Goal: Task Accomplishment & Management: Use online tool/utility

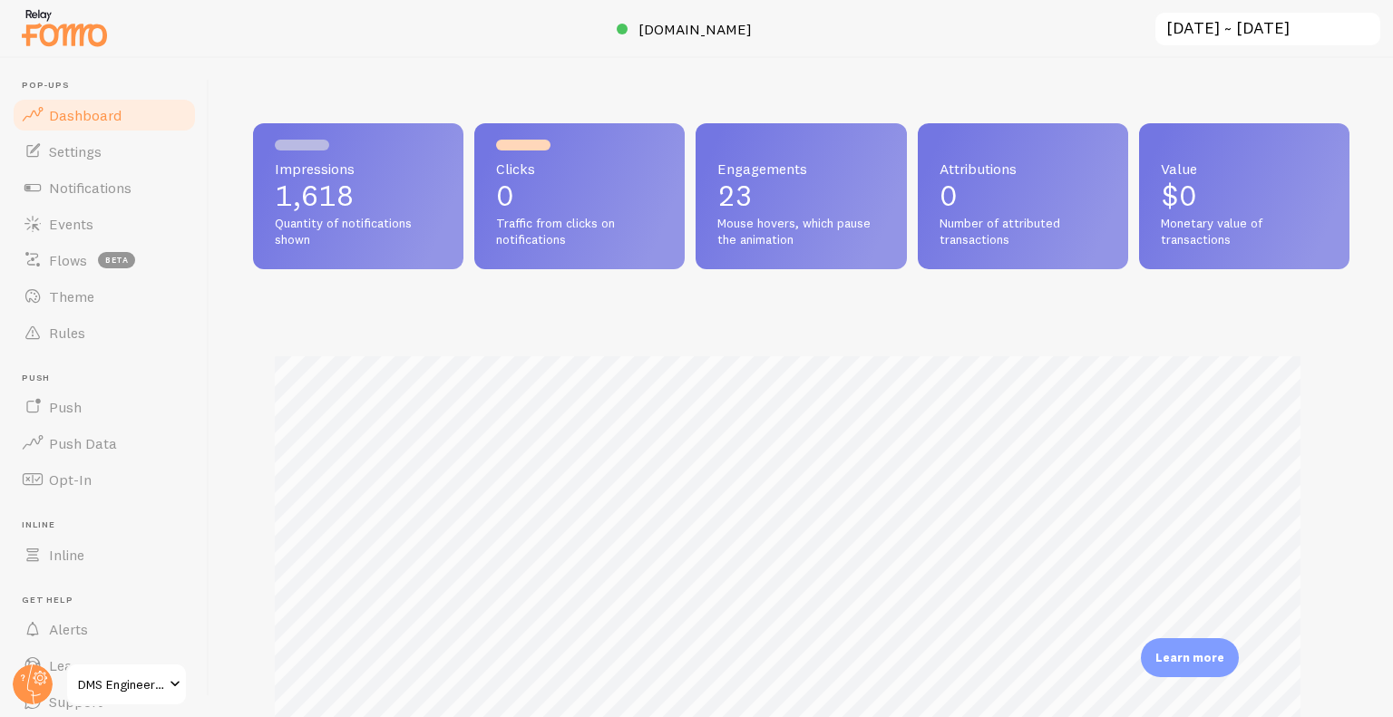
scroll to position [906344, 905738]
click at [110, 190] on span "Notifications" at bounding box center [90, 188] width 83 height 18
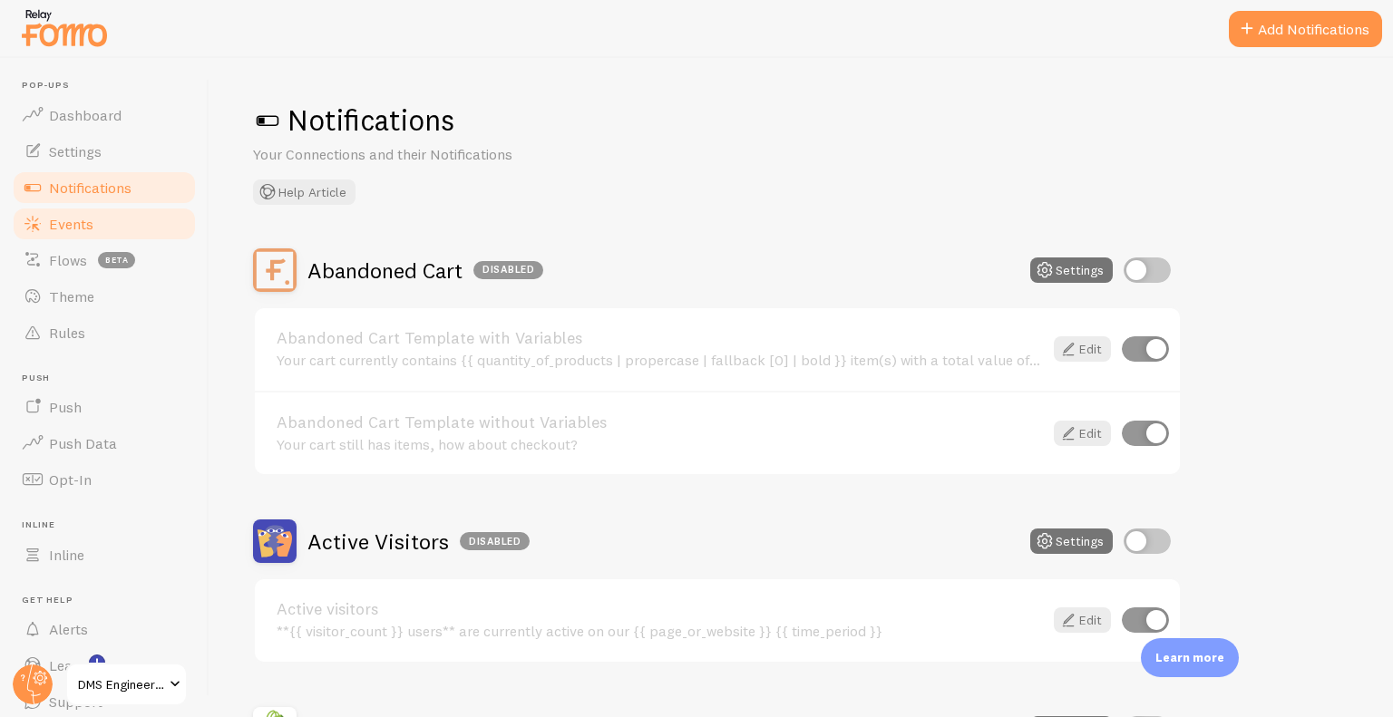
click at [89, 227] on span "Events" at bounding box center [71, 224] width 44 height 18
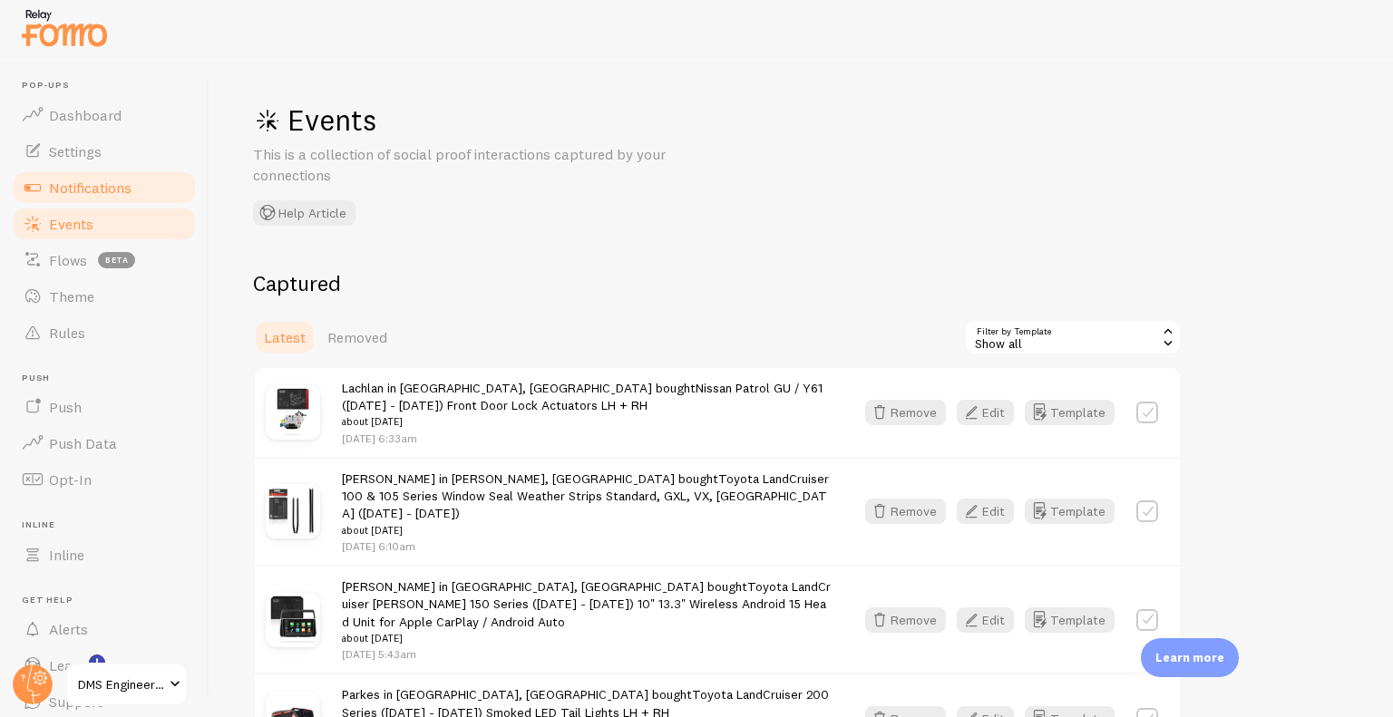
click at [112, 188] on span "Notifications" at bounding box center [90, 188] width 83 height 18
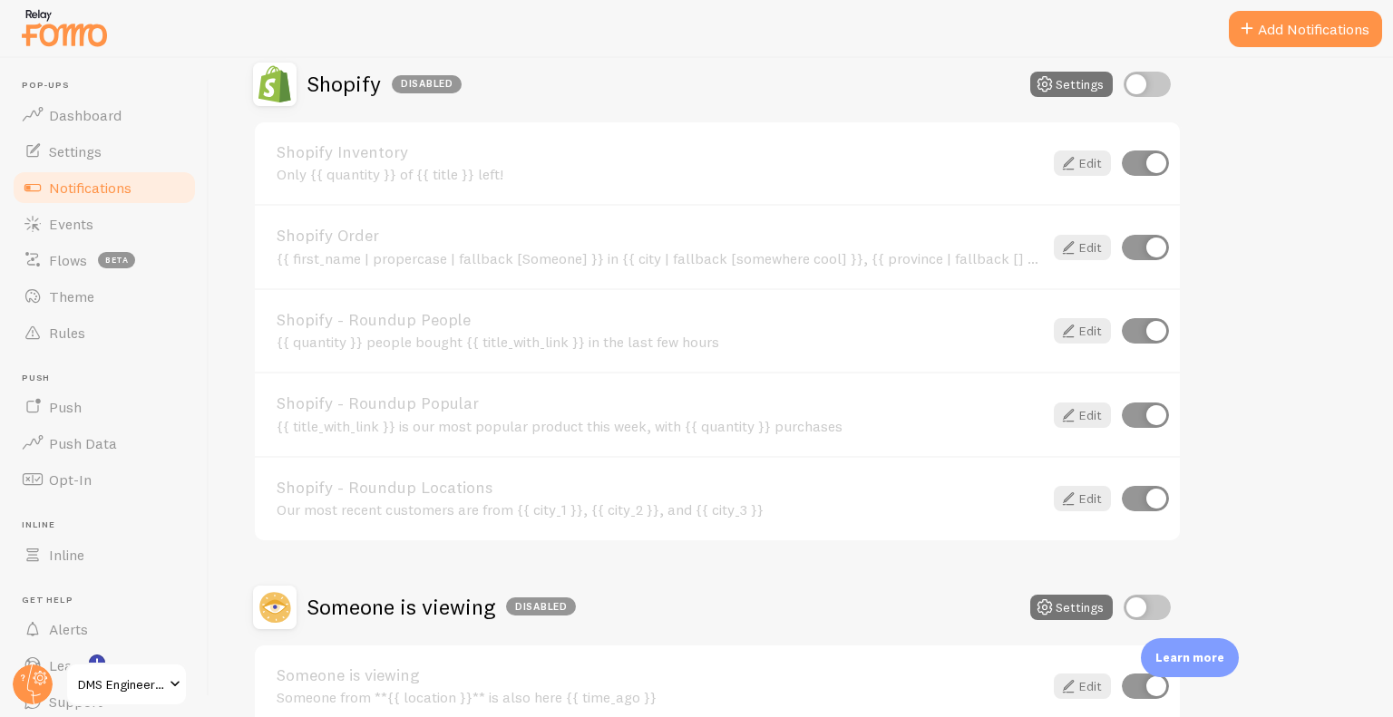
scroll to position [644, 0]
click at [1141, 91] on input "checkbox" at bounding box center [1147, 85] width 47 height 25
checkbox input "true"
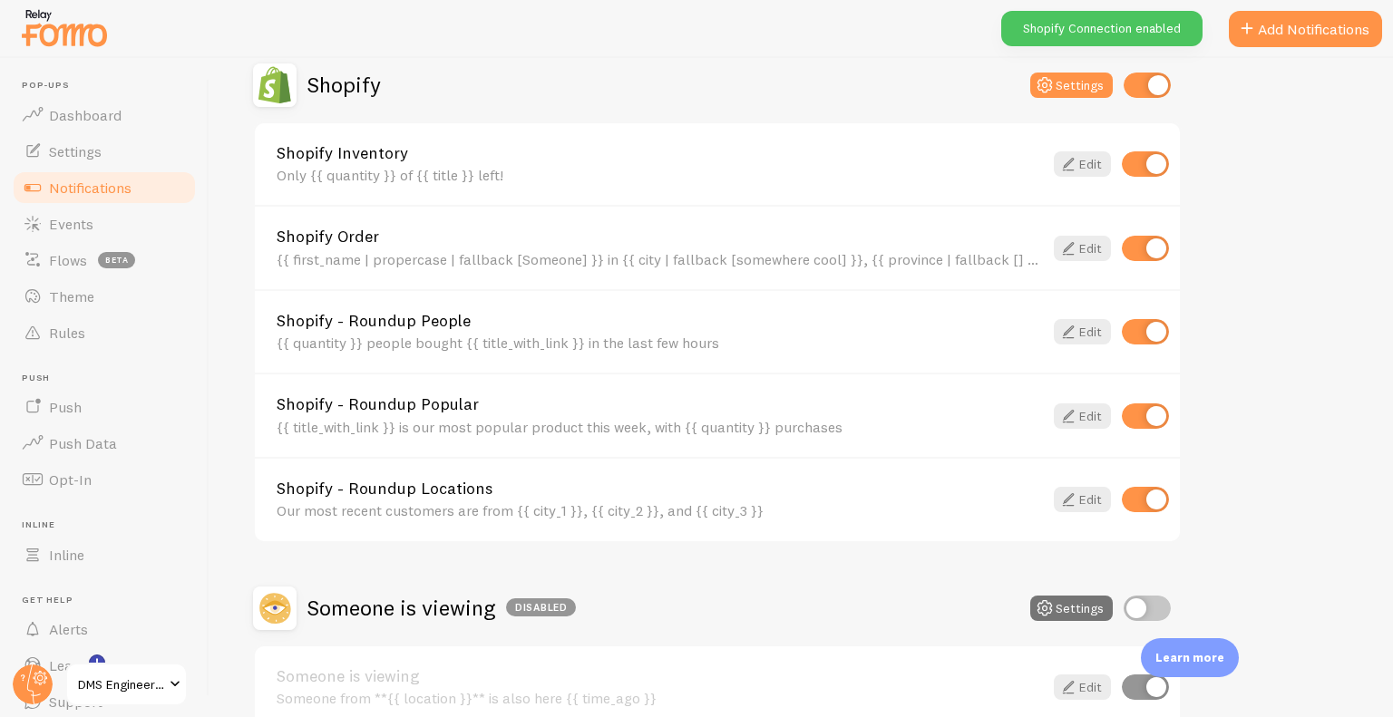
click at [1148, 165] on input "checkbox" at bounding box center [1145, 163] width 47 height 25
checkbox input "false"
click at [1147, 324] on input "checkbox" at bounding box center [1145, 331] width 47 height 25
checkbox input "false"
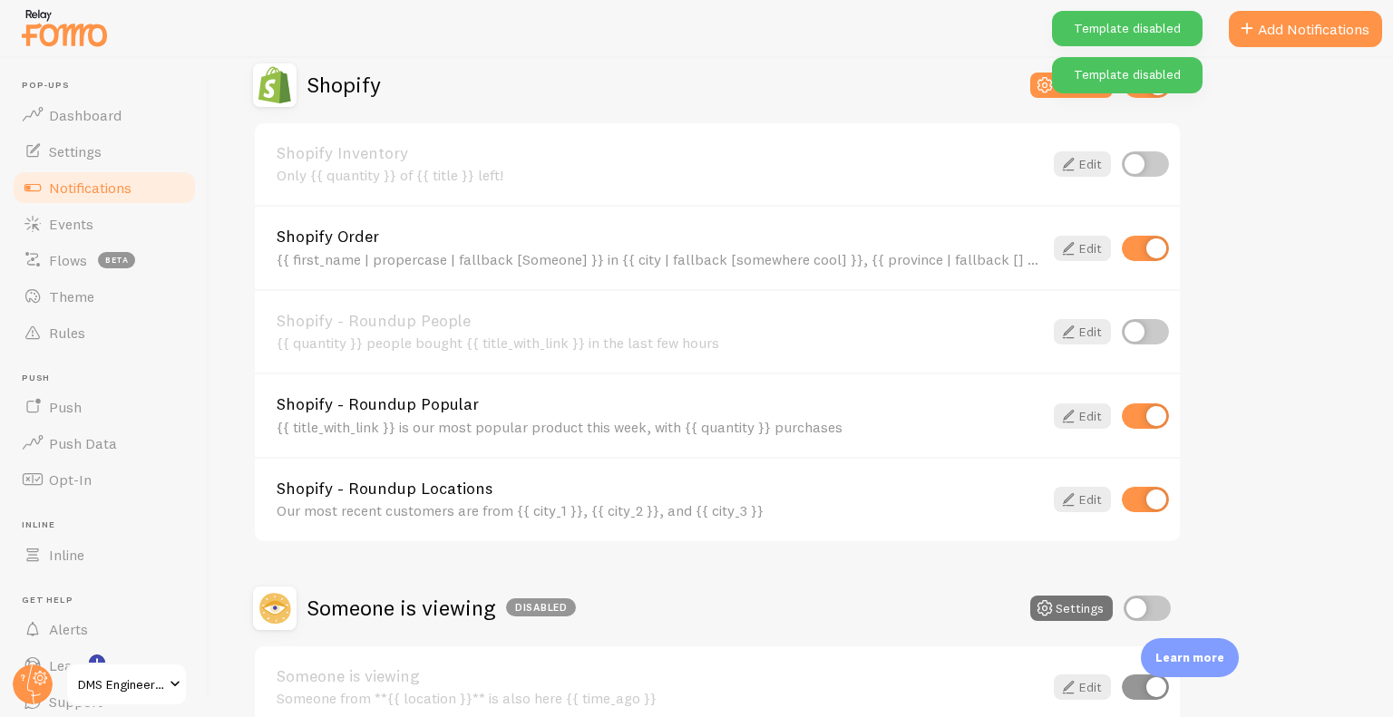
drag, startPoint x: 1152, startPoint y: 401, endPoint x: 1147, endPoint y: 413, distance: 12.6
click at [1147, 413] on div "Shopify - Roundup Popular {{ title_with_link }} is our most popular product thi…" at bounding box center [717, 415] width 925 height 84
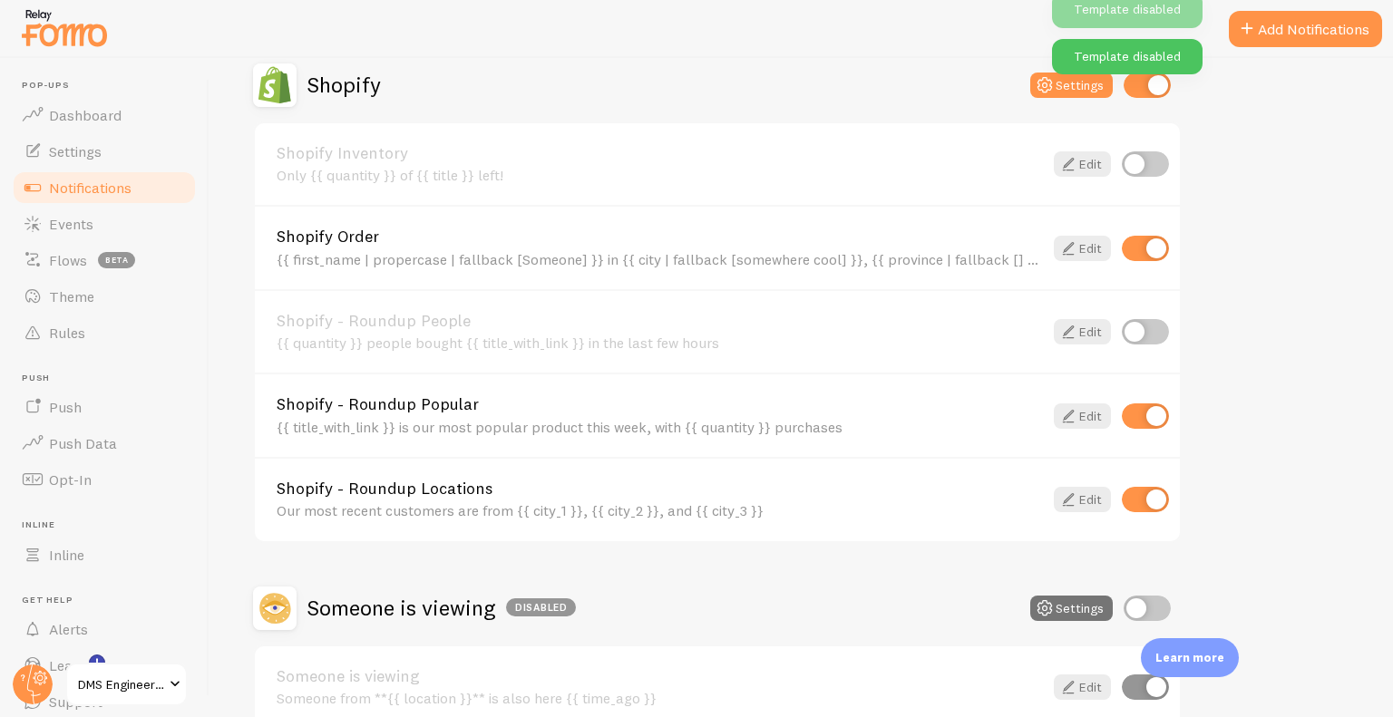
click at [1151, 421] on input "checkbox" at bounding box center [1145, 416] width 47 height 25
checkbox input "false"
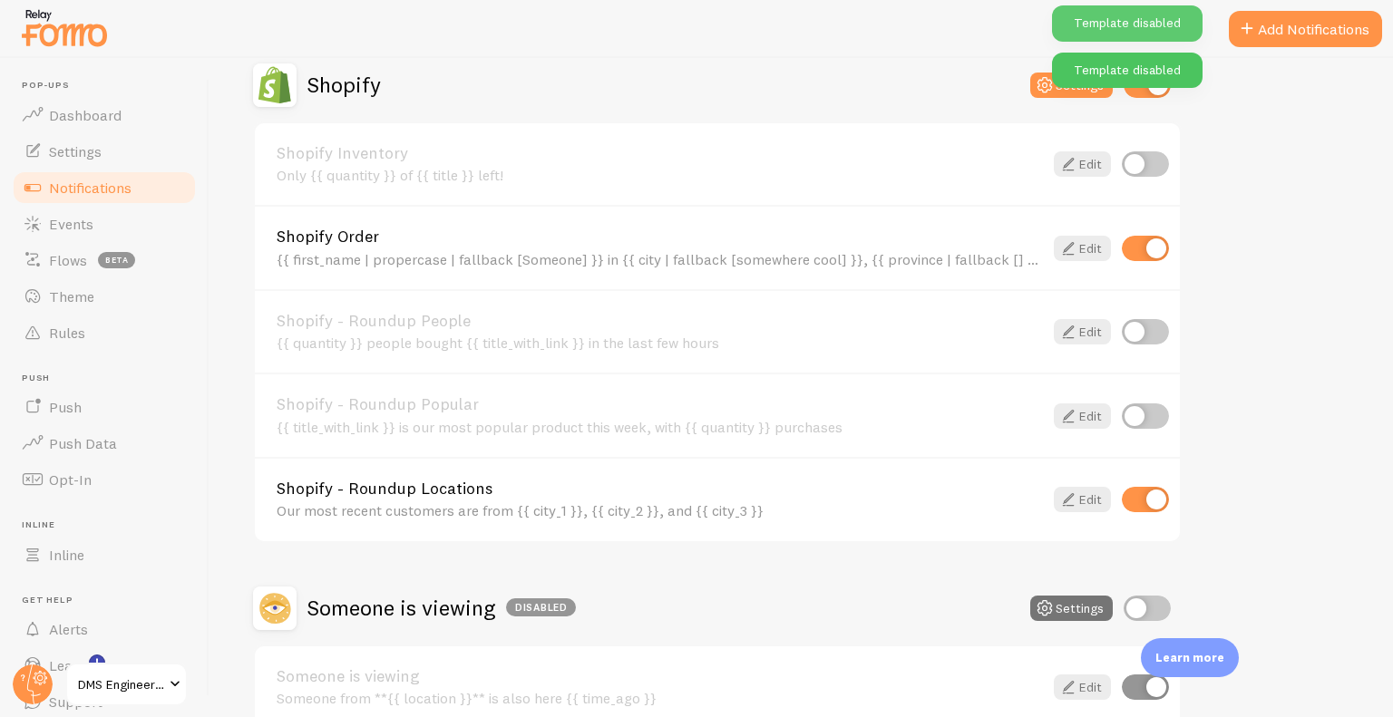
click at [1149, 503] on input "checkbox" at bounding box center [1145, 499] width 47 height 25
checkbox input "false"
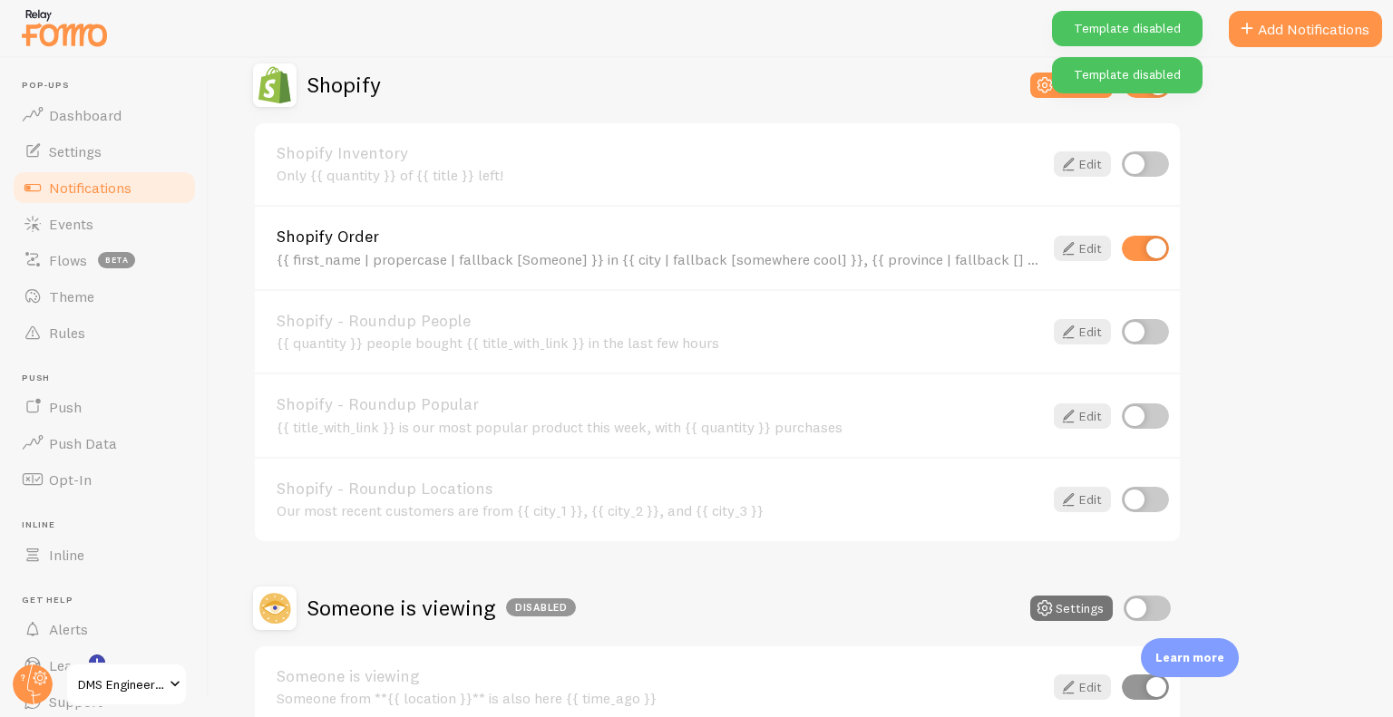
scroll to position [744, 0]
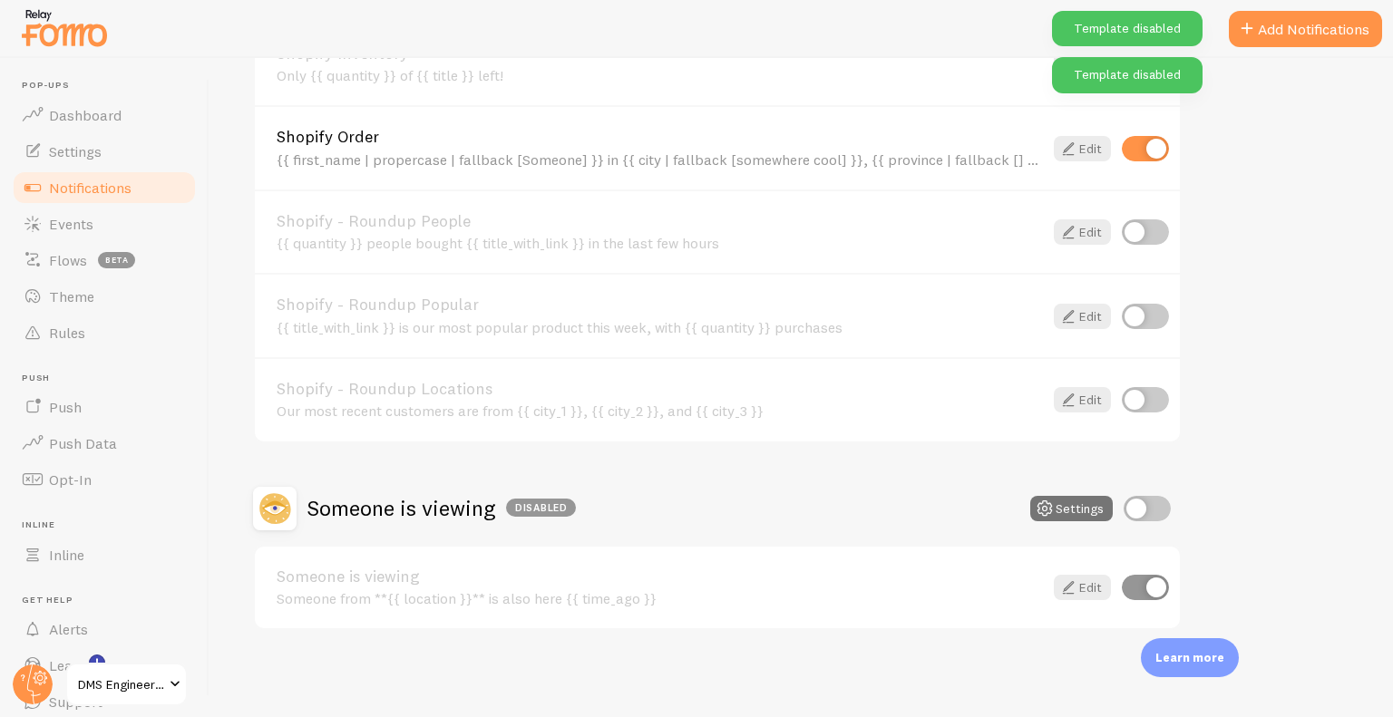
click at [53, 36] on img at bounding box center [64, 28] width 91 height 46
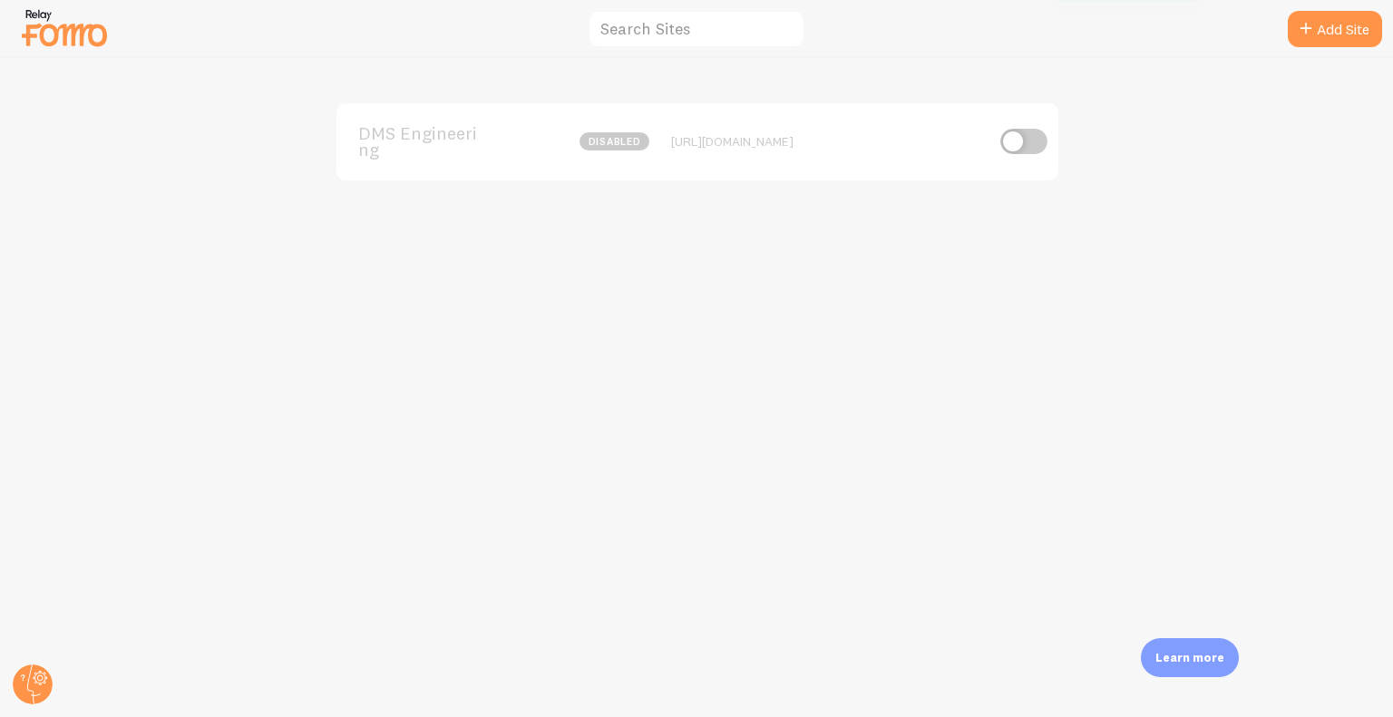
click at [399, 141] on span "DMS Engineering" at bounding box center [431, 142] width 146 height 34
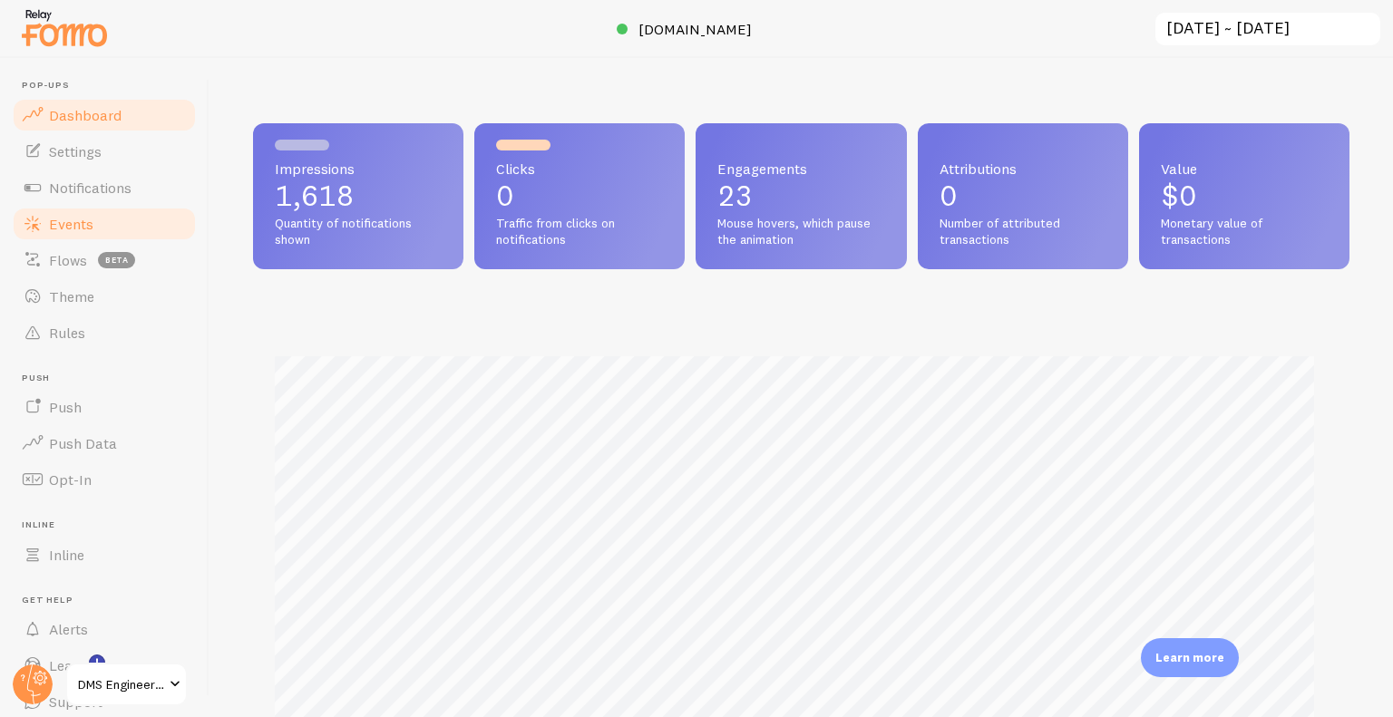
scroll to position [476, 1083]
click at [158, 209] on link "Events" at bounding box center [104, 224] width 187 height 36
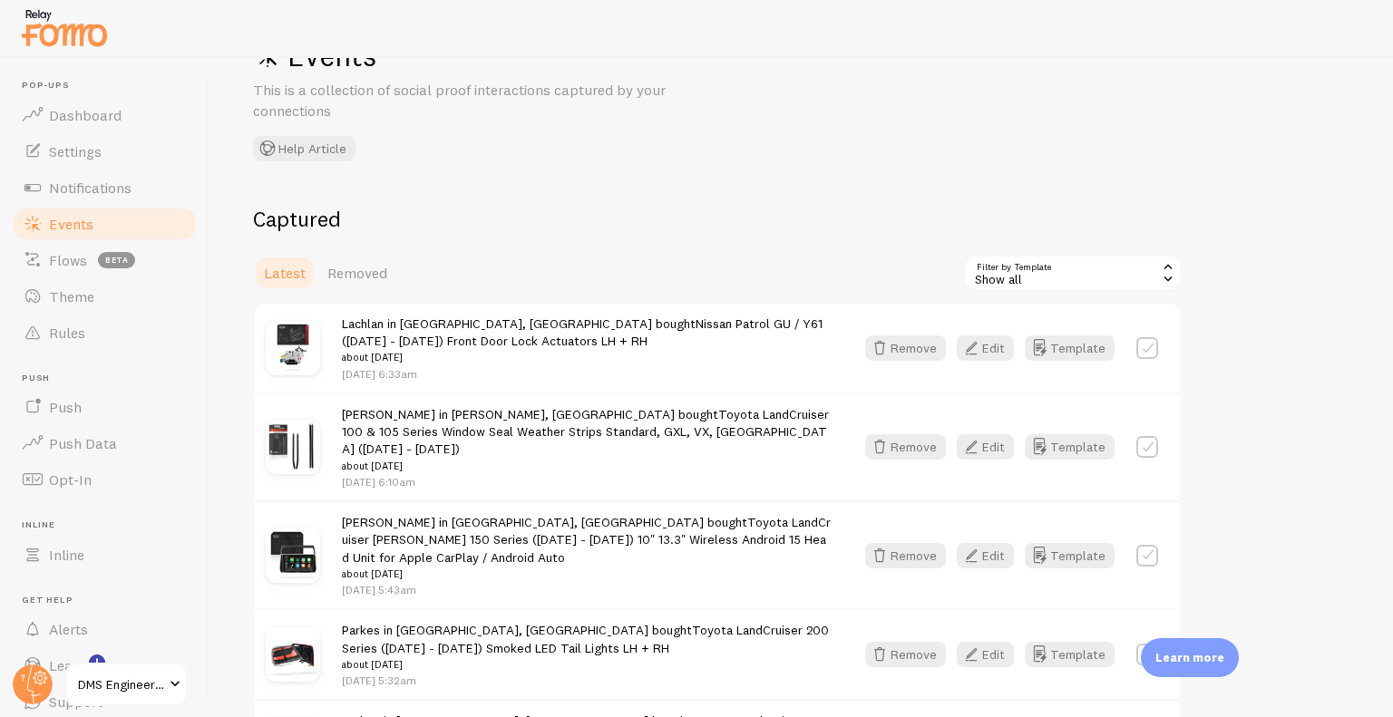
scroll to position [70, 0]
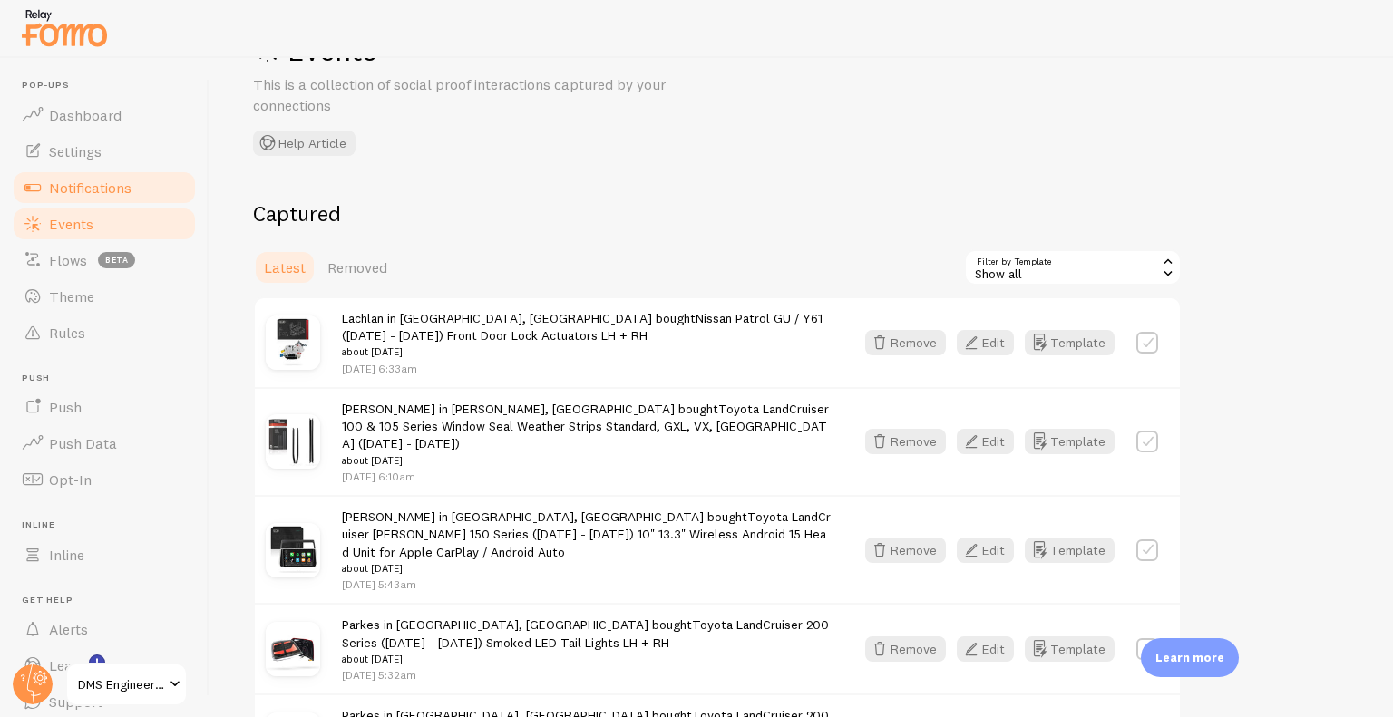
click at [112, 177] on link "Notifications" at bounding box center [104, 188] width 187 height 36
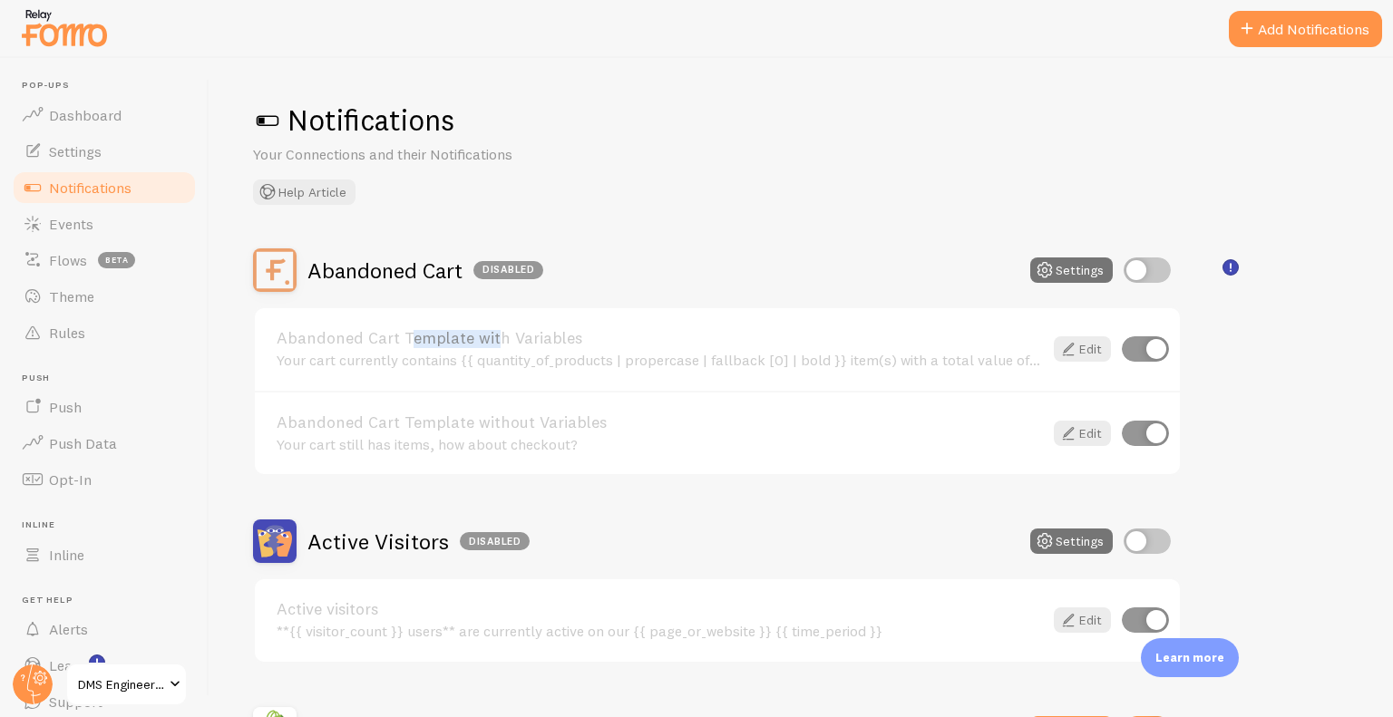
drag, startPoint x: 357, startPoint y: 346, endPoint x: 460, endPoint y: 316, distance: 106.8
click at [460, 316] on div "Abandoned Cart Template with Variables Your cart currently contains {{ quantity…" at bounding box center [717, 349] width 925 height 83
click at [987, 185] on div "Notifications Your Connections and their Notifications Help Article" at bounding box center [801, 153] width 1096 height 103
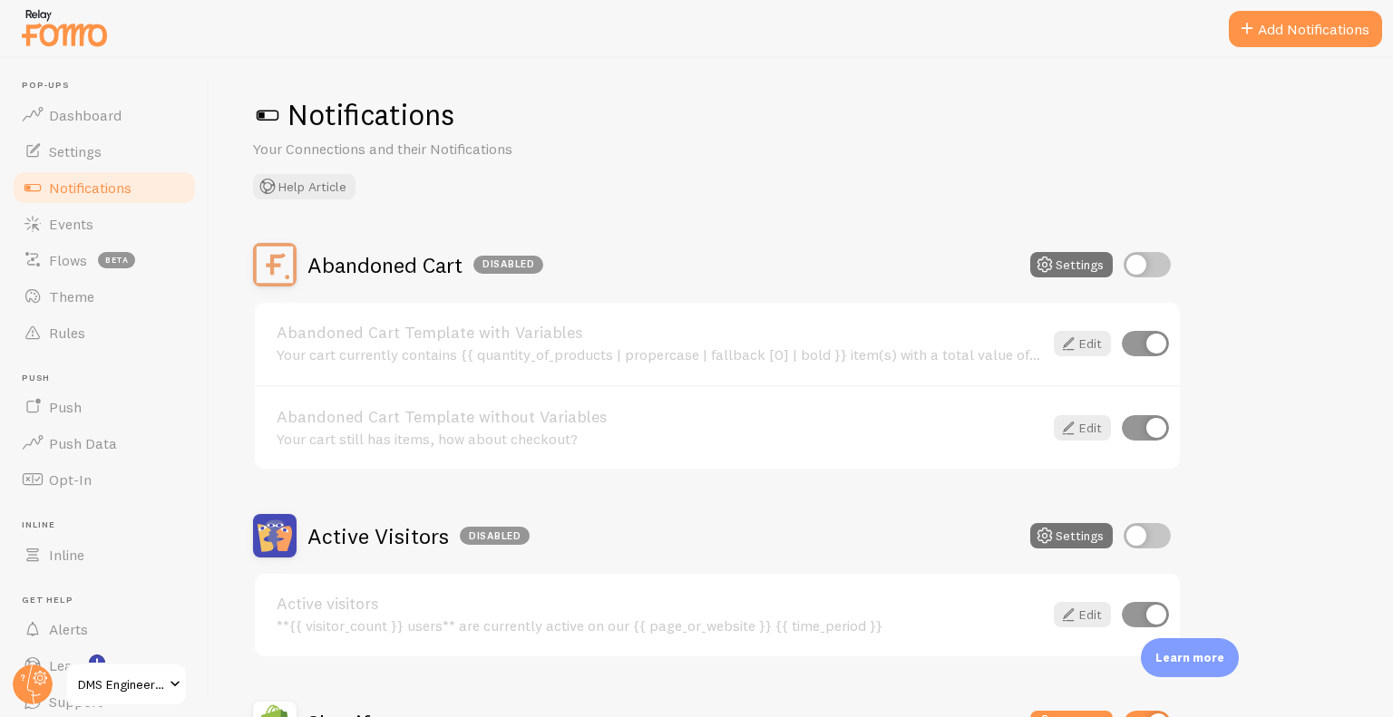
scroll to position [1, 0]
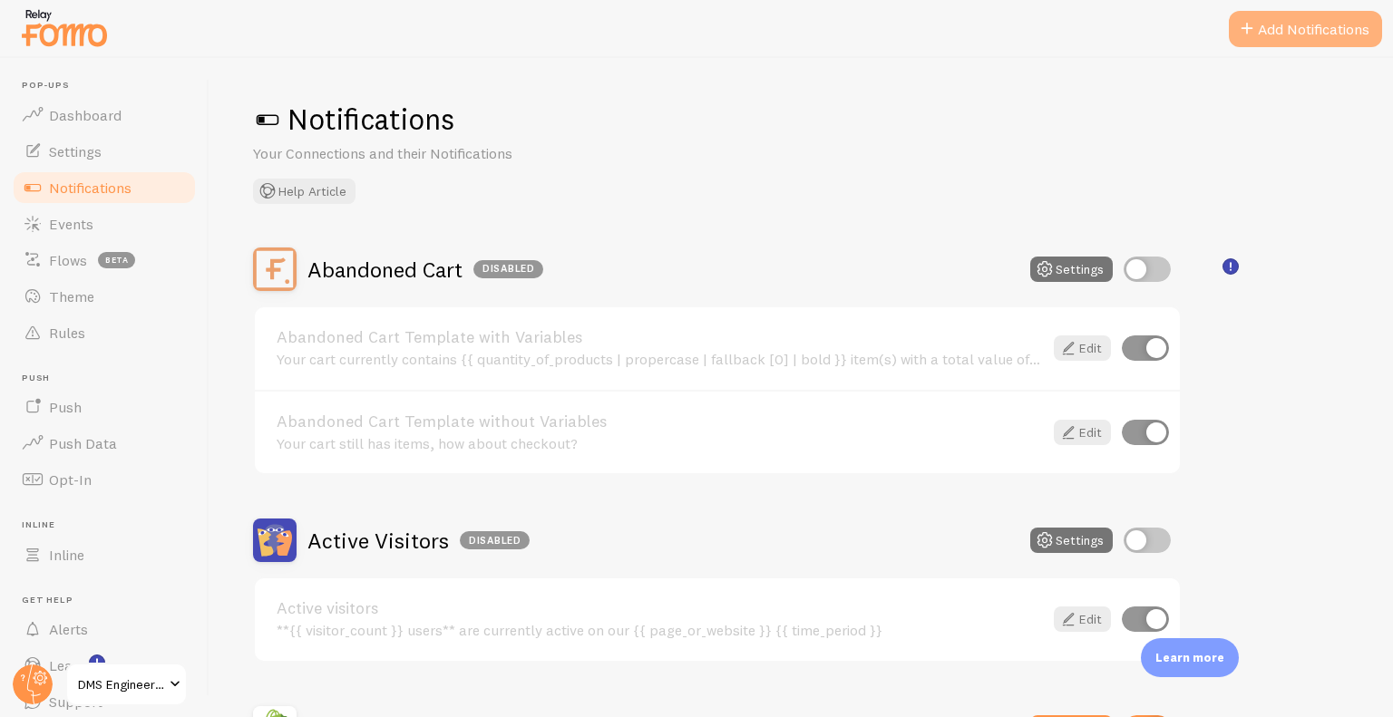
click at [1334, 19] on button "Add Notifications" at bounding box center [1305, 29] width 153 height 36
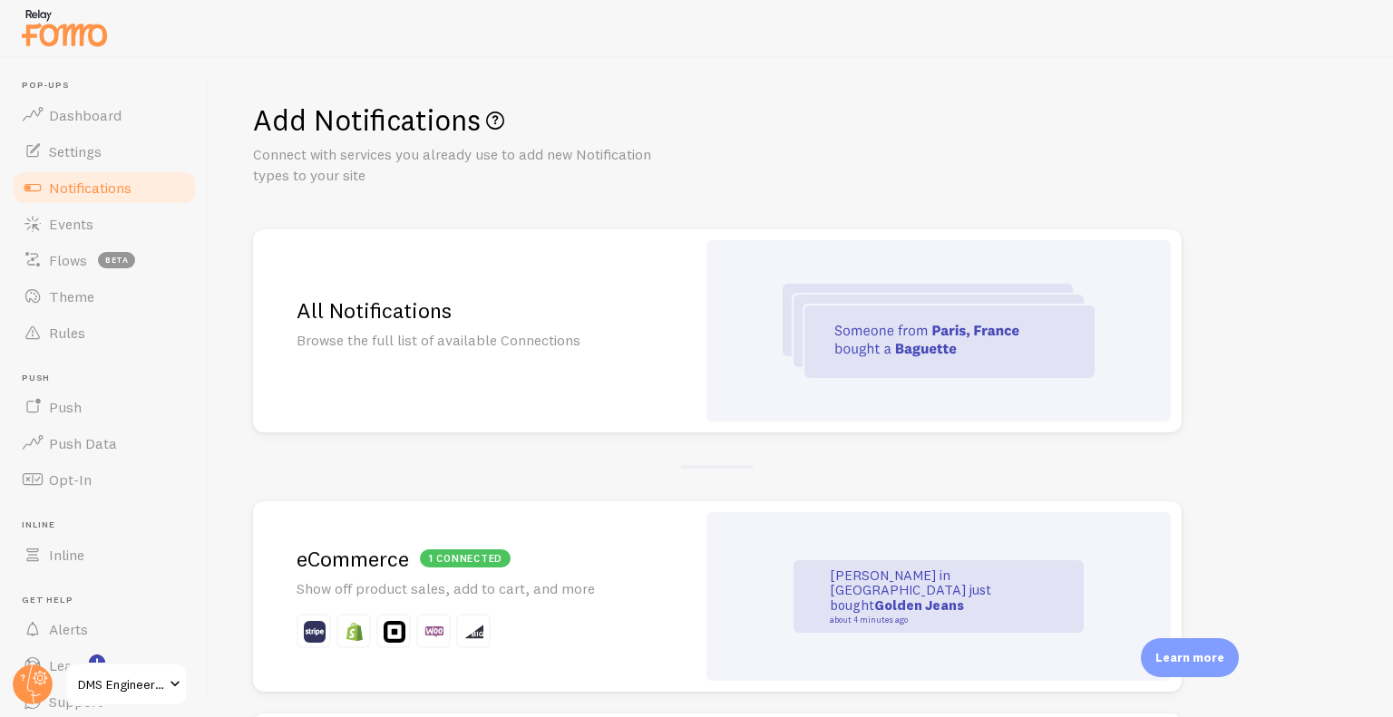
click at [667, 289] on div "All Notifications Browse the full list of available Connections" at bounding box center [474, 330] width 443 height 203
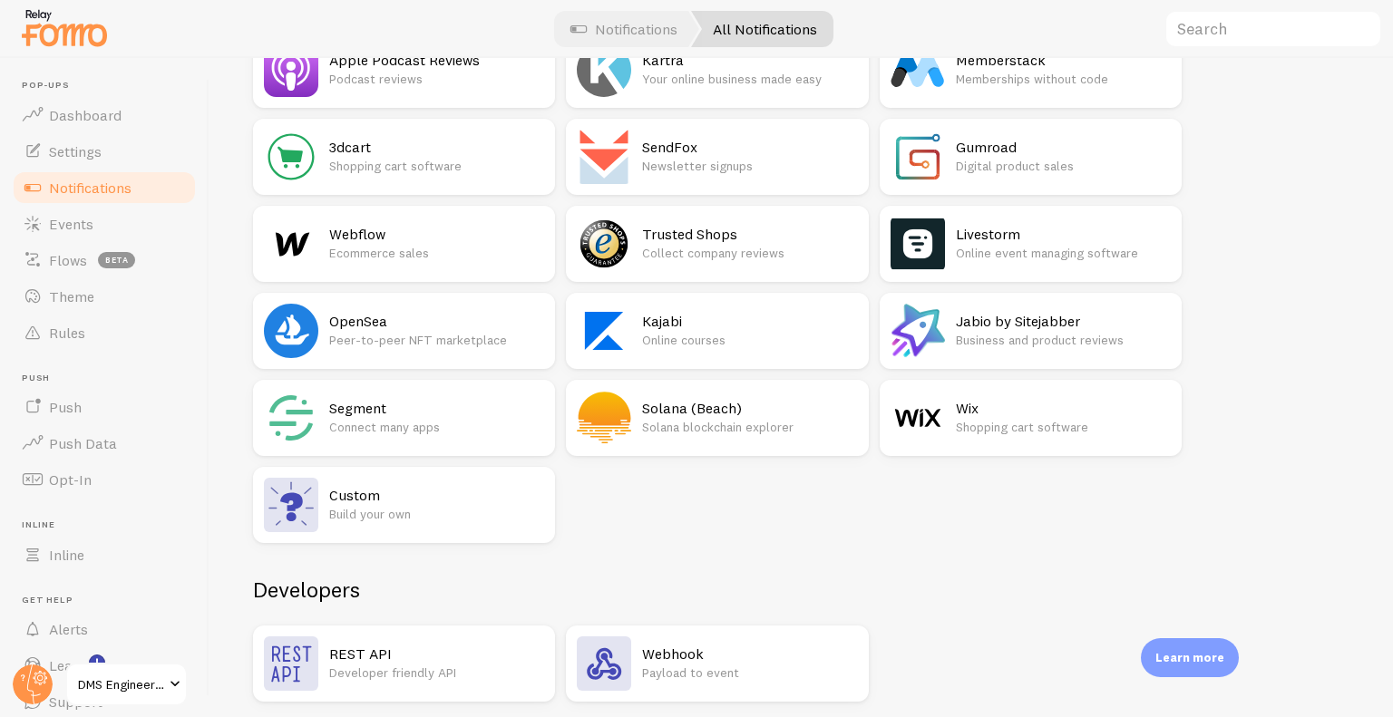
scroll to position [2981, 0]
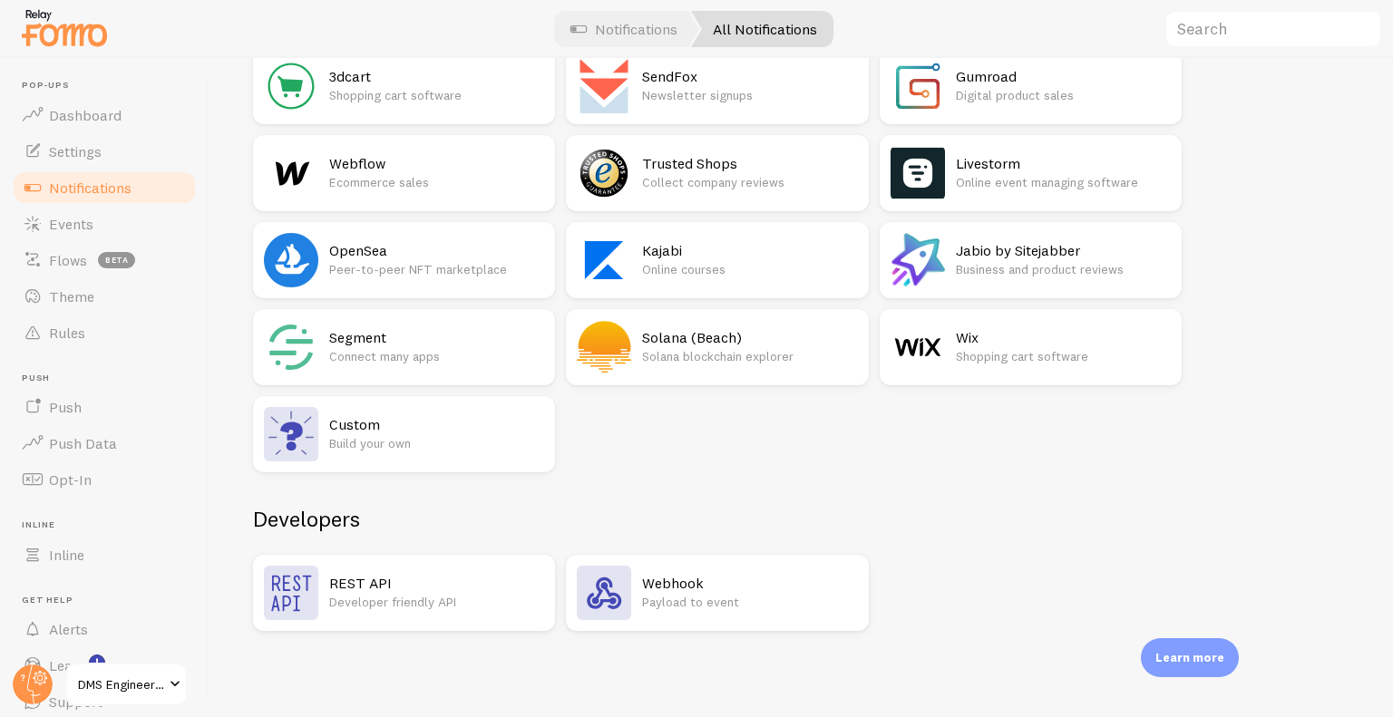
click at [433, 589] on h2 "REST API" at bounding box center [436, 583] width 215 height 19
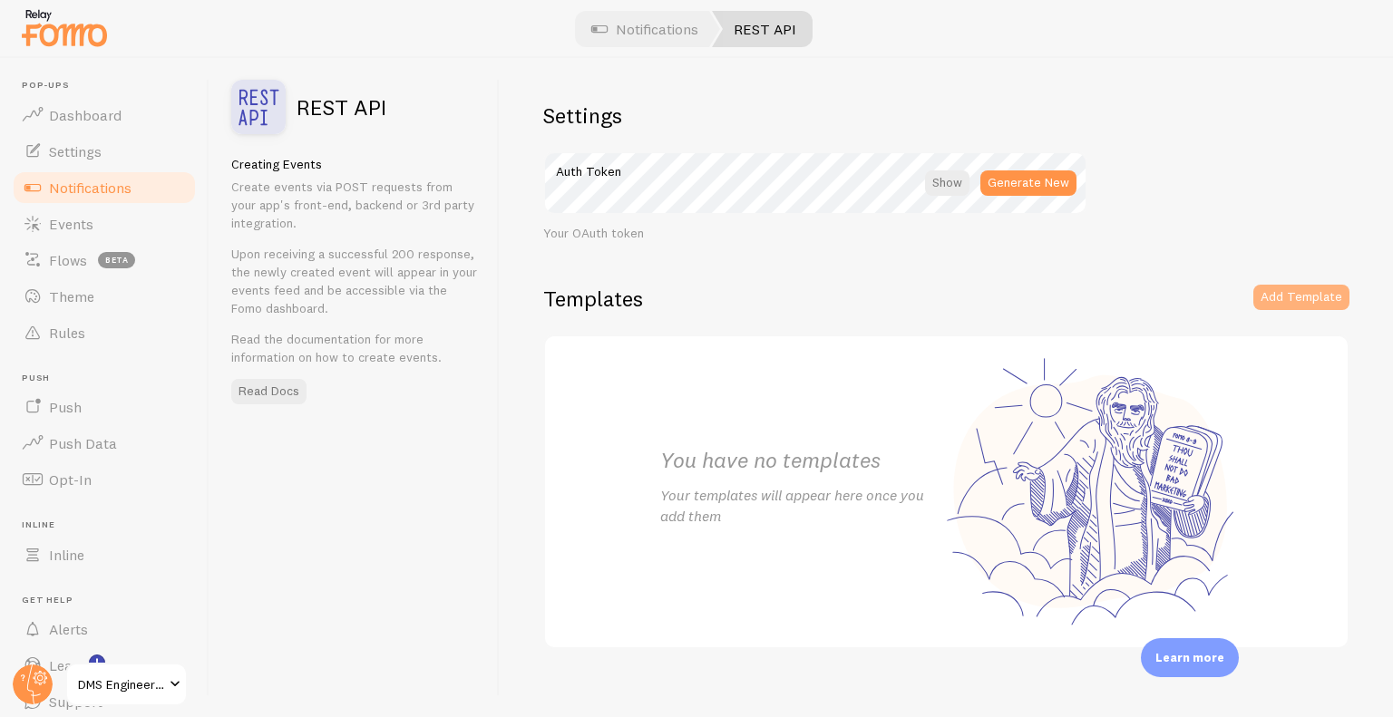
click at [1285, 302] on button "Add Template" at bounding box center [1301, 297] width 96 height 25
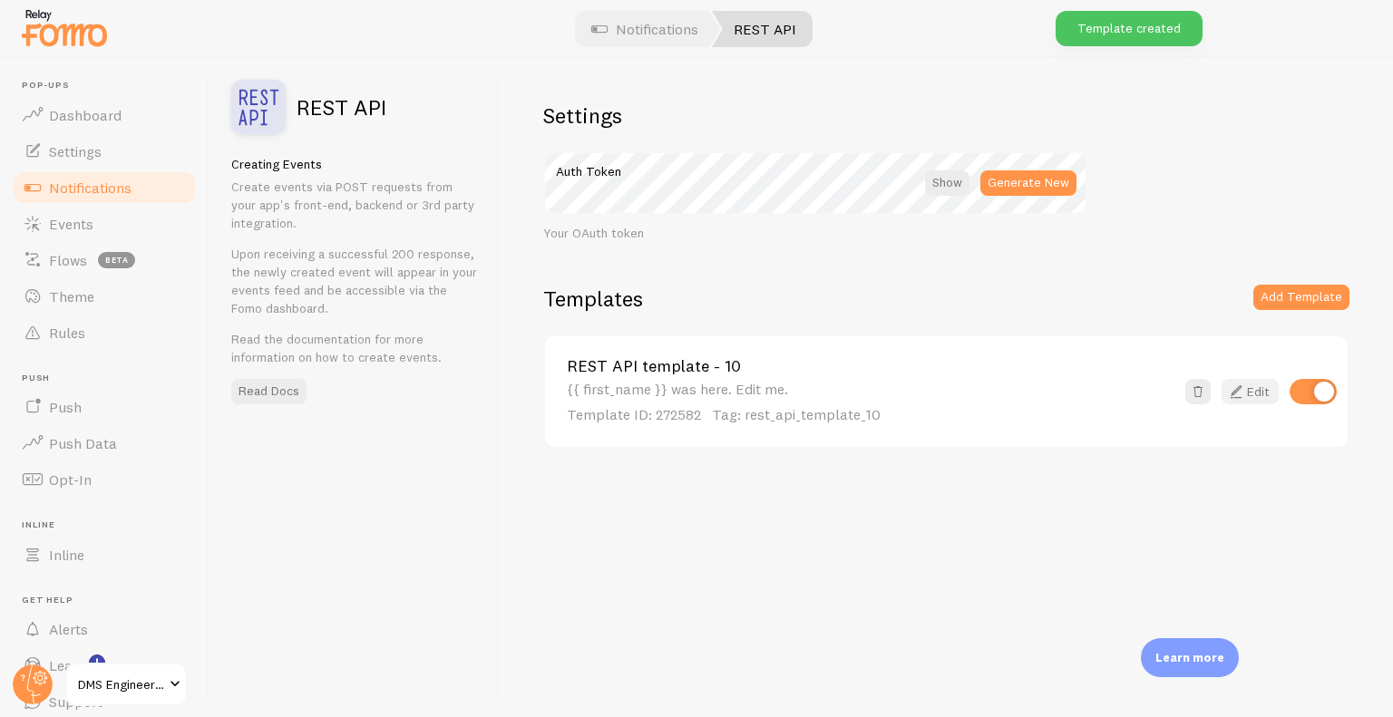
click at [1260, 399] on link "Edit" at bounding box center [1249, 391] width 57 height 25
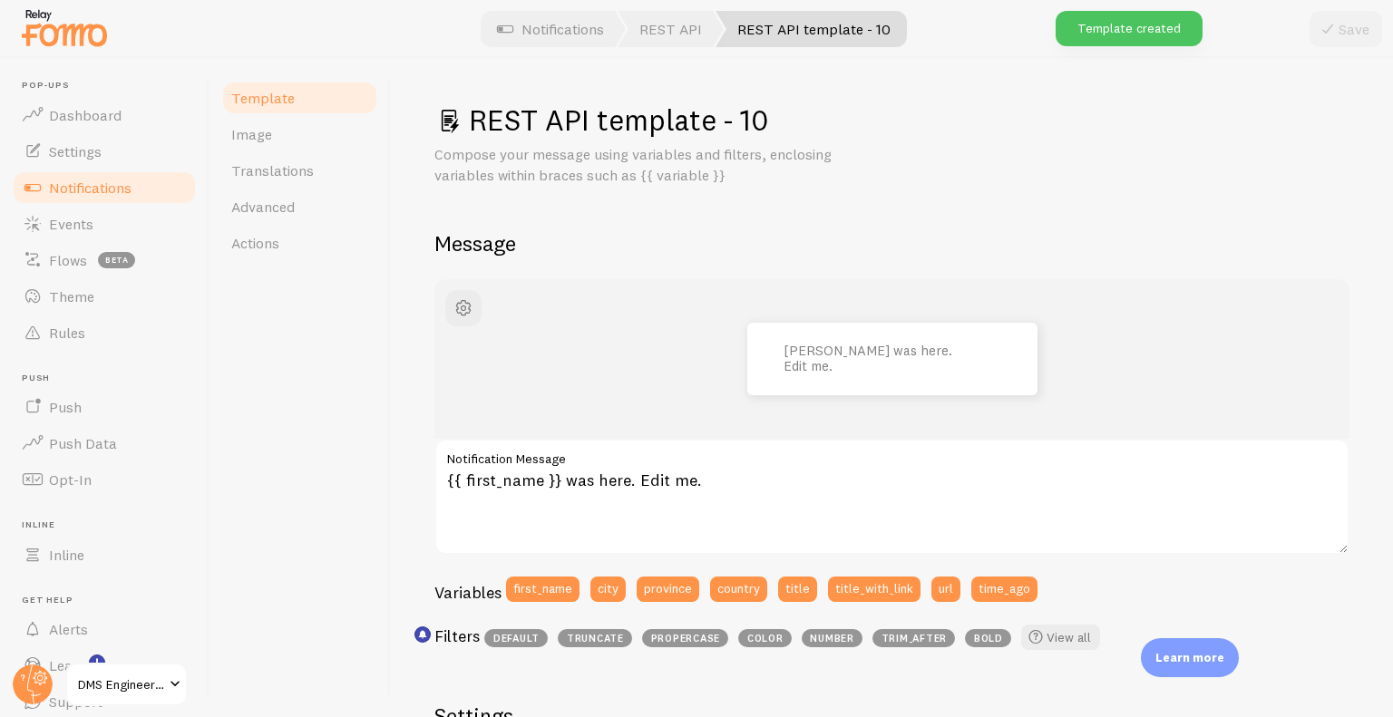
scroll to position [637, 0]
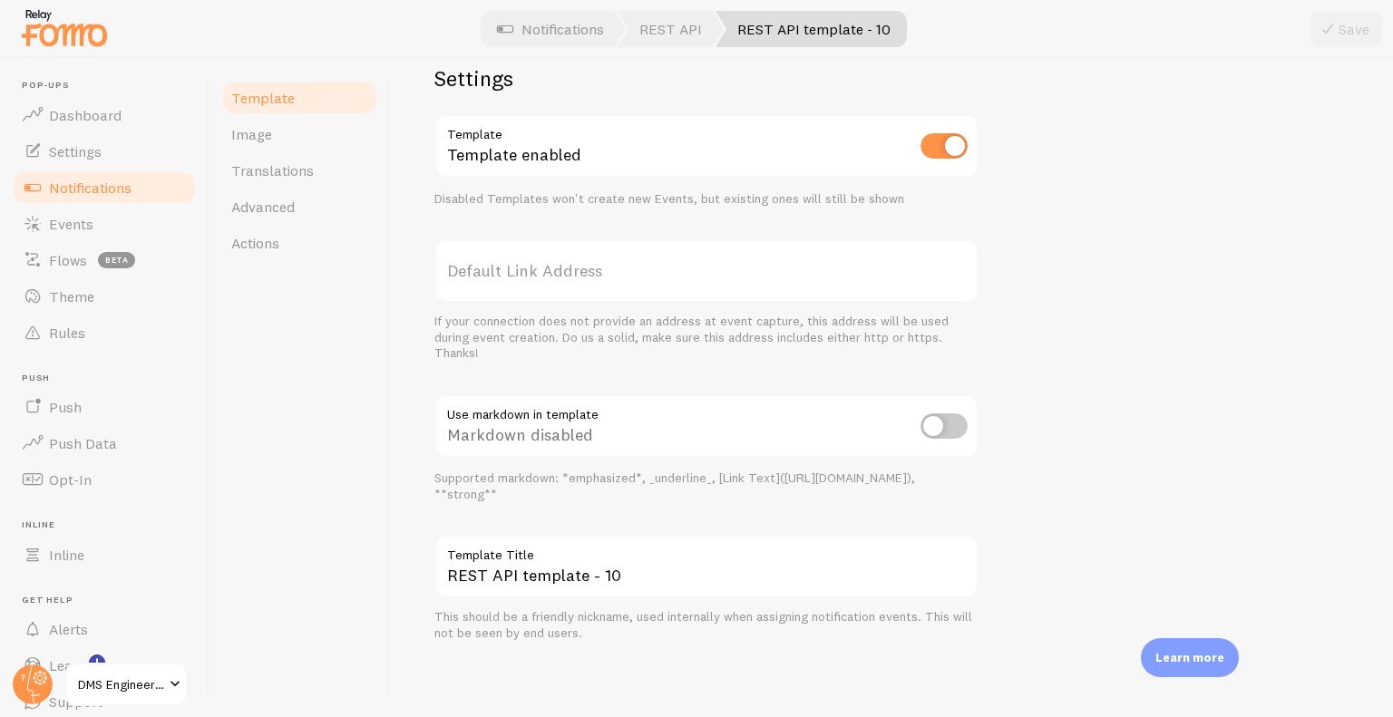
click at [946, 414] on input "checkbox" at bounding box center [943, 426] width 47 height 25
checkbox input "true"
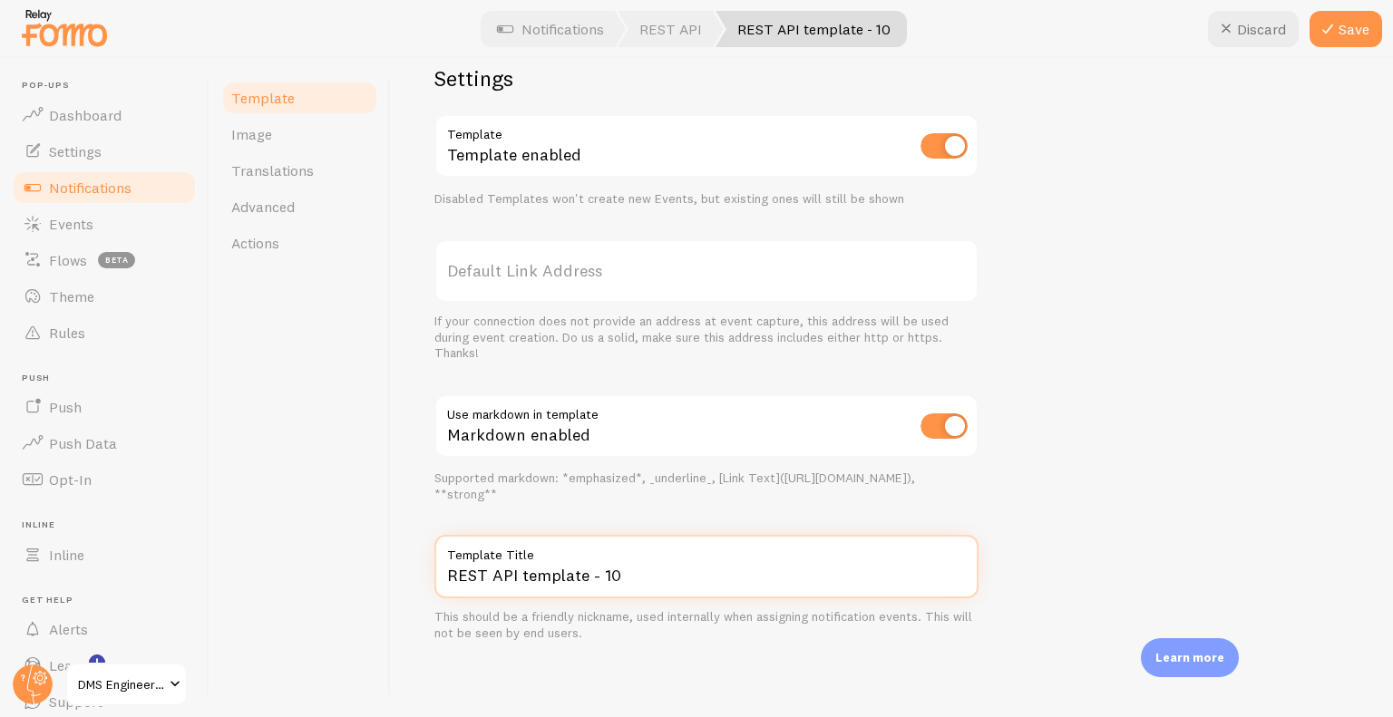
drag, startPoint x: 678, startPoint y: 574, endPoint x: 352, endPoint y: 592, distance: 327.0
click at [352, 592] on div "Template Image Translations Advanced Actions REST API template - 10 Compose you…" at bounding box center [800, 387] width 1183 height 659
type input "USA Orders Template"
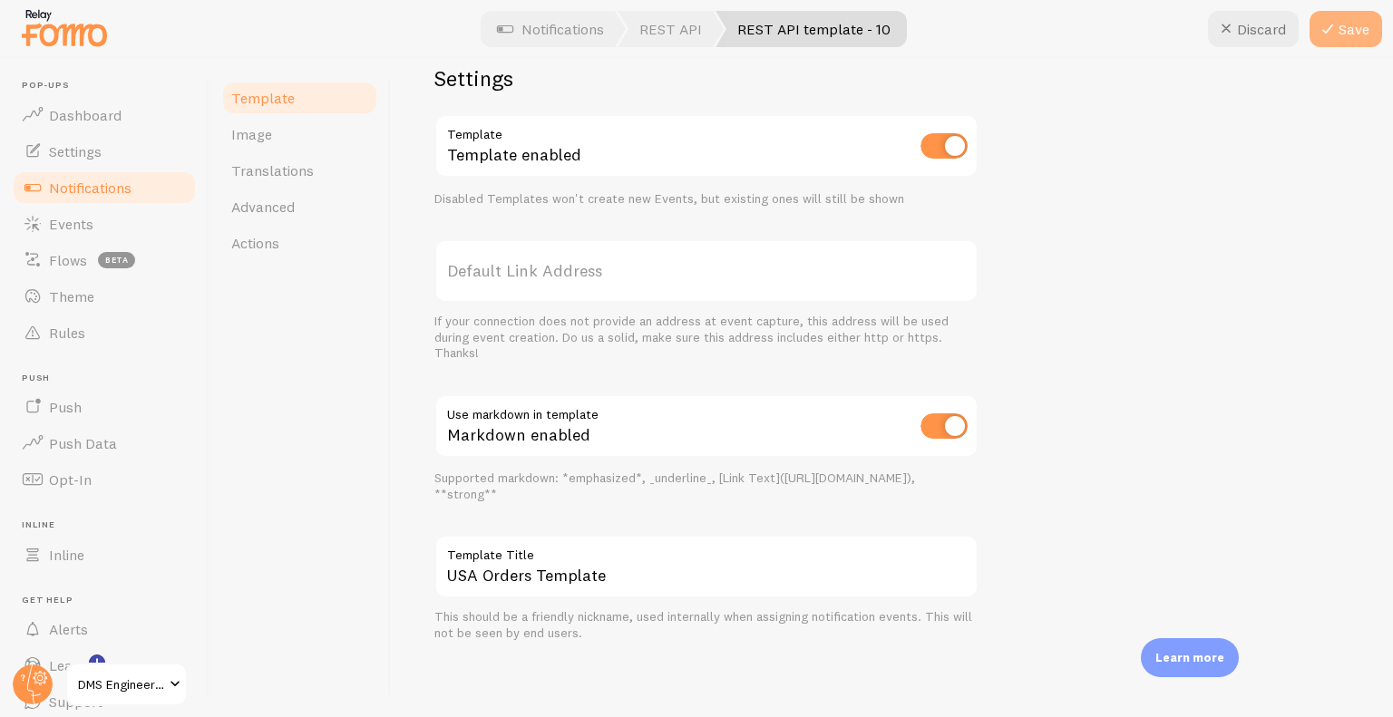
click at [1346, 41] on button "Save" at bounding box center [1345, 29] width 73 height 36
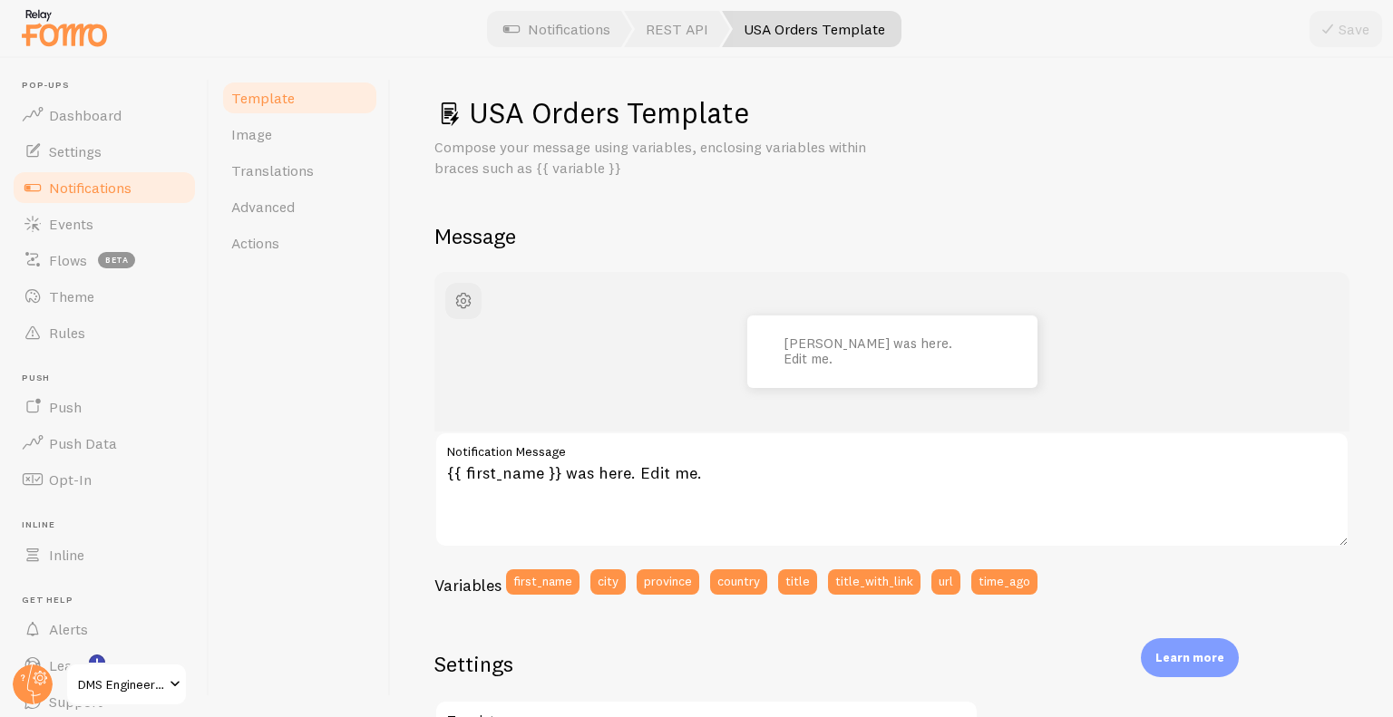
scroll to position [0, 0]
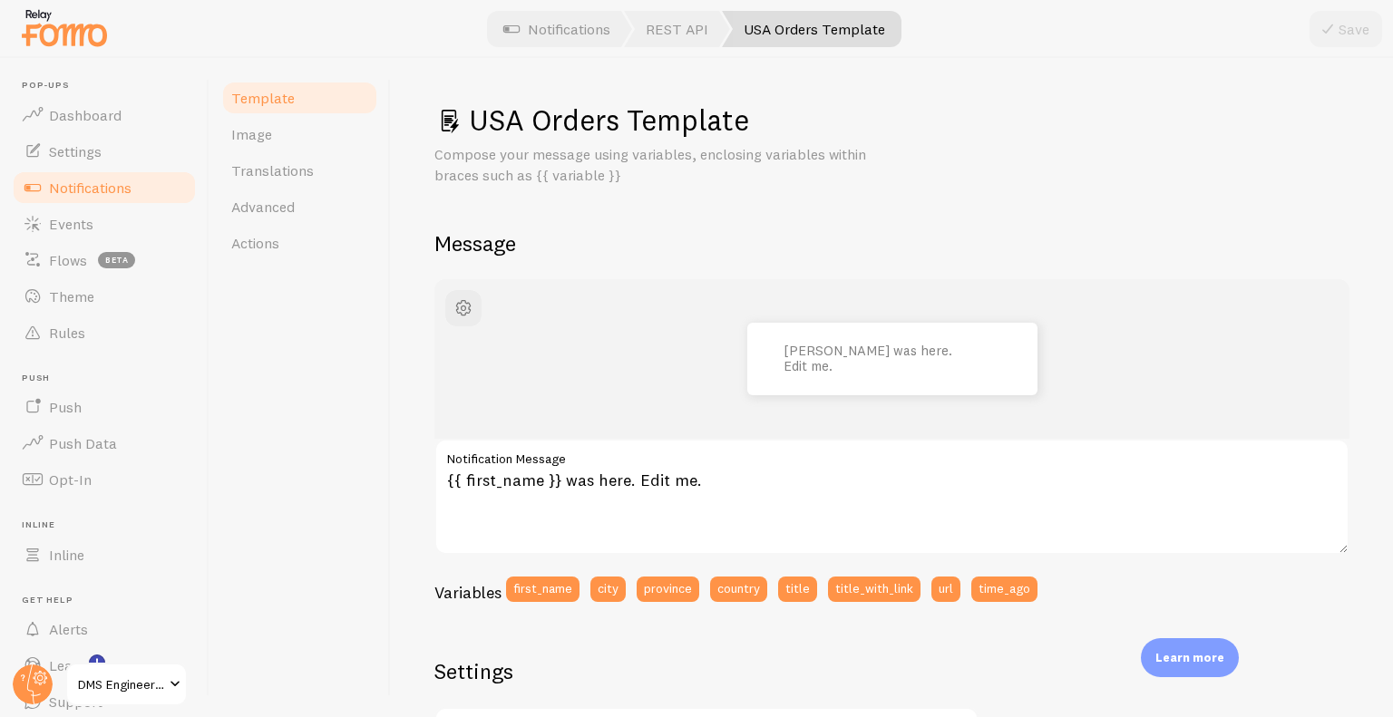
click at [133, 186] on link "Notifications" at bounding box center [104, 188] width 187 height 36
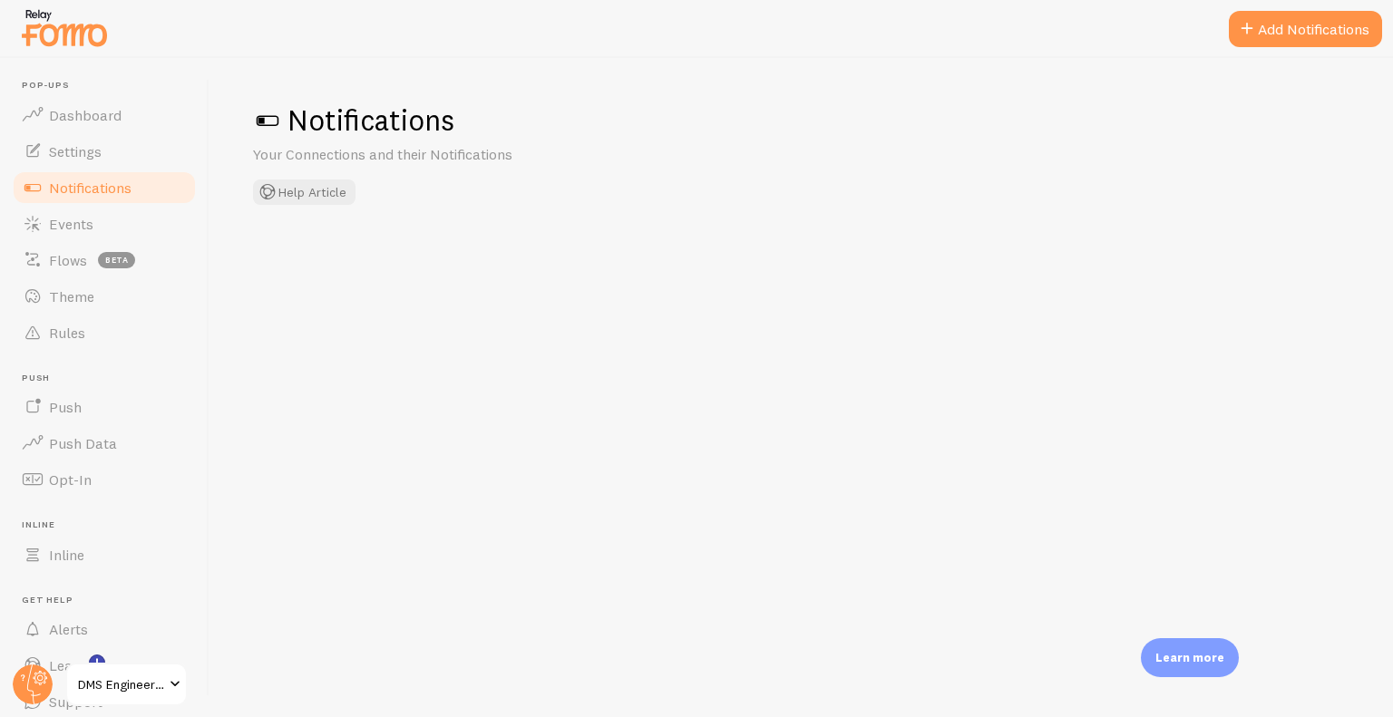
checkbox input "true"
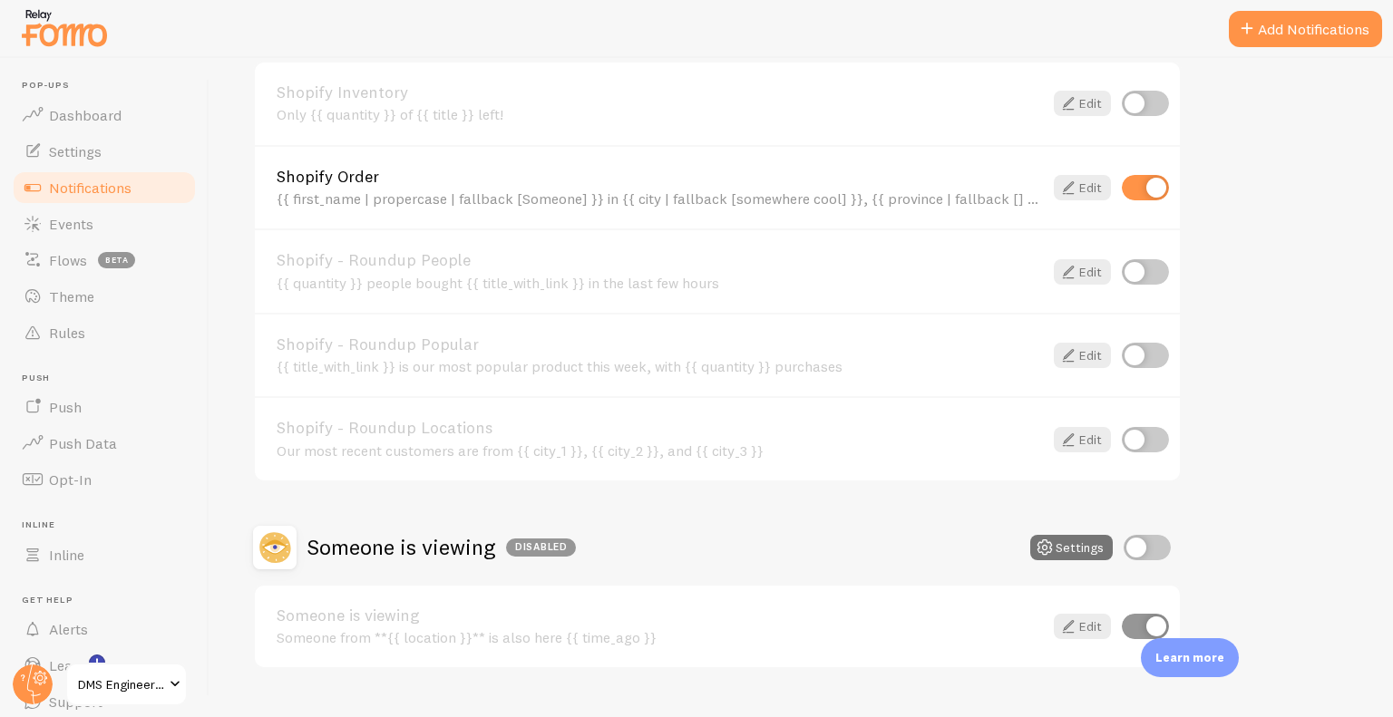
scroll to position [920, 0]
click at [735, 197] on div "{{ first_name | propercase | fallback [Someone] }} in {{ city | fallback [somew…" at bounding box center [660, 198] width 766 height 16
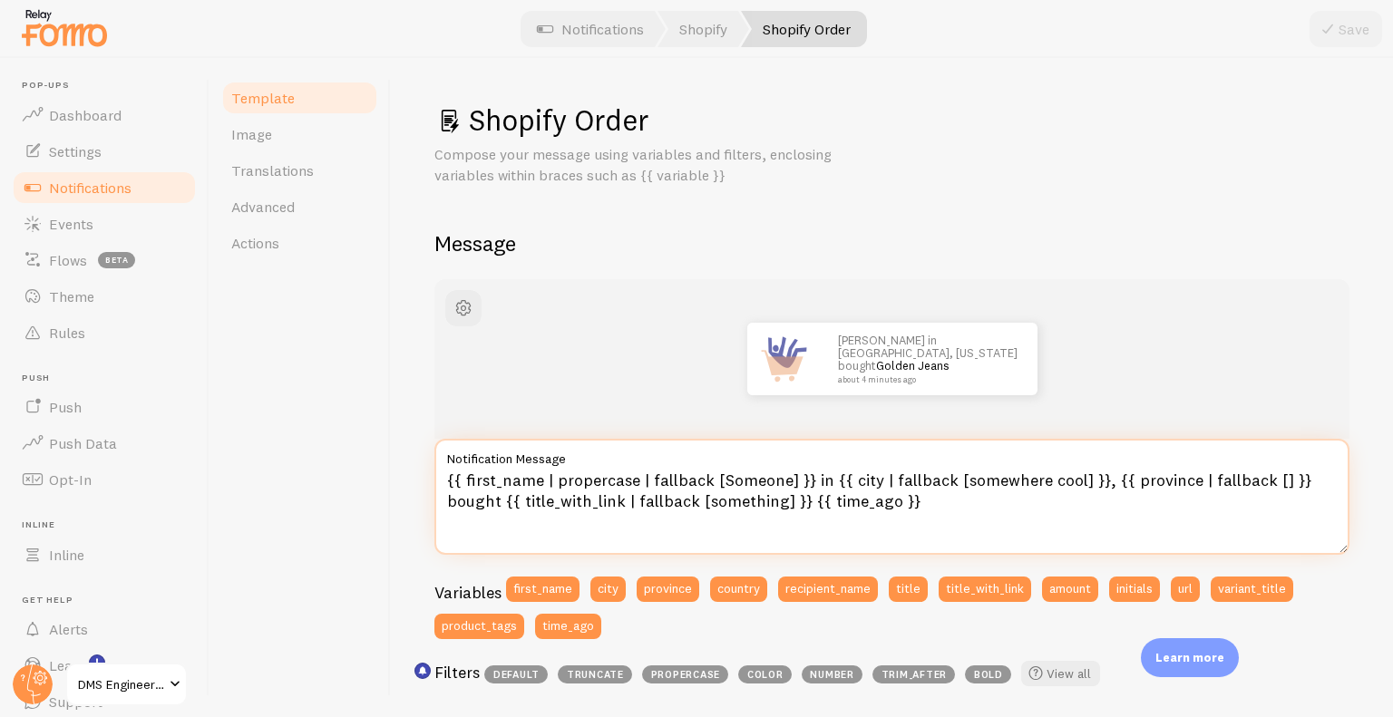
drag, startPoint x: 943, startPoint y: 530, endPoint x: 383, endPoint y: 497, distance: 561.4
click at [383, 497] on div "Template Image Translations Advanced Actions Shopify Order Compose your message…" at bounding box center [800, 387] width 1183 height 659
click at [952, 511] on textarea "{{ first_name | propercase | fallback [Someone] }} in {{ city | fallback [somew…" at bounding box center [891, 497] width 915 height 116
drag, startPoint x: 952, startPoint y: 511, endPoint x: 426, endPoint y: 474, distance: 527.2
click at [426, 474] on div "Shopify Order Compose your message using variables and filters, enclosing varia…" at bounding box center [892, 387] width 1002 height 659
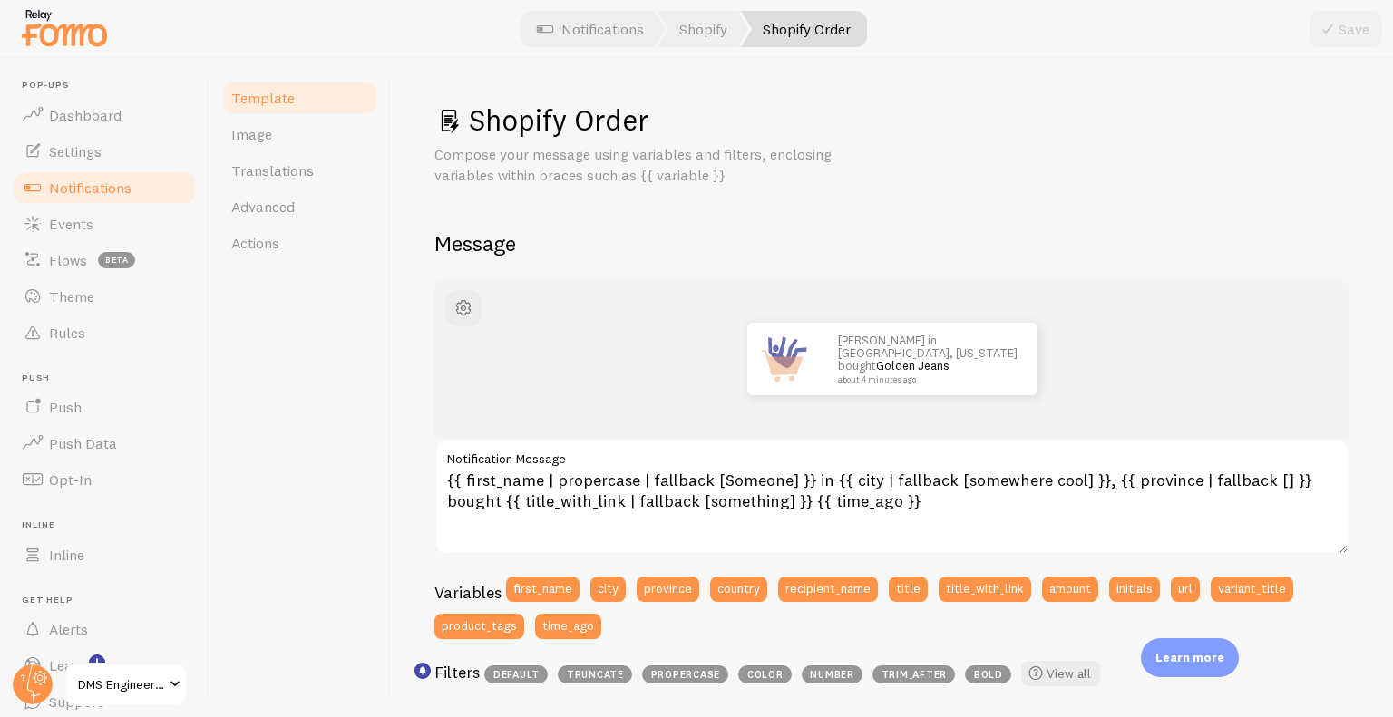
click at [136, 190] on link "Notifications" at bounding box center [104, 188] width 187 height 36
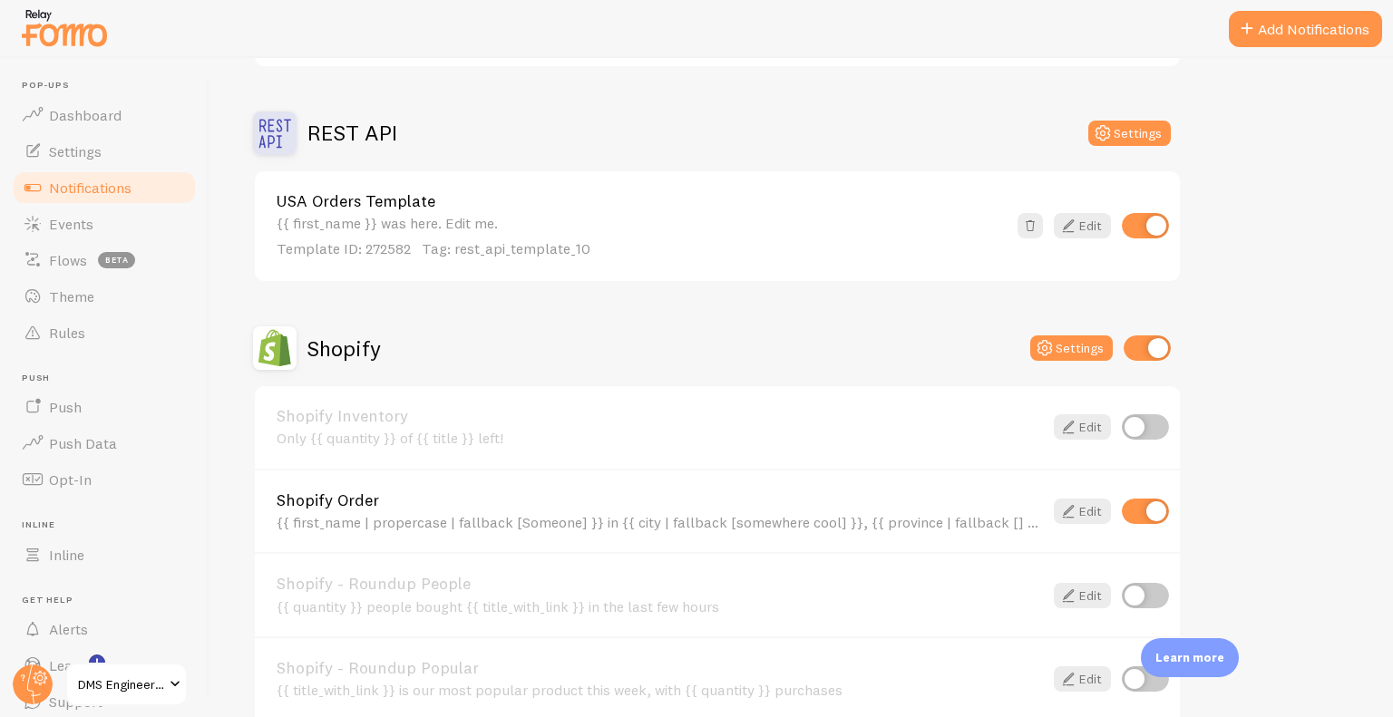
scroll to position [606, 0]
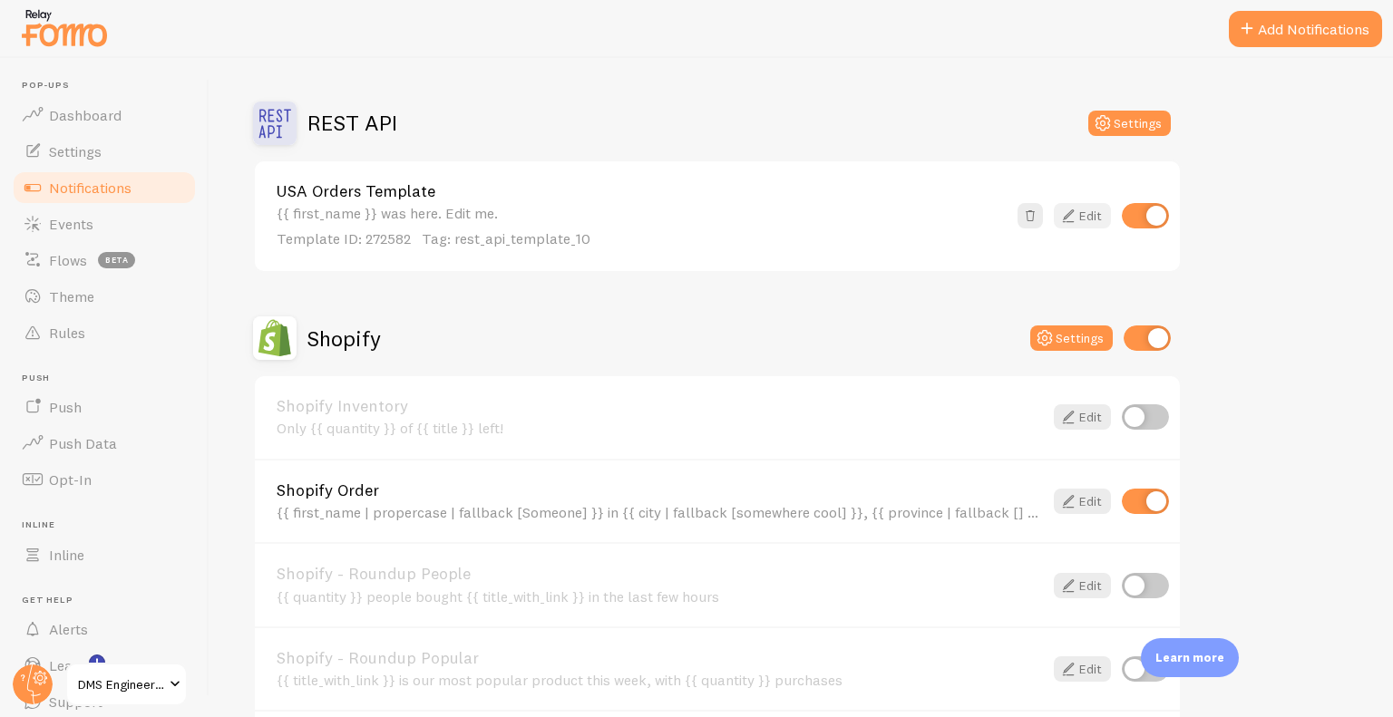
click at [1097, 214] on link "Edit" at bounding box center [1082, 215] width 57 height 25
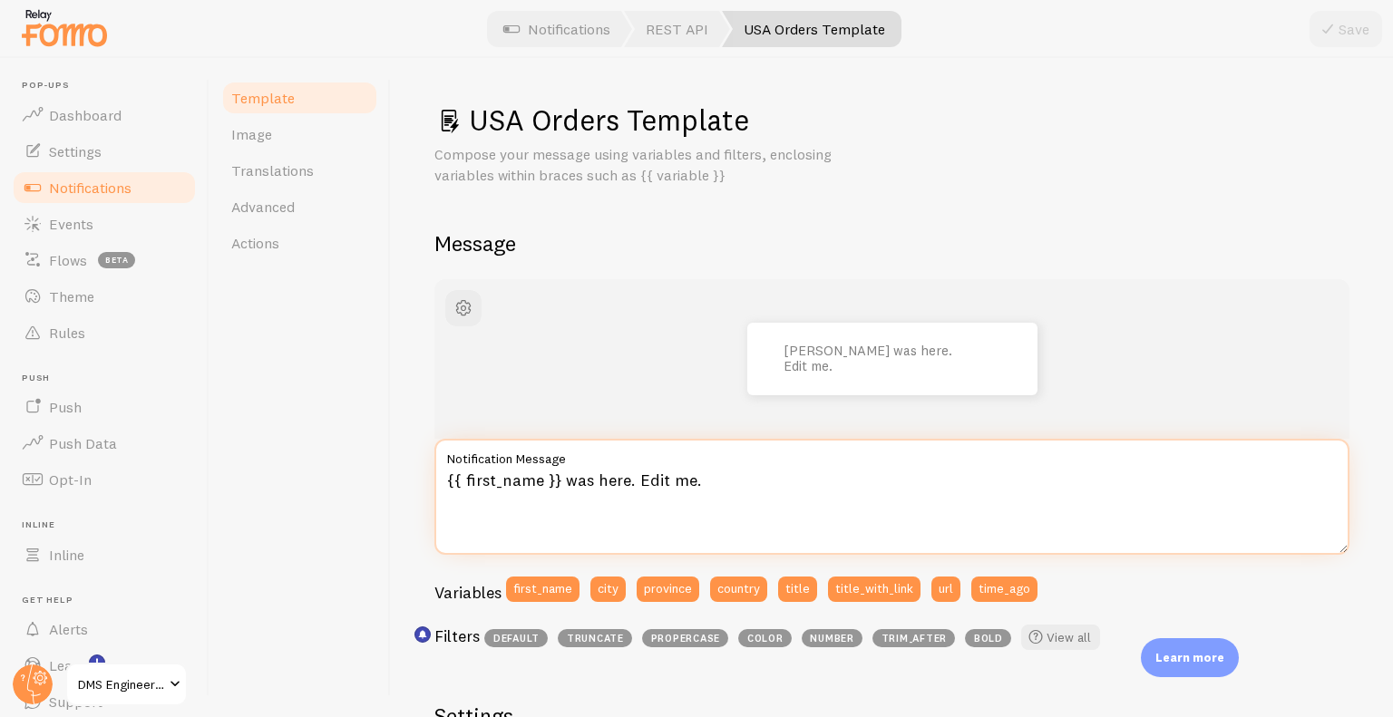
drag, startPoint x: 722, startPoint y: 479, endPoint x: 376, endPoint y: 525, distance: 348.6
click at [376, 525] on div "Template Image Translations Advanced Actions USA Orders Template Compose your m…" at bounding box center [800, 387] width 1183 height 659
paste textarea "| propercase | fallback [Someone] }} in {{ city | fallback [somewhere cool] }},…"
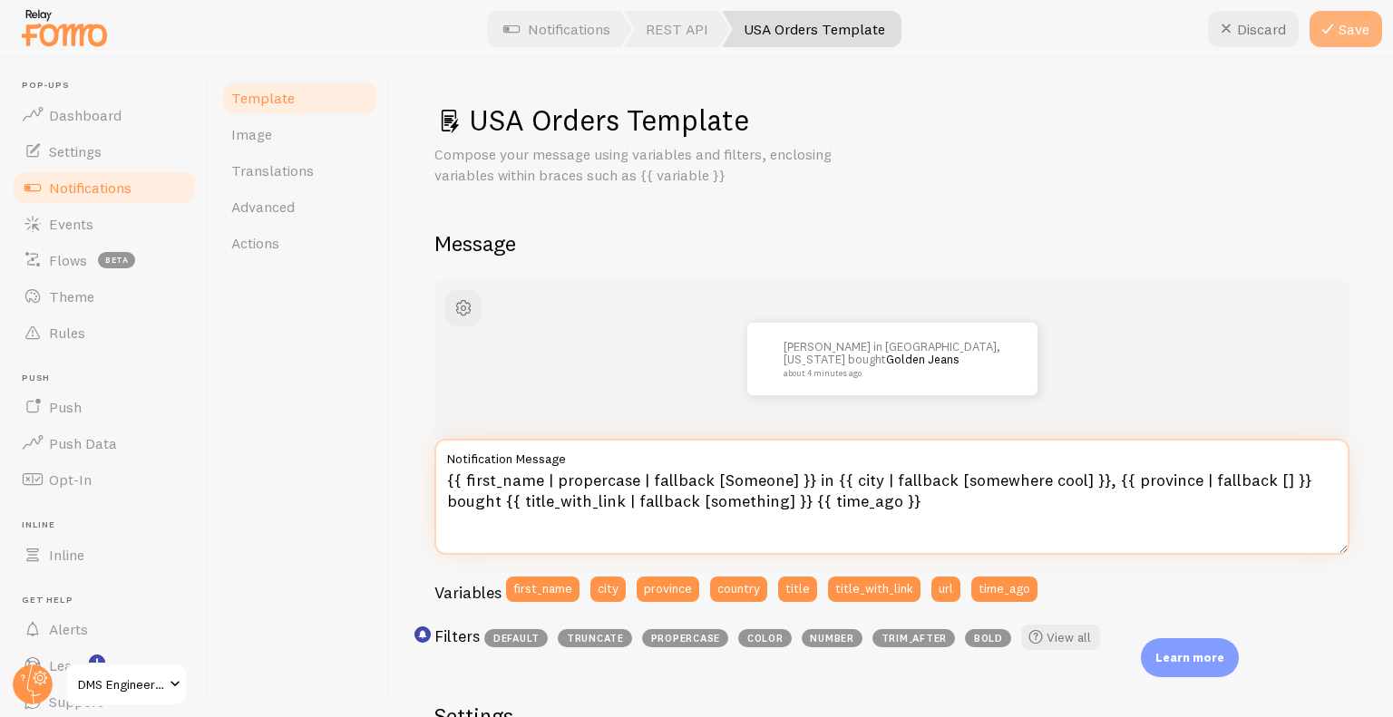
type textarea "{{ first_name | propercase | fallback [Someone] }} in {{ city | fallback [somew…"
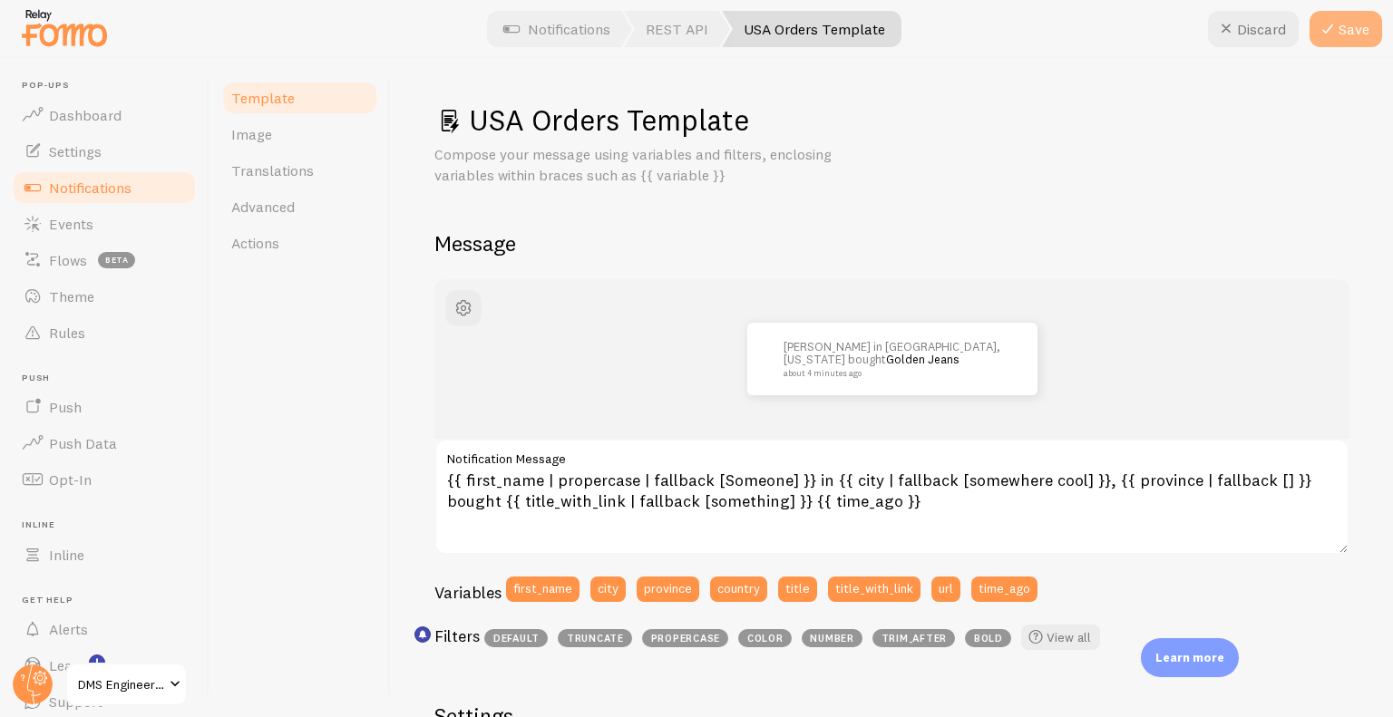
click at [1331, 34] on icon at bounding box center [1328, 29] width 22 height 22
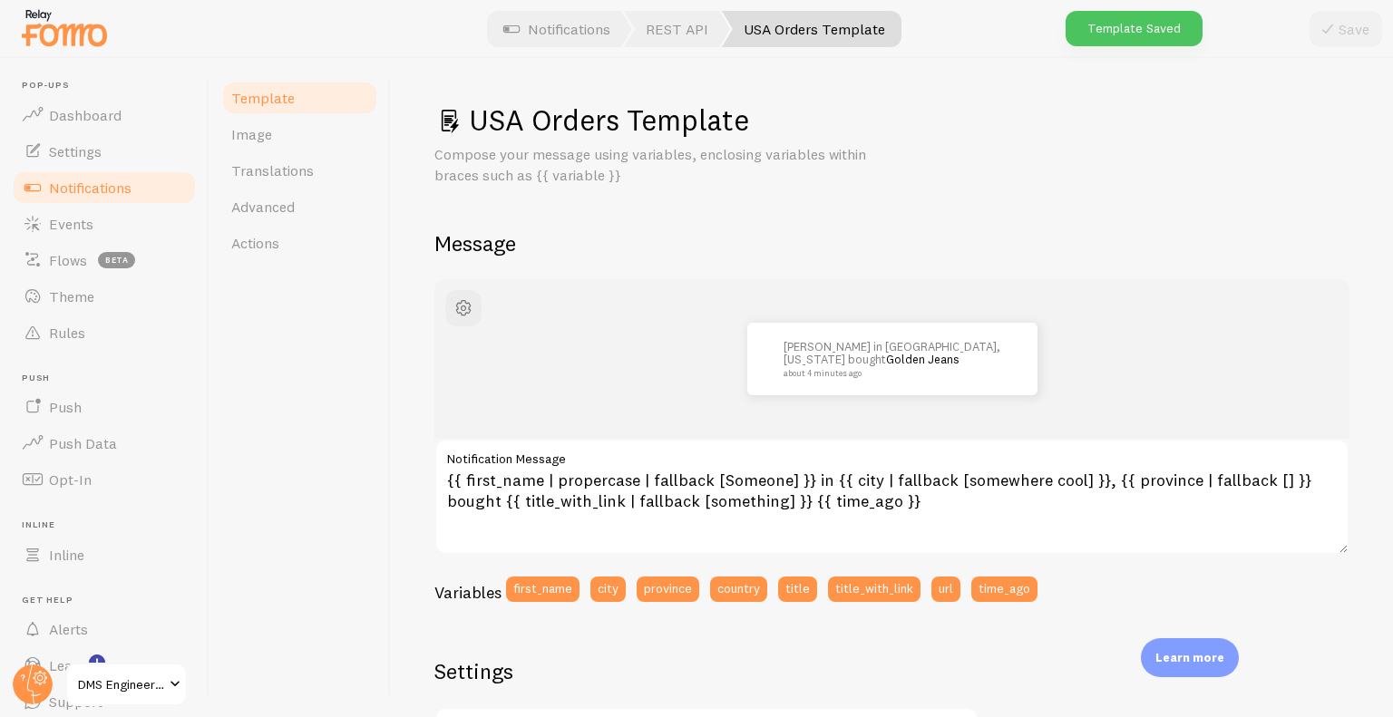
click at [143, 186] on link "Notifications" at bounding box center [104, 188] width 187 height 36
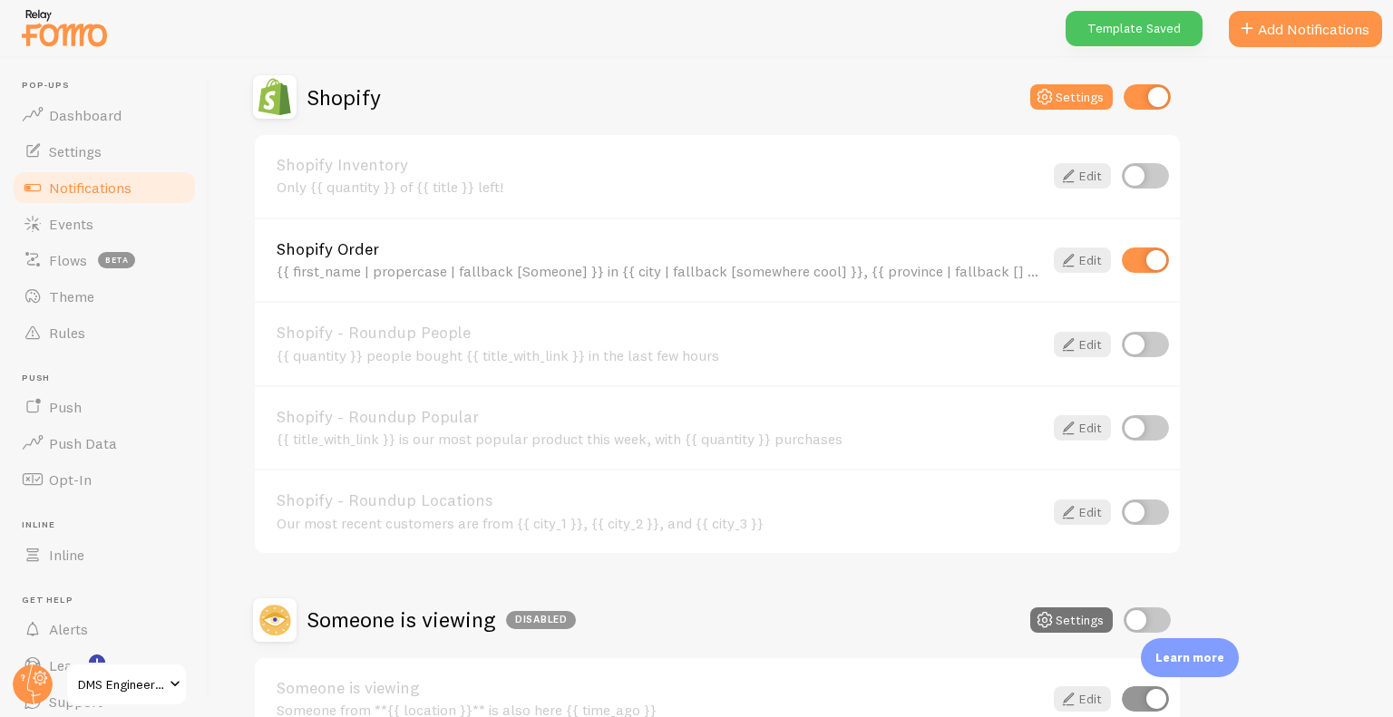
scroll to position [856, 0]
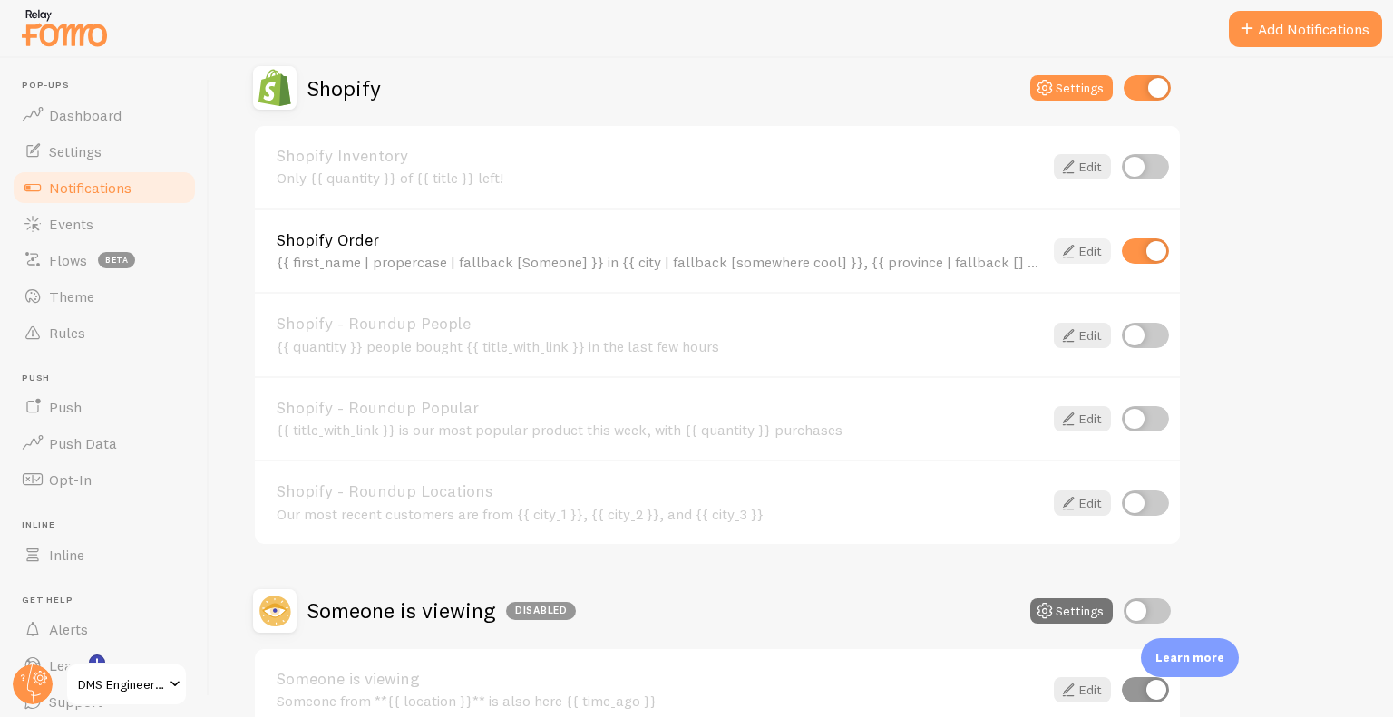
click at [1057, 256] on icon at bounding box center [1068, 251] width 22 height 22
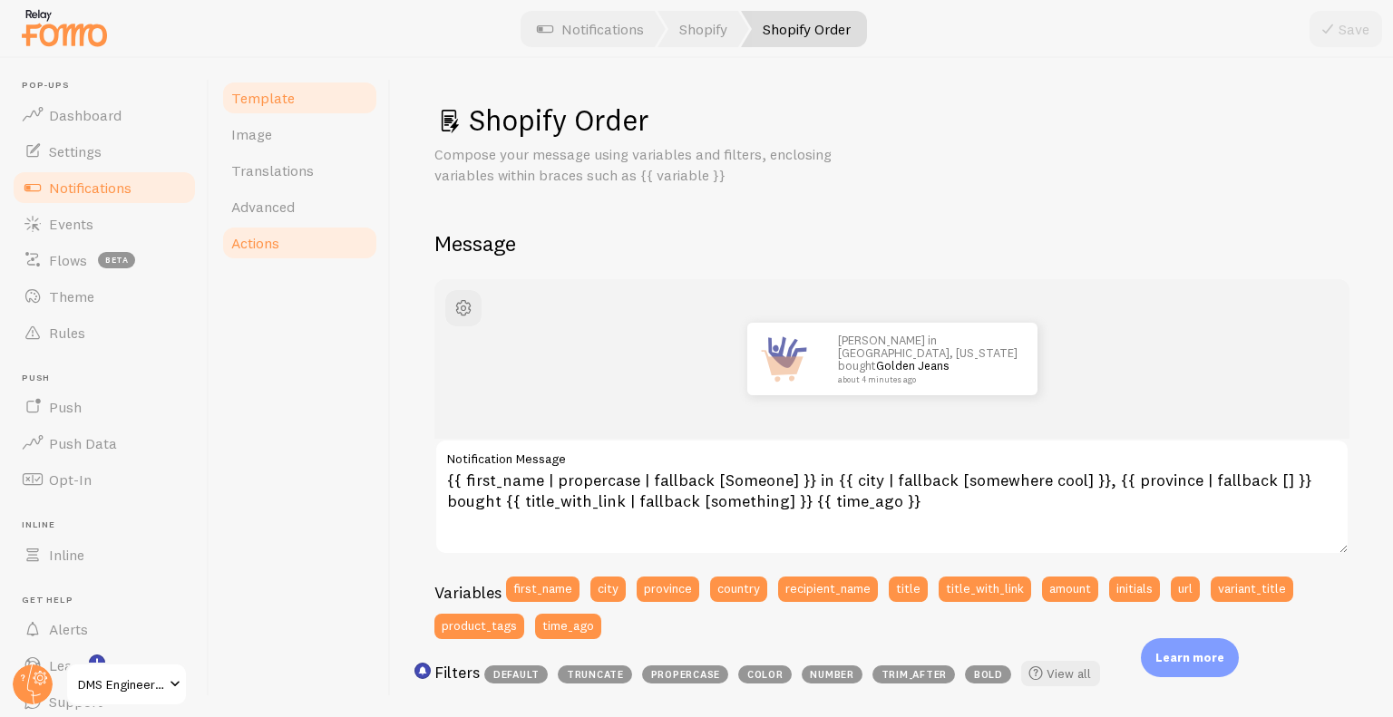
click at [272, 236] on span "Actions" at bounding box center [255, 243] width 48 height 18
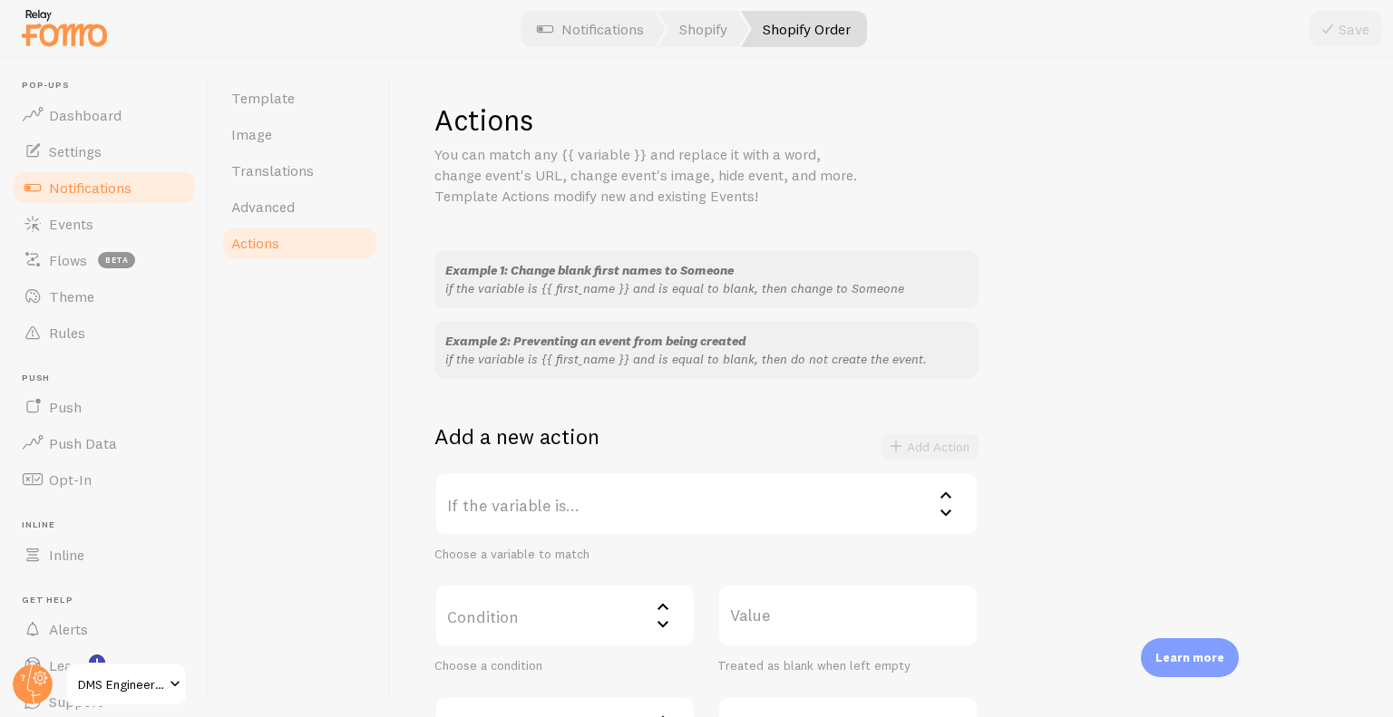
click at [576, 501] on label "If the variable is..." at bounding box center [706, 503] width 544 height 63
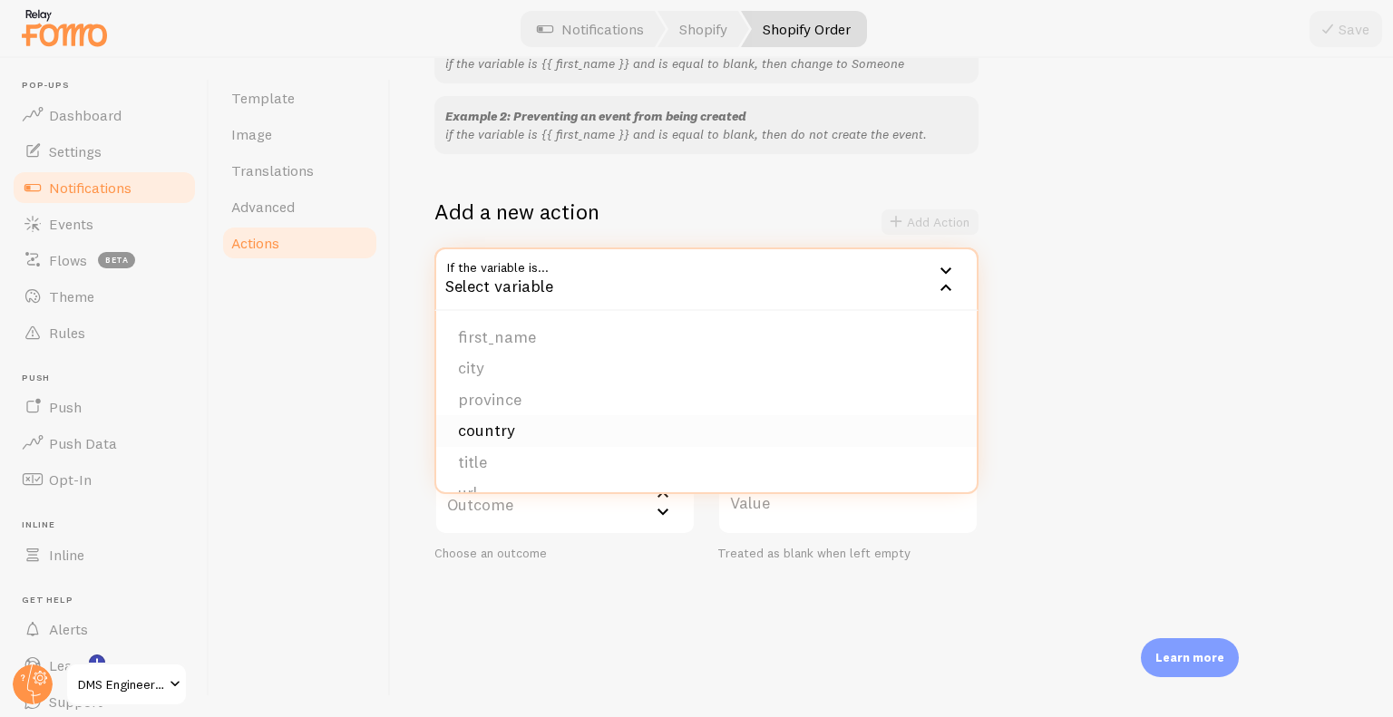
scroll to position [278, 0]
click at [569, 453] on li "product_tags" at bounding box center [706, 466] width 540 height 32
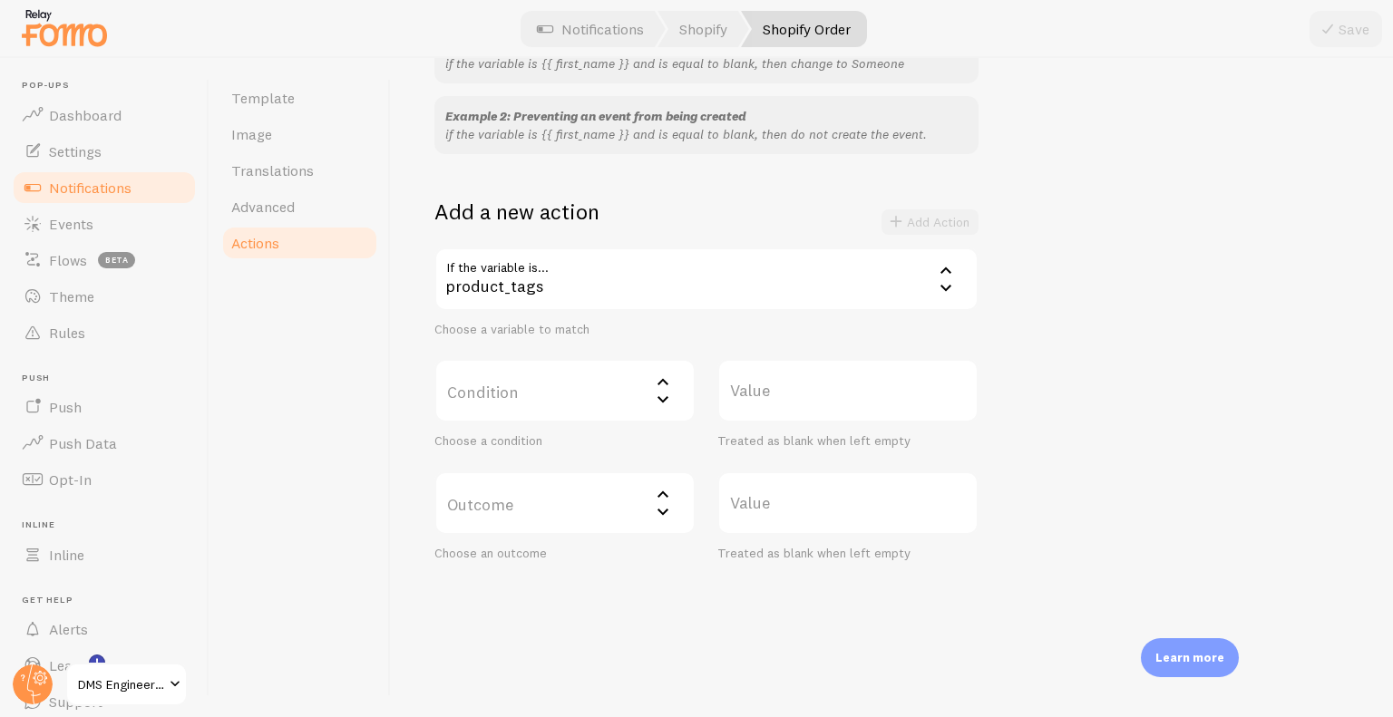
click at [628, 394] on label "Condition" at bounding box center [564, 390] width 261 height 63
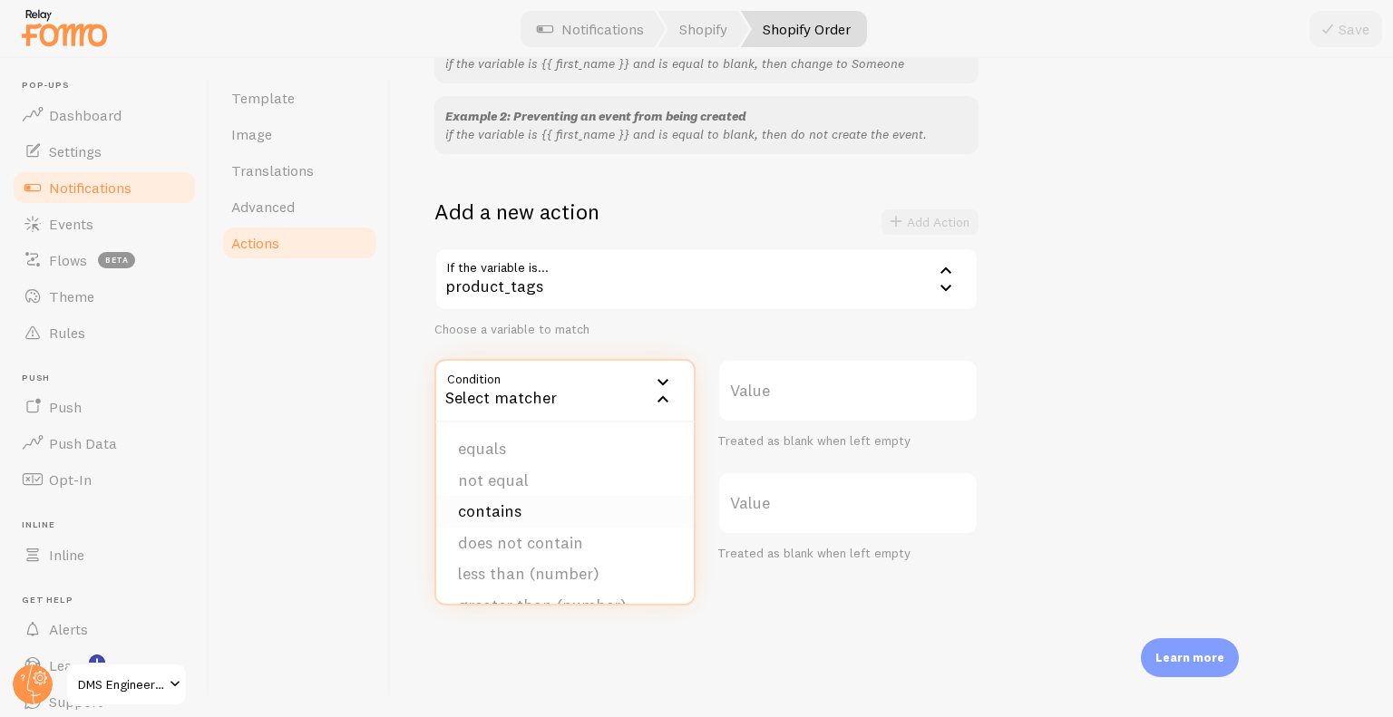
click at [566, 501] on li "contains" at bounding box center [565, 512] width 258 height 32
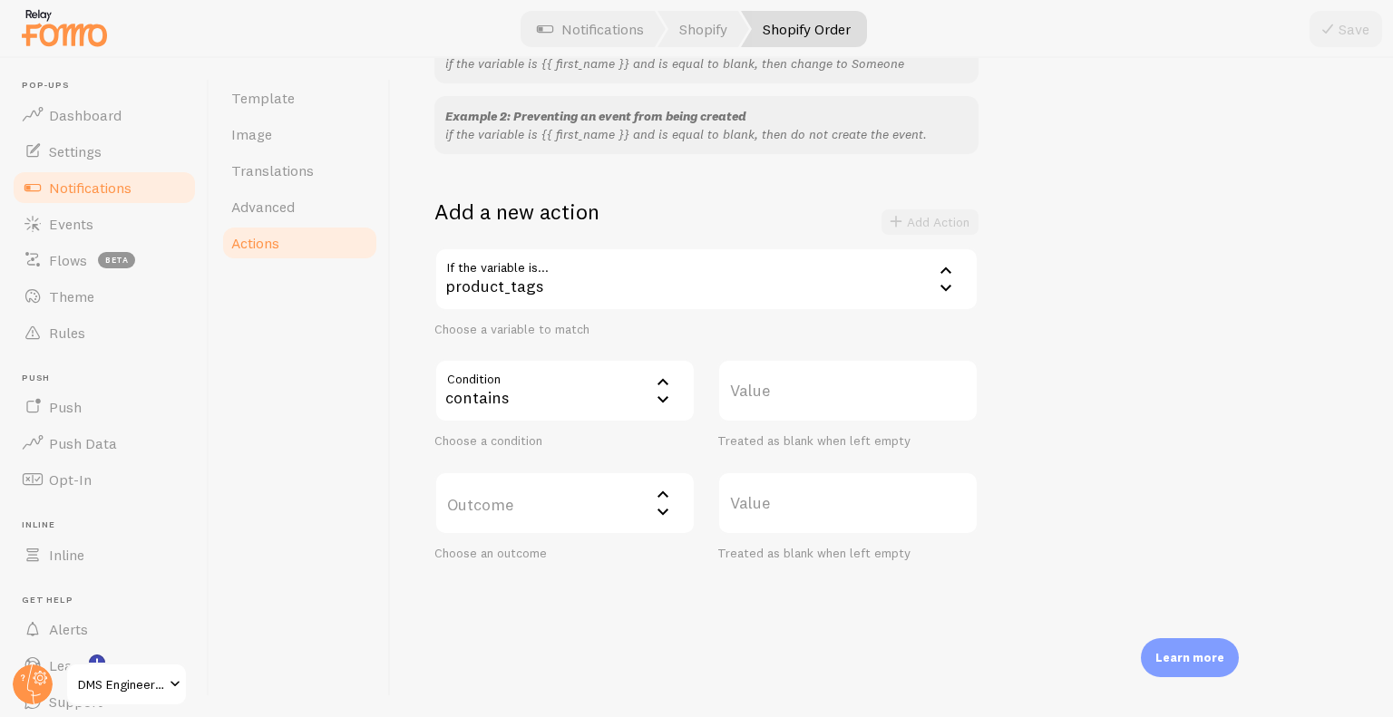
click at [778, 413] on label "Value" at bounding box center [847, 390] width 261 height 63
click at [778, 413] on input "Value" at bounding box center [847, 390] width 261 height 63
click at [605, 378] on div "contains" at bounding box center [564, 390] width 261 height 63
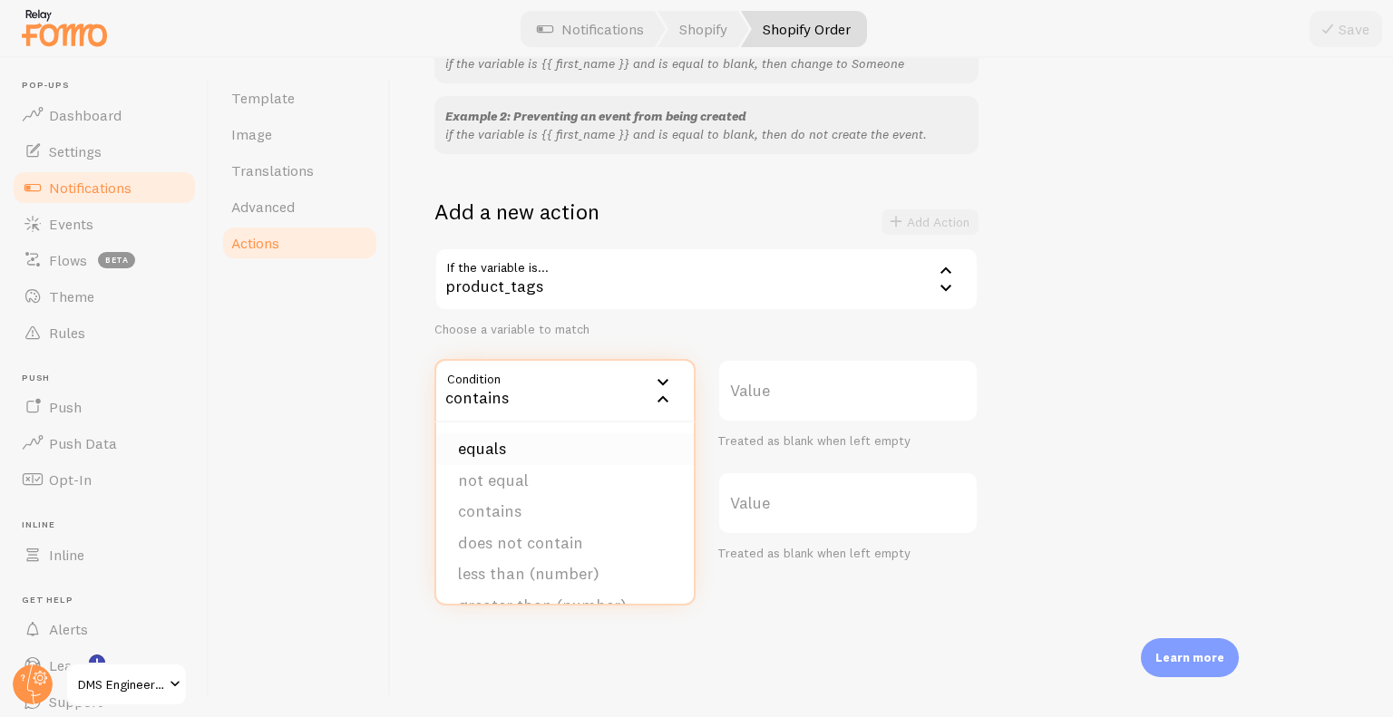
click at [554, 436] on li "equals" at bounding box center [565, 449] width 258 height 32
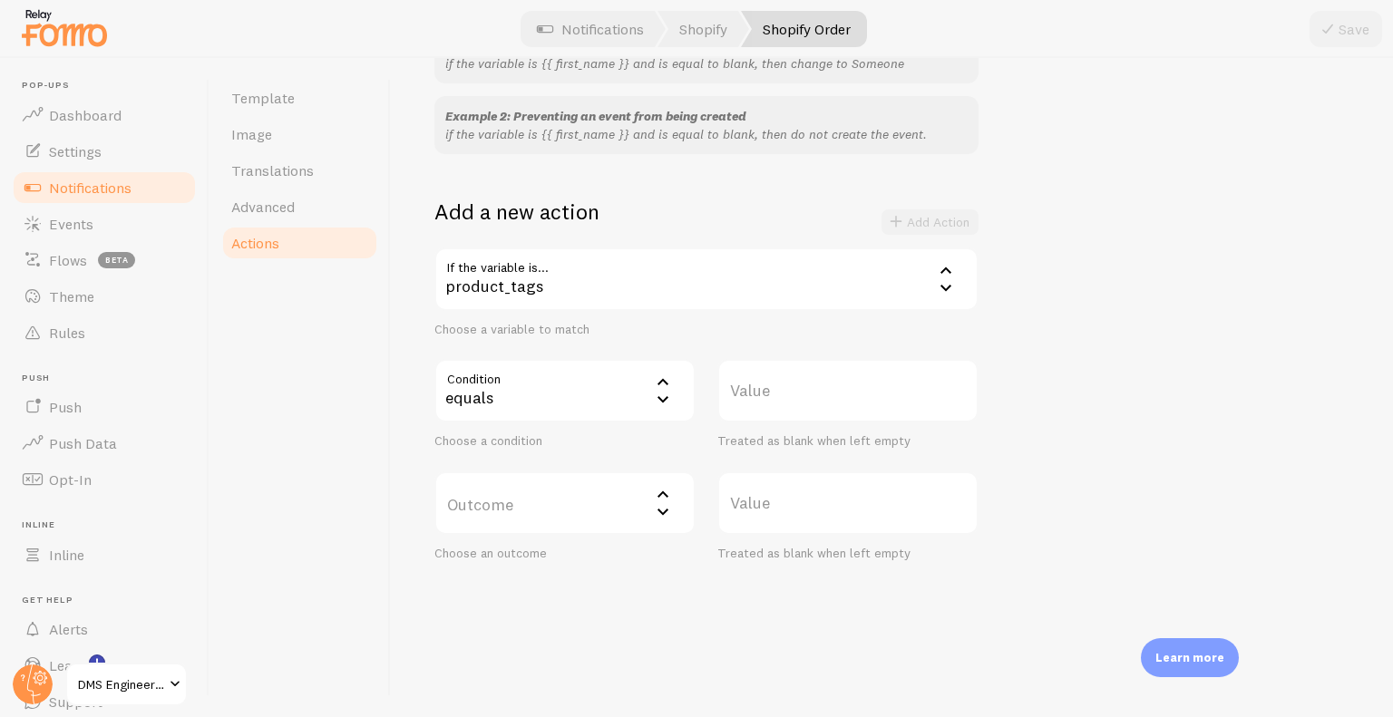
click at [773, 417] on label "Value" at bounding box center [847, 390] width 261 height 63
click at [773, 417] on input "Value" at bounding box center [847, 390] width 261 height 63
click at [658, 407] on icon at bounding box center [663, 400] width 22 height 22
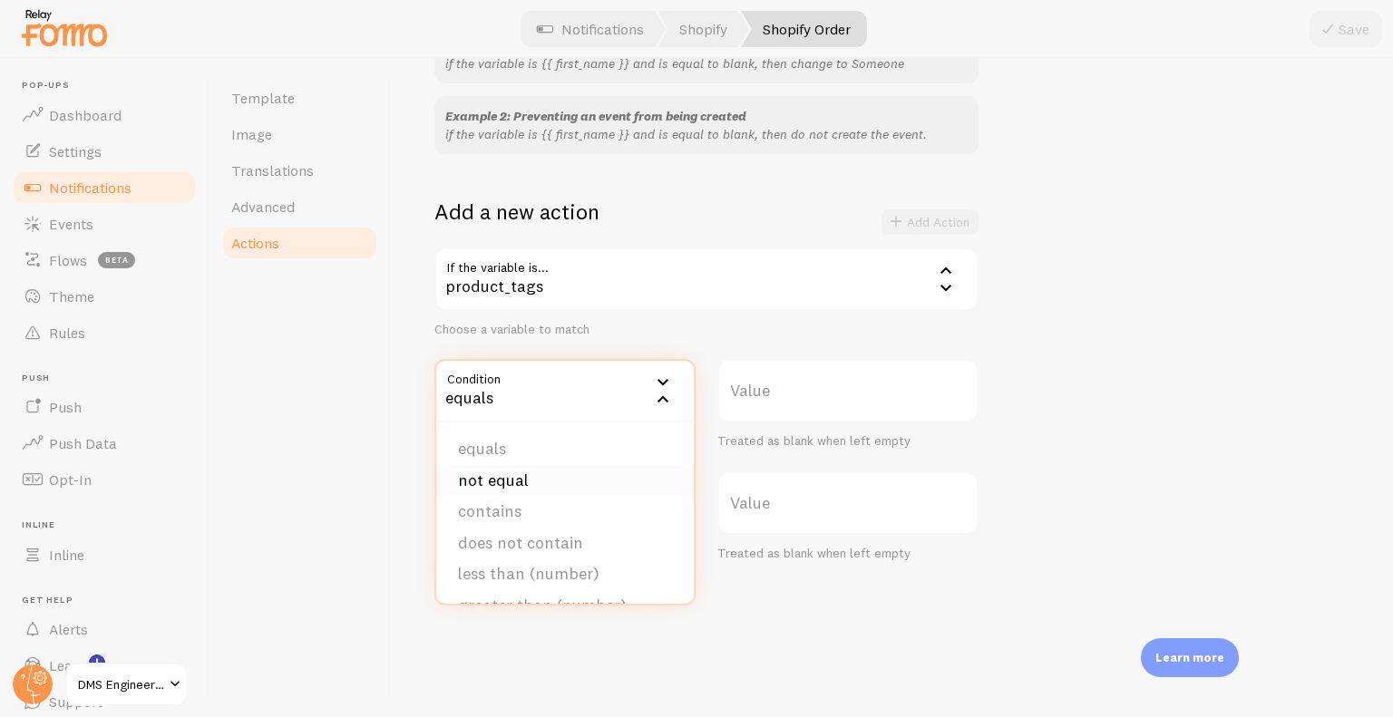
click at [567, 488] on li "not equal" at bounding box center [565, 481] width 258 height 32
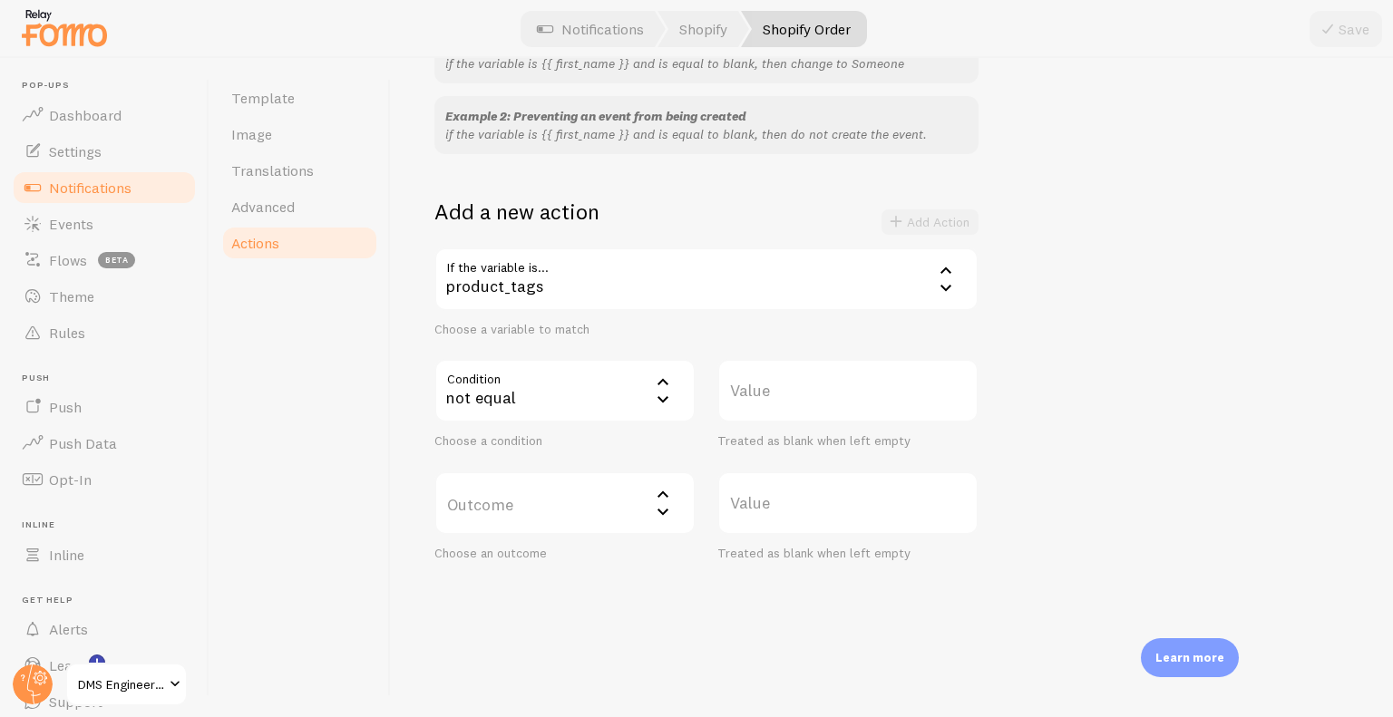
click at [623, 386] on div "not equal" at bounding box center [564, 390] width 261 height 63
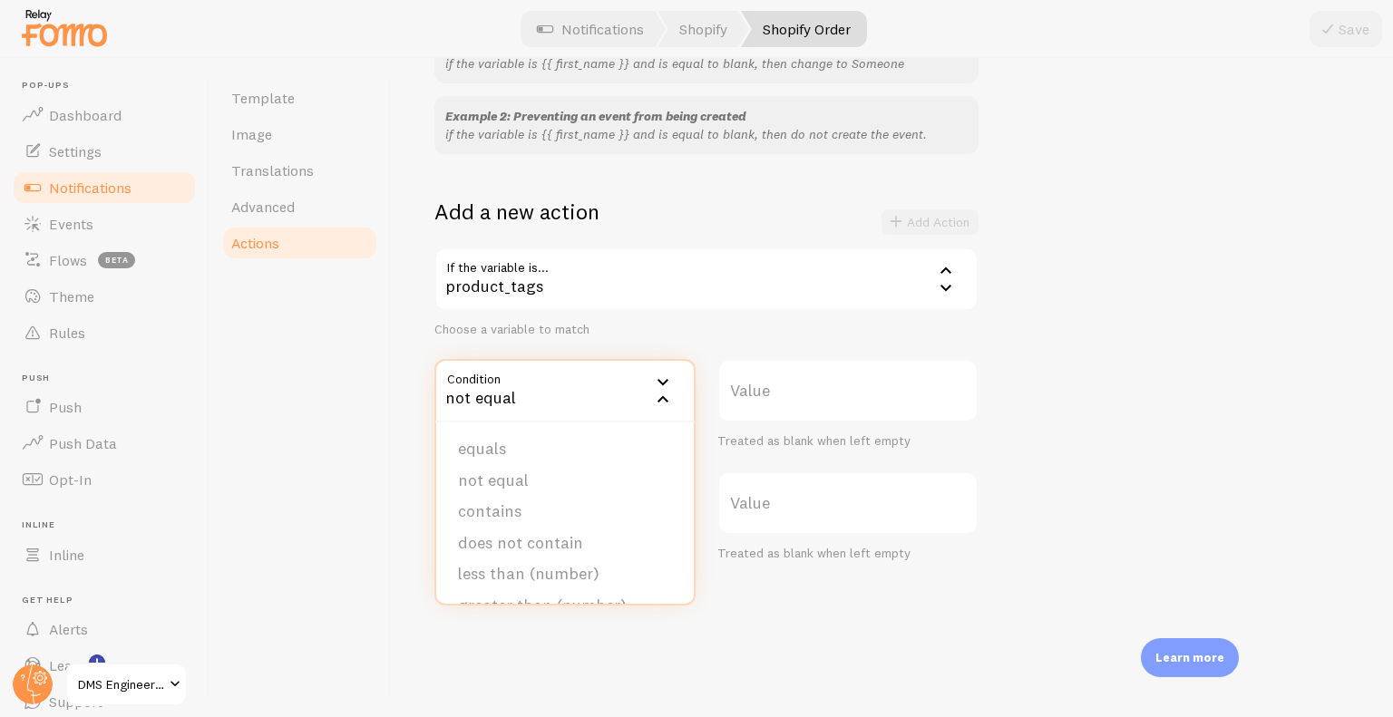
click at [623, 386] on div "not equal" at bounding box center [564, 390] width 261 height 63
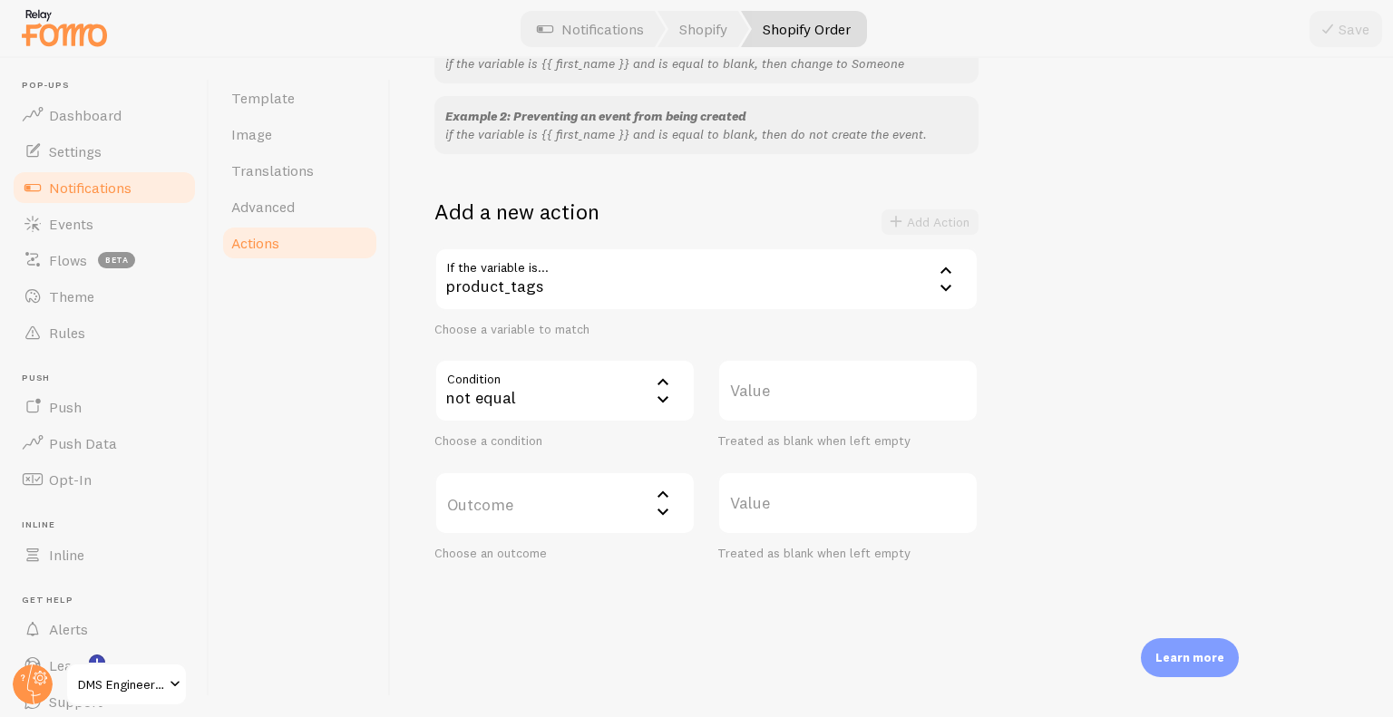
click at [637, 395] on div "not equal" at bounding box center [564, 390] width 261 height 63
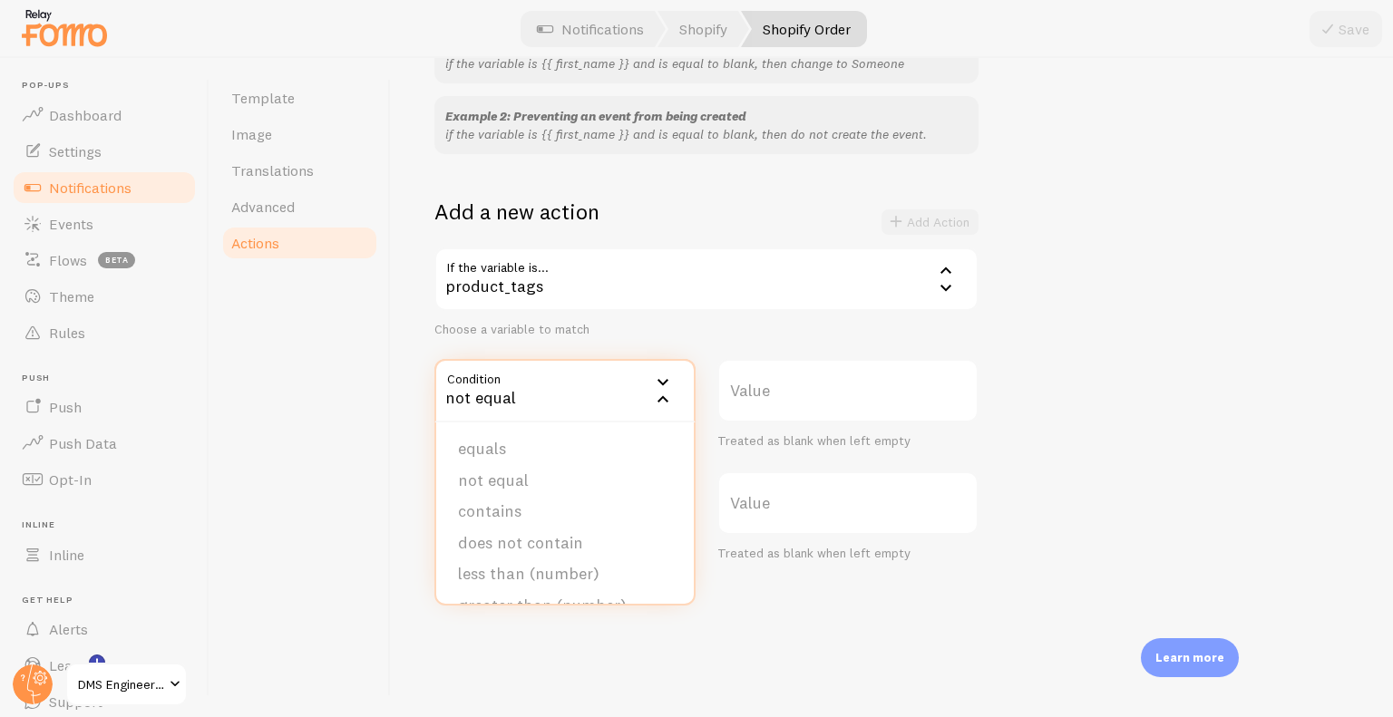
click at [637, 395] on div "not equal" at bounding box center [564, 390] width 261 height 63
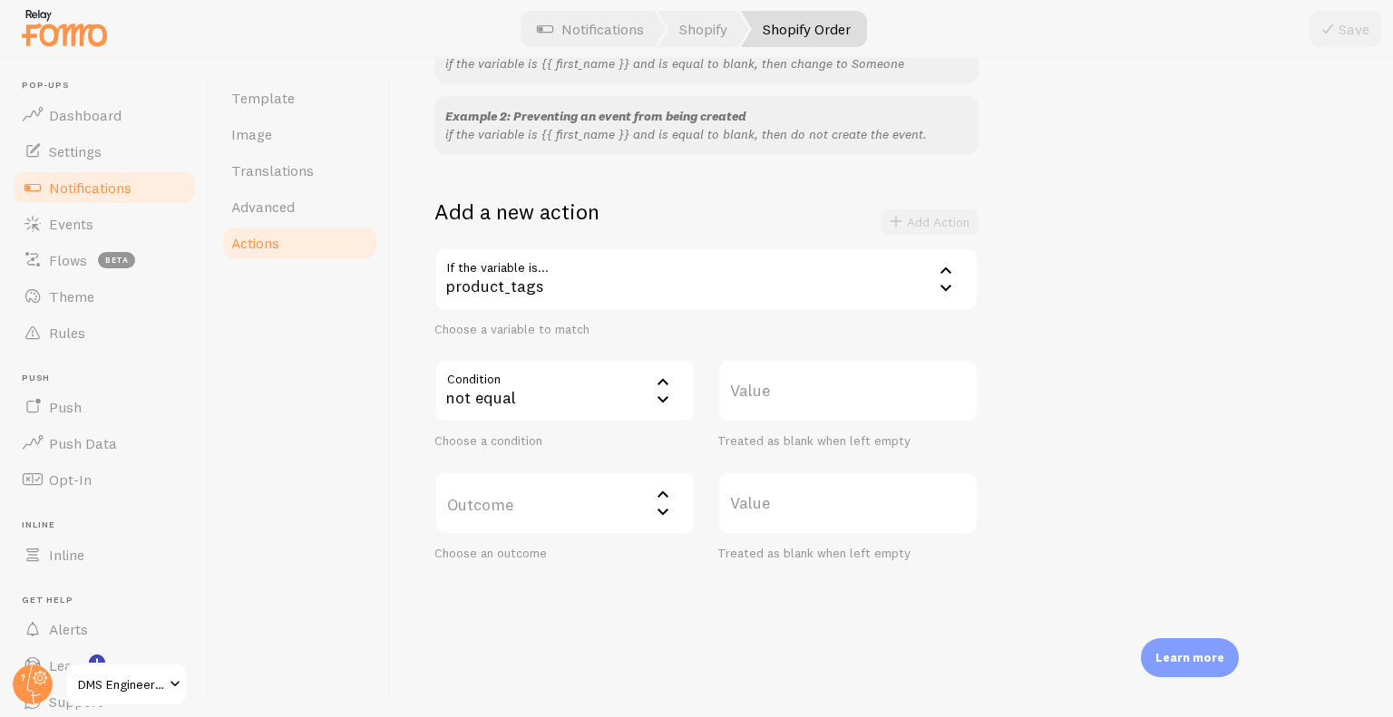
click at [637, 395] on div "not equal" at bounding box center [564, 390] width 261 height 63
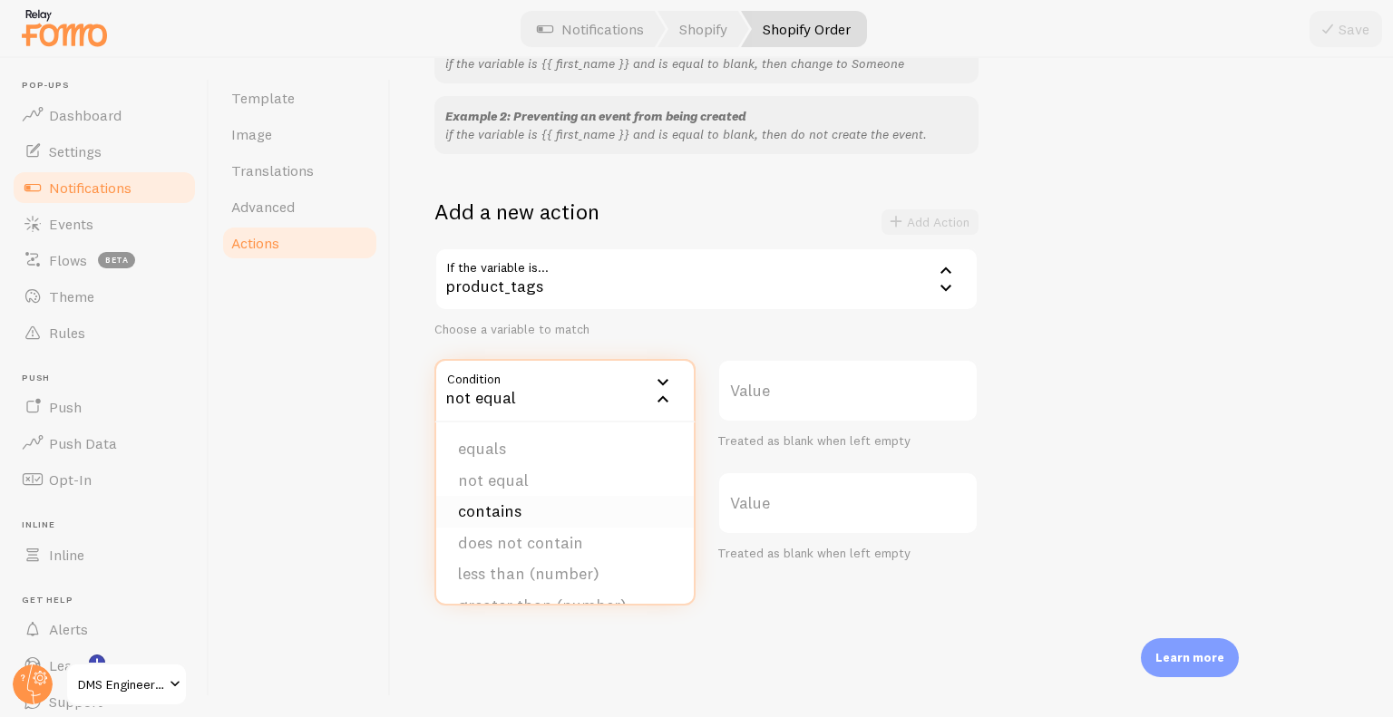
click at [550, 502] on li "contains" at bounding box center [565, 512] width 258 height 32
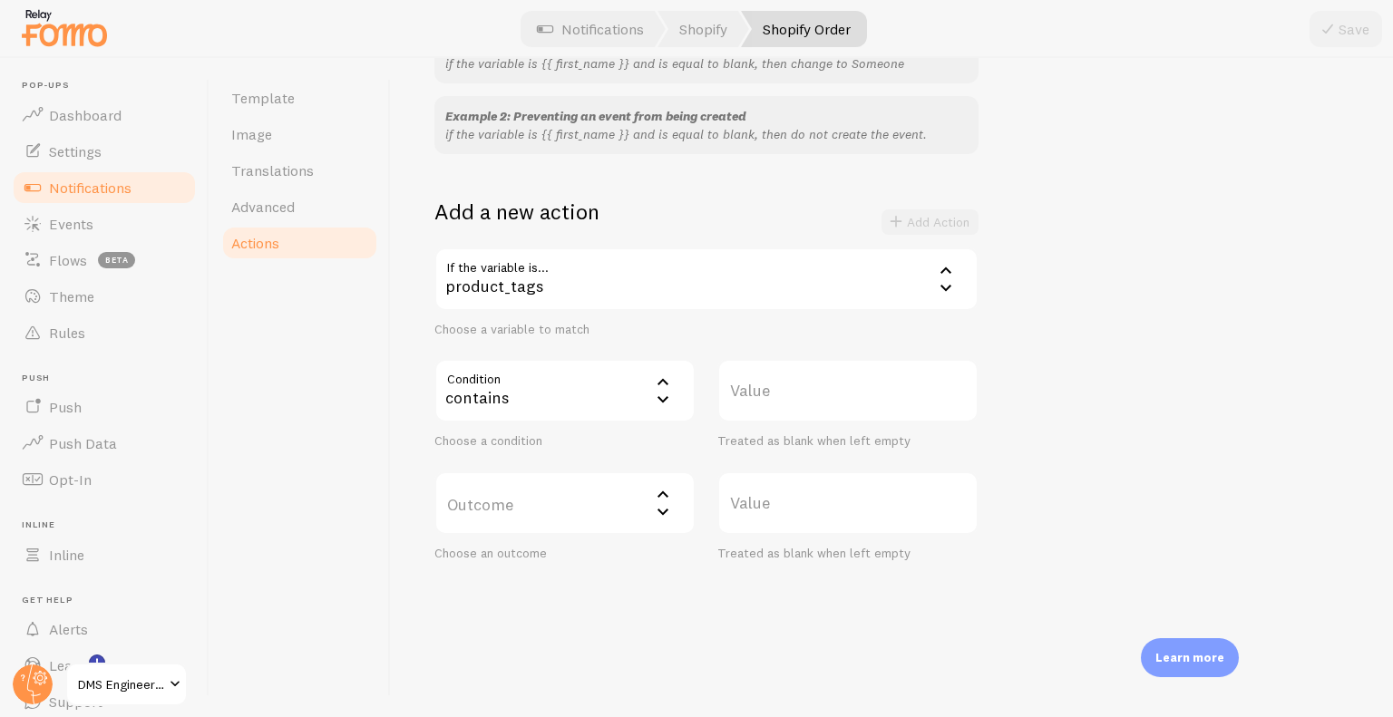
click at [786, 402] on label "Value" at bounding box center [847, 390] width 261 height 63
click at [786, 402] on input "Value" at bounding box center [847, 390] width 261 height 63
type input "[GEOGRAPHIC_DATA]"
click at [635, 509] on label "Outcome" at bounding box center [564, 503] width 261 height 63
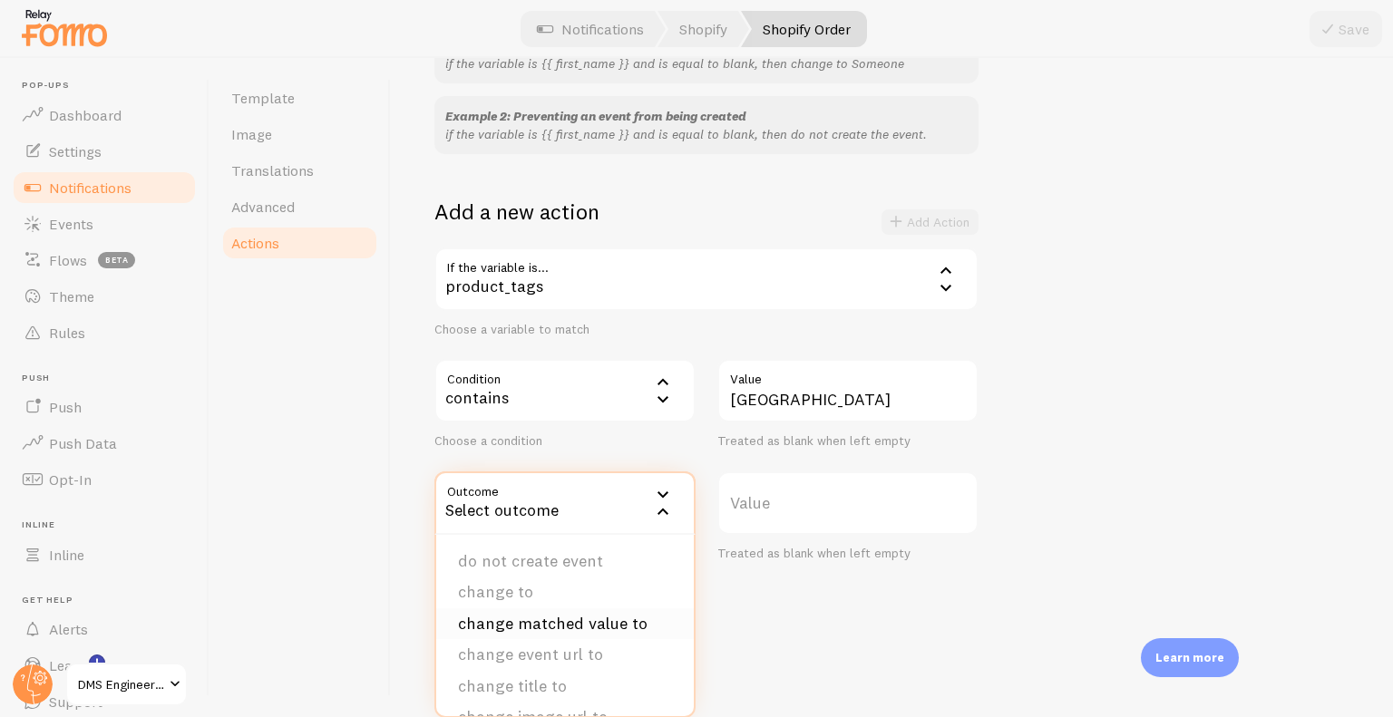
scroll to position [183, 0]
click at [604, 618] on li "(advanced) change Template to" at bounding box center [565, 628] width 258 height 52
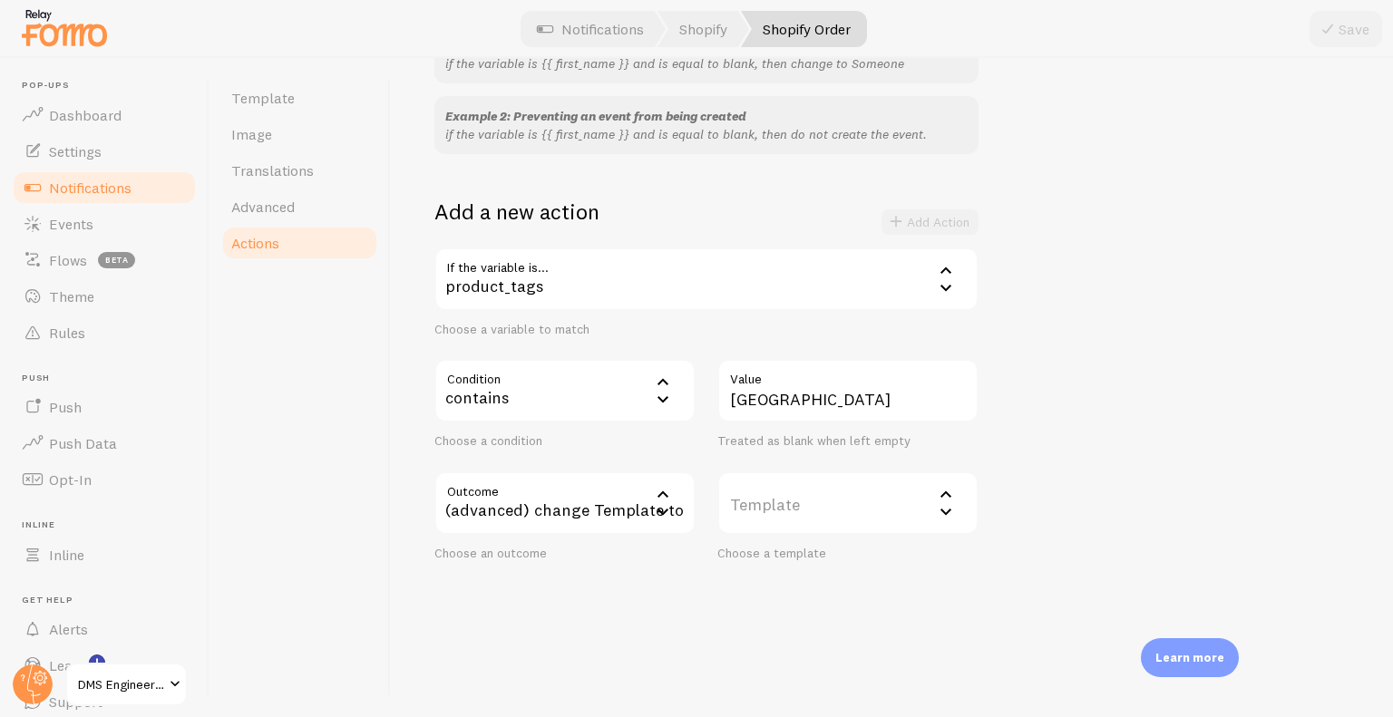
click at [838, 493] on label "Template" at bounding box center [847, 503] width 261 height 63
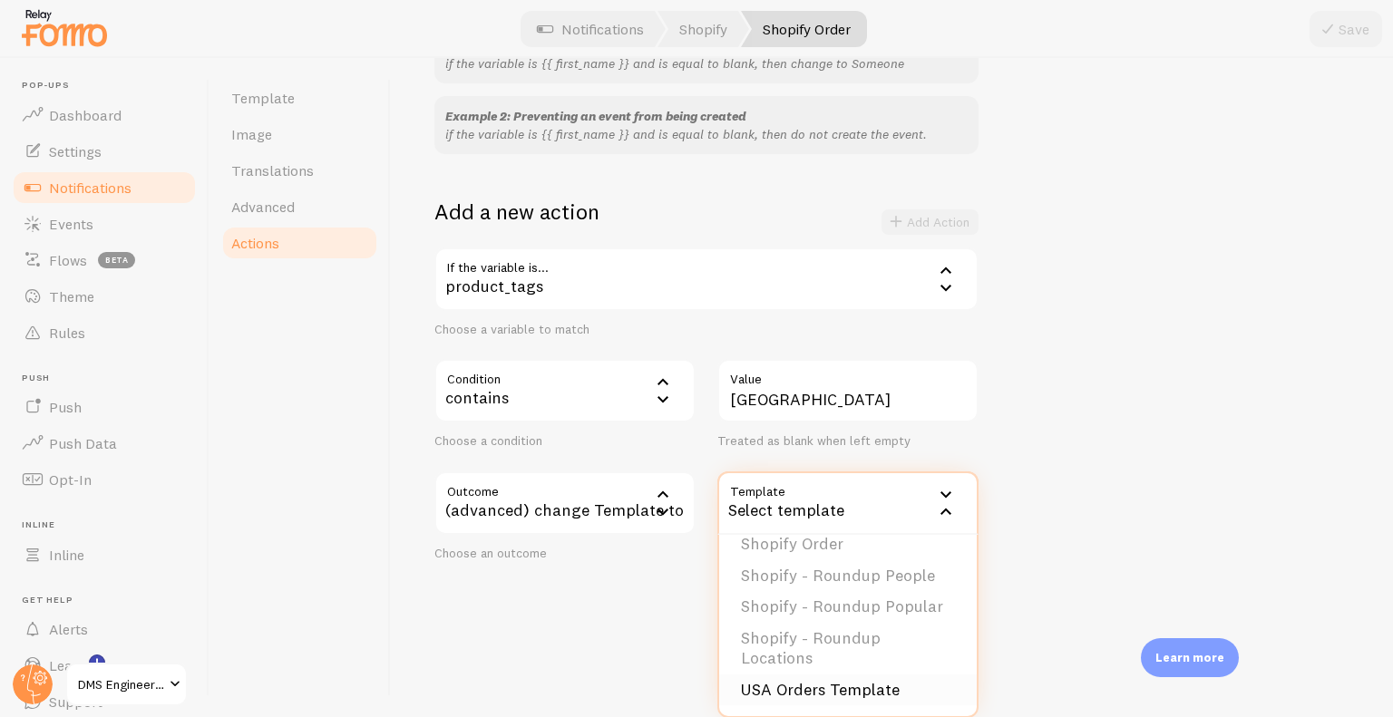
click at [853, 683] on li "USA Orders Template" at bounding box center [848, 691] width 258 height 32
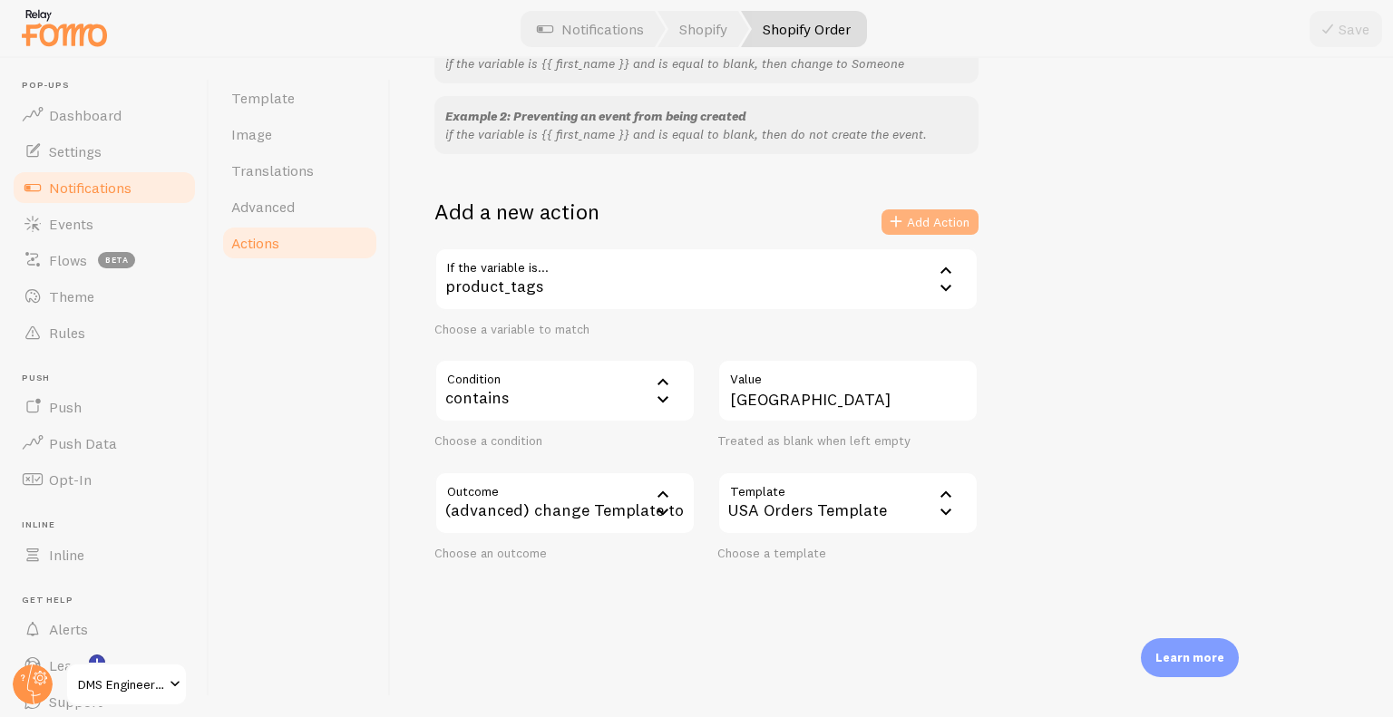
click at [919, 213] on button "Add Action" at bounding box center [929, 221] width 97 height 25
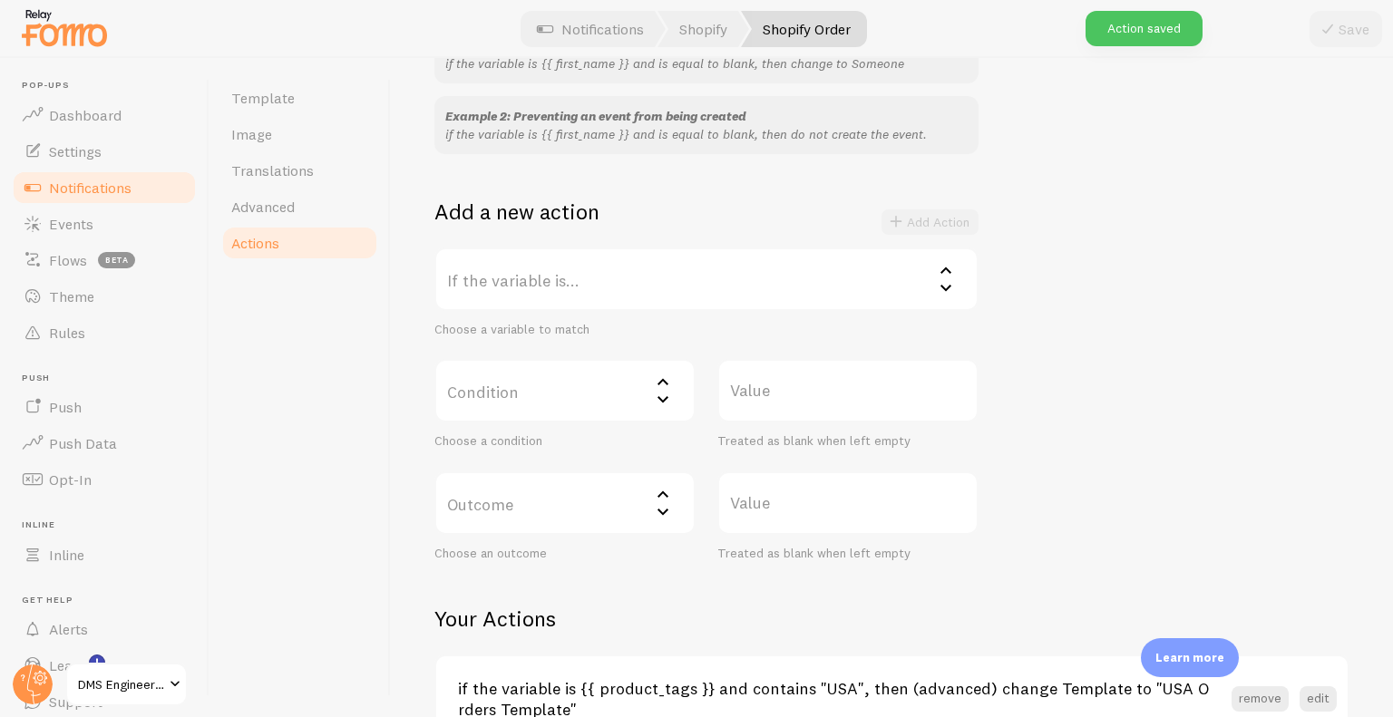
click at [89, 174] on link "Notifications" at bounding box center [104, 188] width 187 height 36
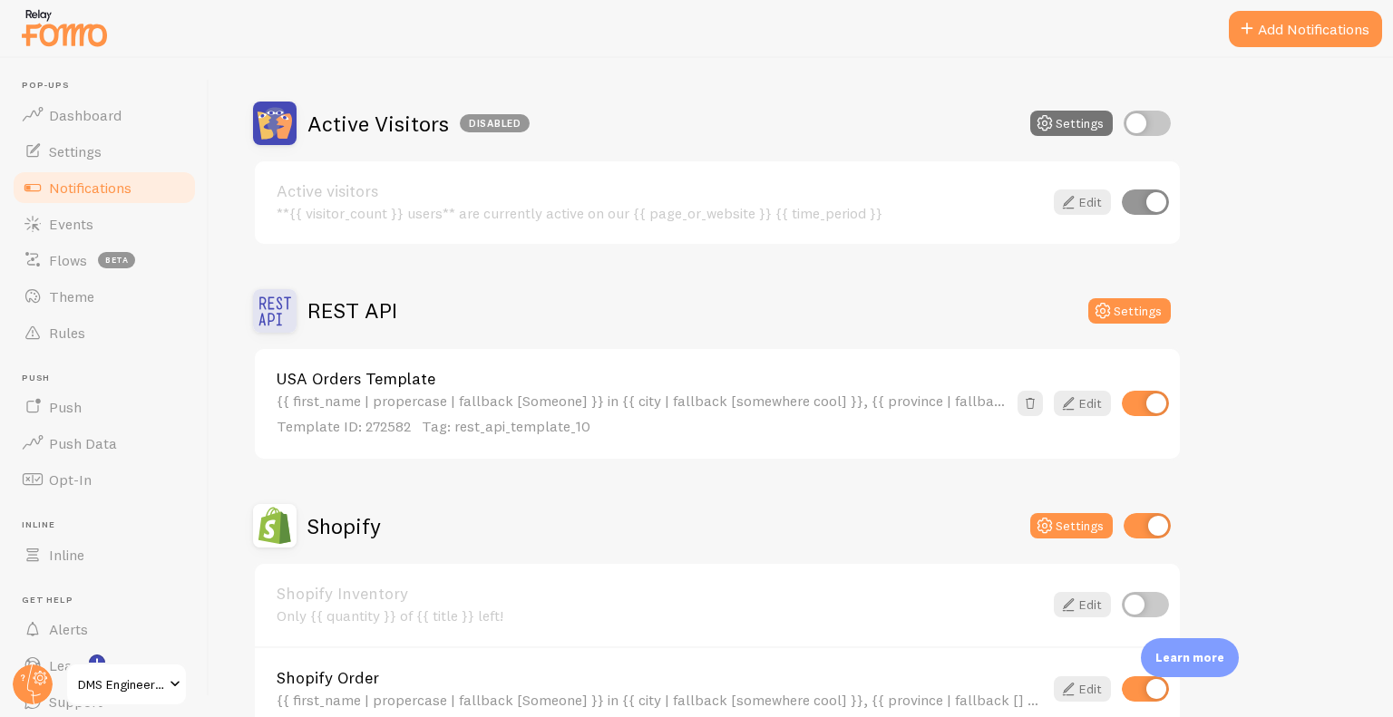
scroll to position [419, 0]
click at [111, 209] on link "Events" at bounding box center [104, 224] width 187 height 36
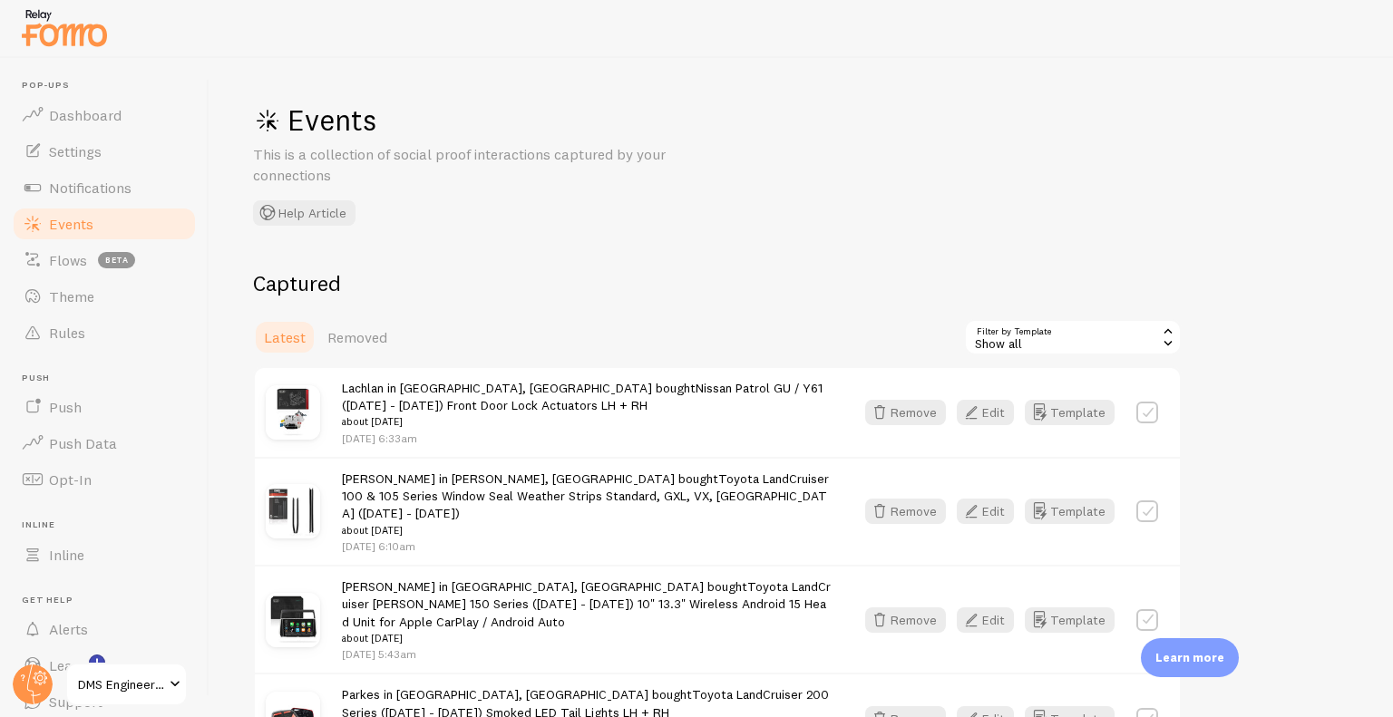
click at [1099, 335] on div "Show all" at bounding box center [1073, 337] width 218 height 36
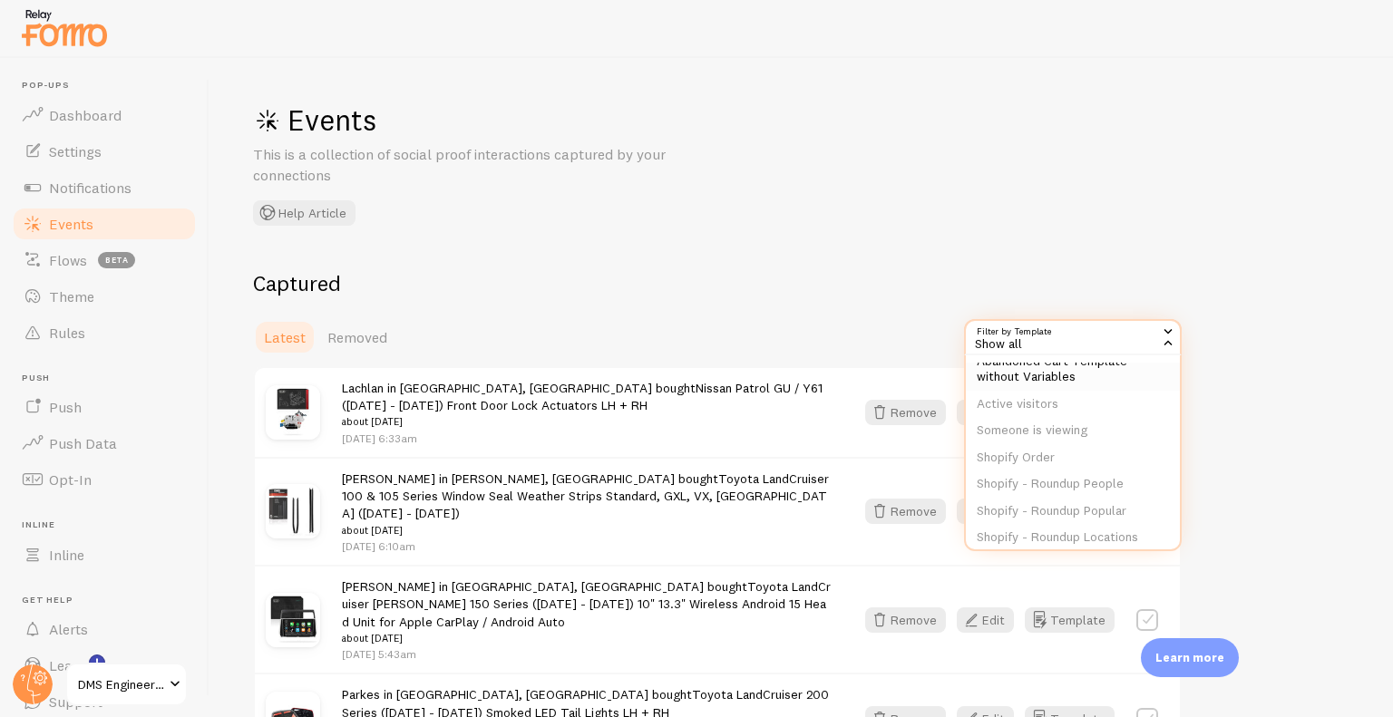
scroll to position [166, 0]
click at [1077, 527] on li "USA Orders Template" at bounding box center [1073, 520] width 214 height 27
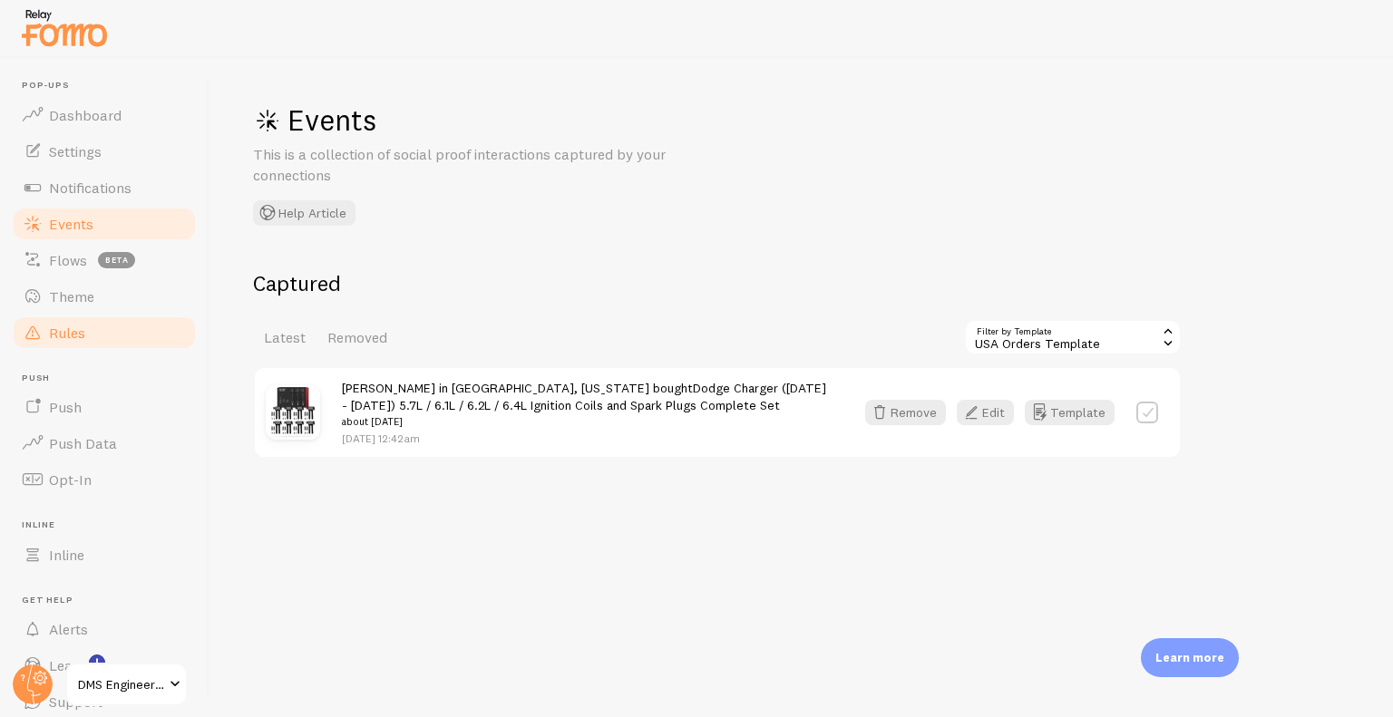
click at [76, 342] on link "Rules" at bounding box center [104, 333] width 187 height 36
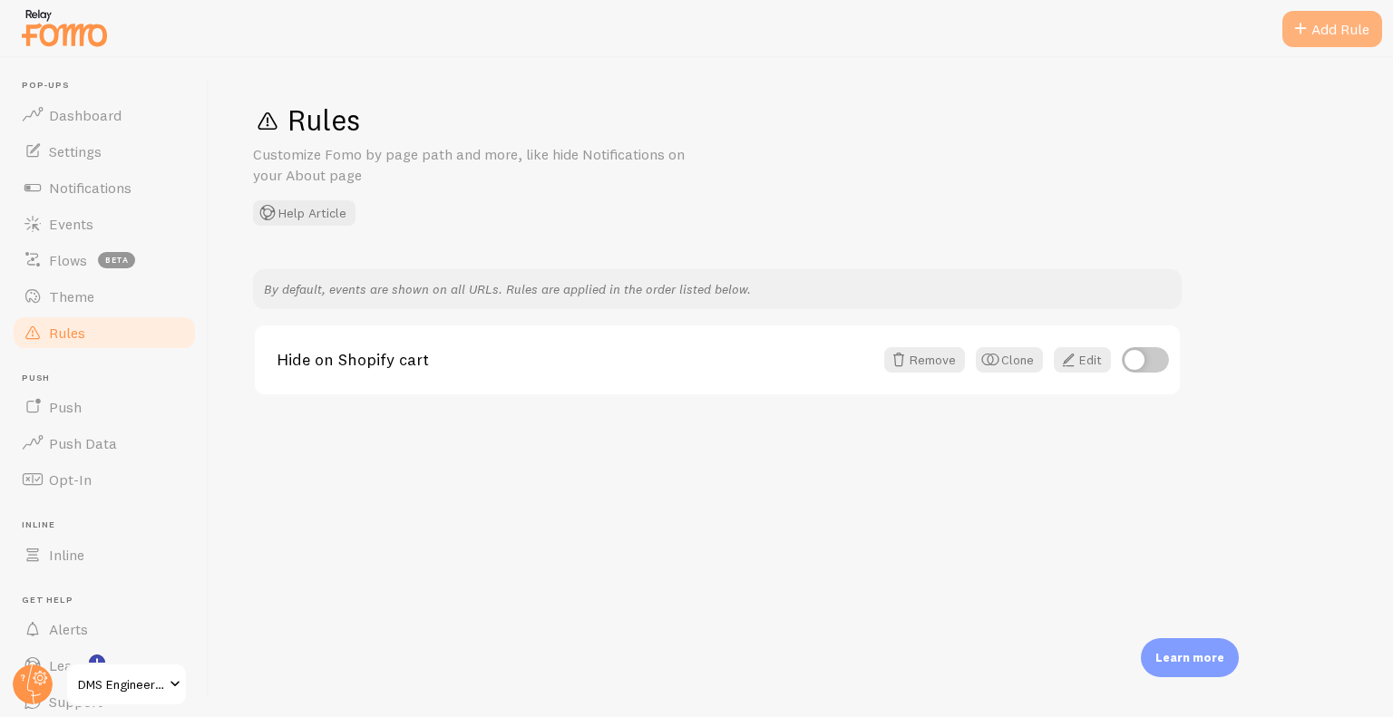
click at [1301, 32] on span at bounding box center [1300, 29] width 22 height 22
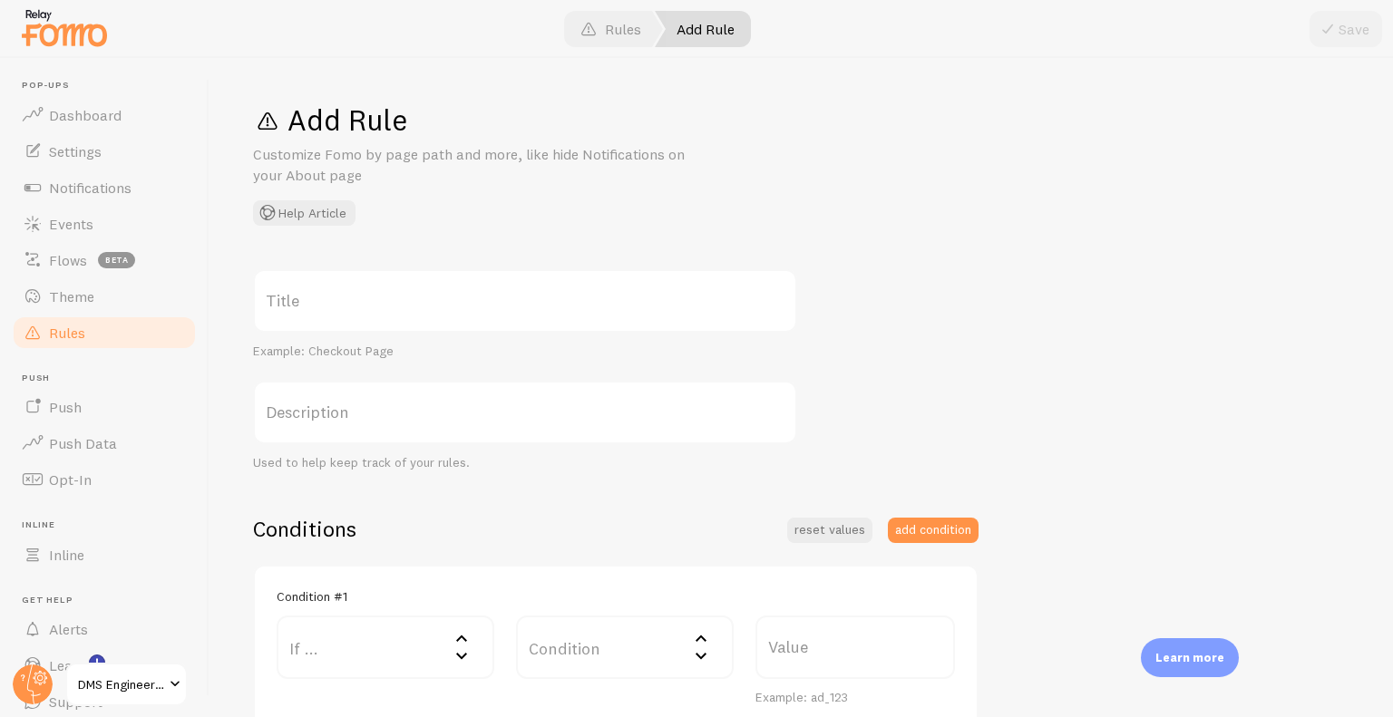
click at [407, 319] on label "Title" at bounding box center [525, 300] width 544 height 63
click at [407, 319] on input "Title" at bounding box center [525, 300] width 544 height 63
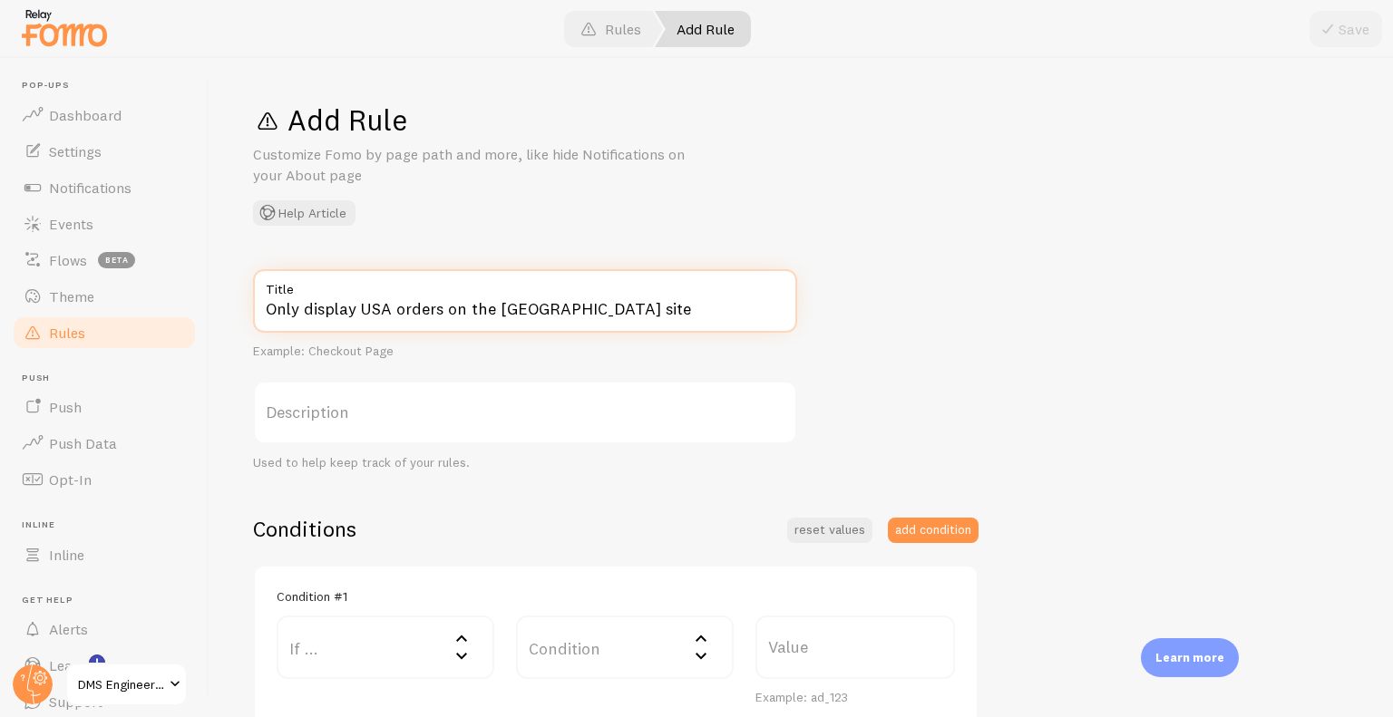
type input "Only display USA orders on the [GEOGRAPHIC_DATA] site"
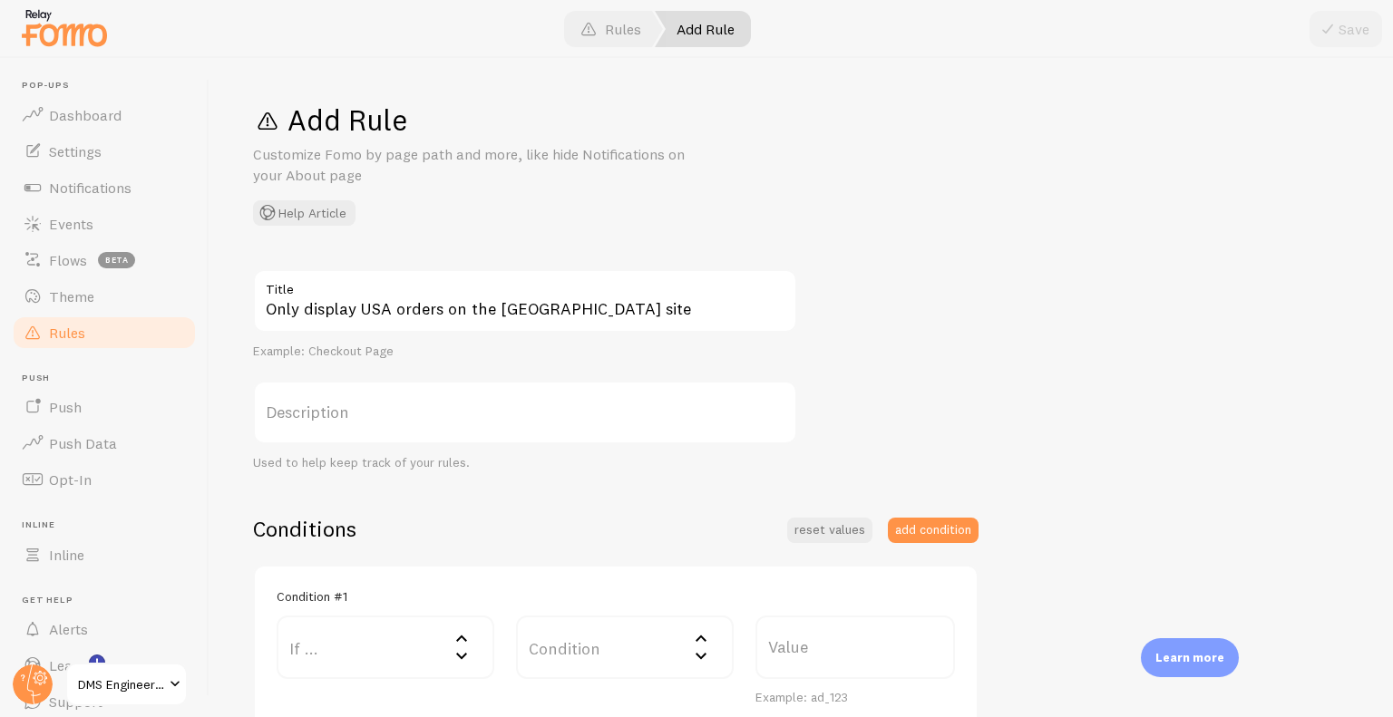
click at [895, 407] on div "Only display USA orders on the [GEOGRAPHIC_DATA] site Title Example: Checkout P…" at bounding box center [801, 625] width 1096 height 712
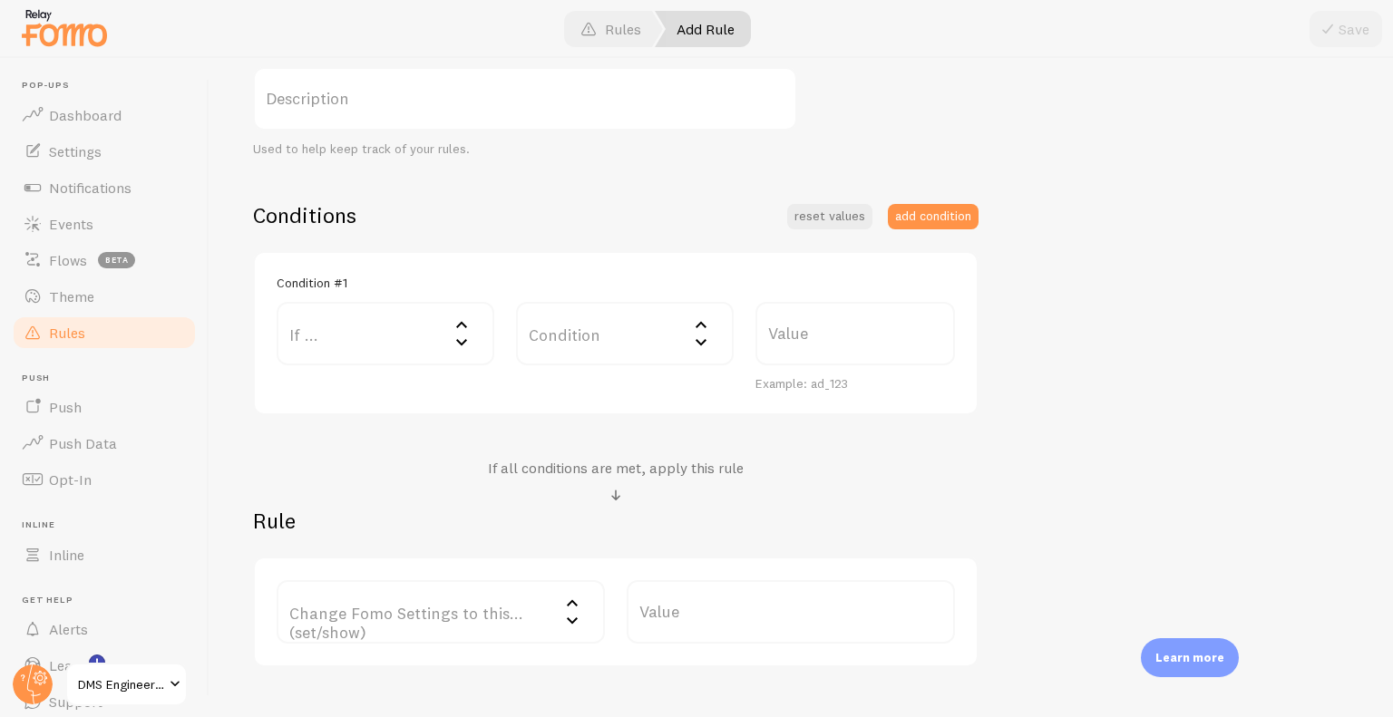
scroll to position [334, 0]
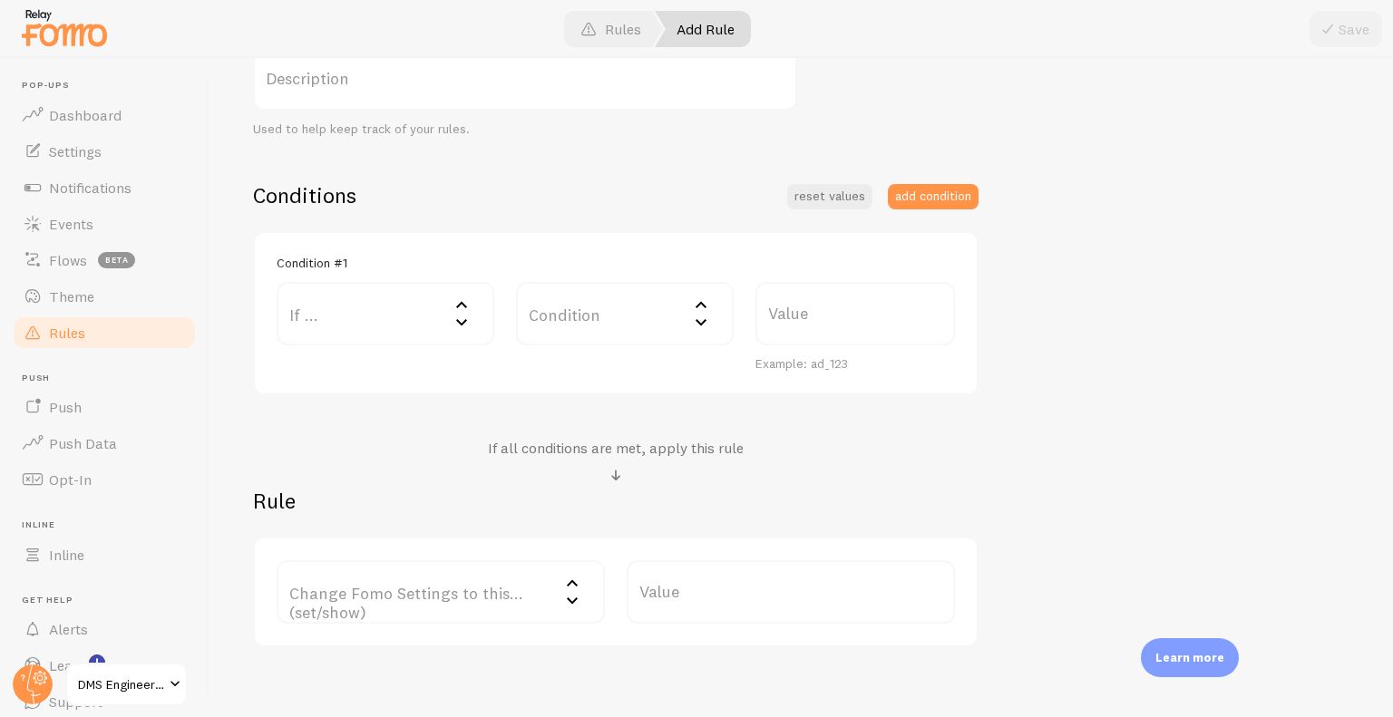
click at [443, 313] on label "If ..." at bounding box center [386, 313] width 218 height 63
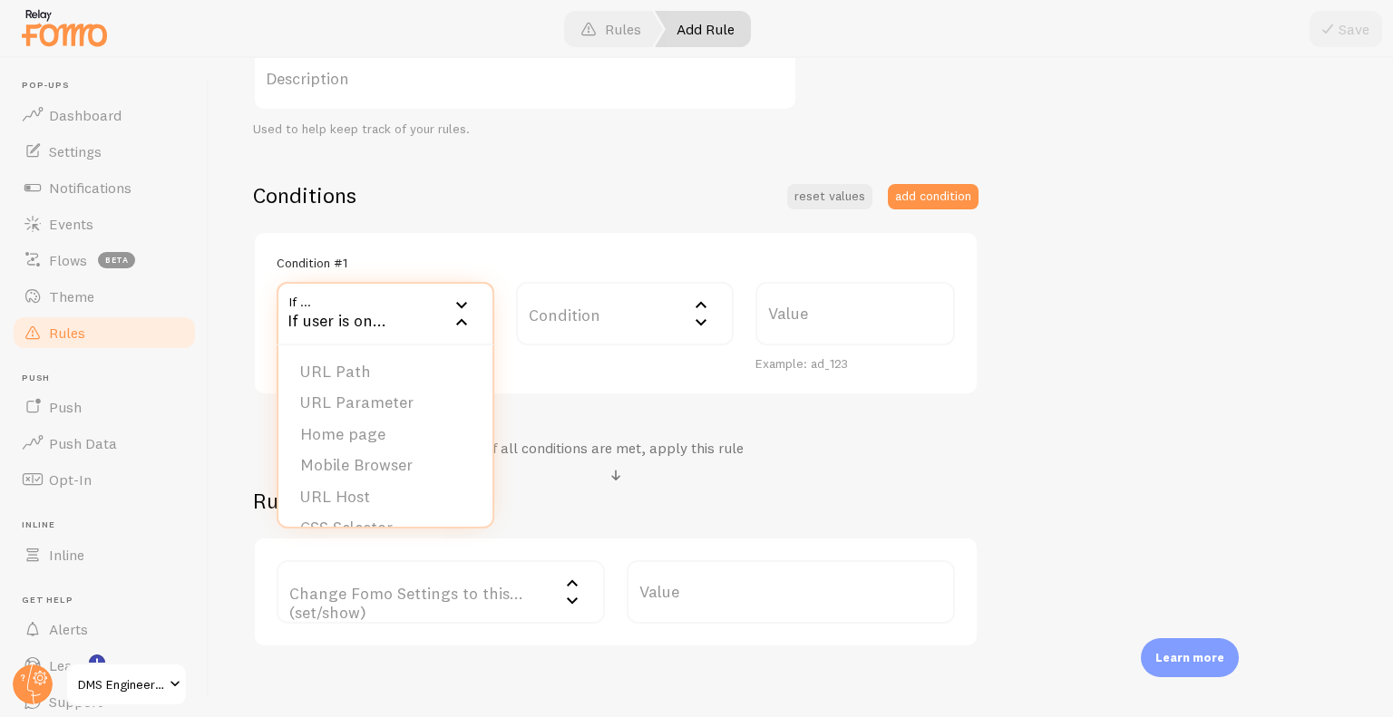
drag, startPoint x: 451, startPoint y: 348, endPoint x: 405, endPoint y: 364, distance: 47.9
click at [405, 364] on ul "URL Path URL Parameter Home page Mobile Browser URL Host CSS Selector" at bounding box center [385, 435] width 214 height 181
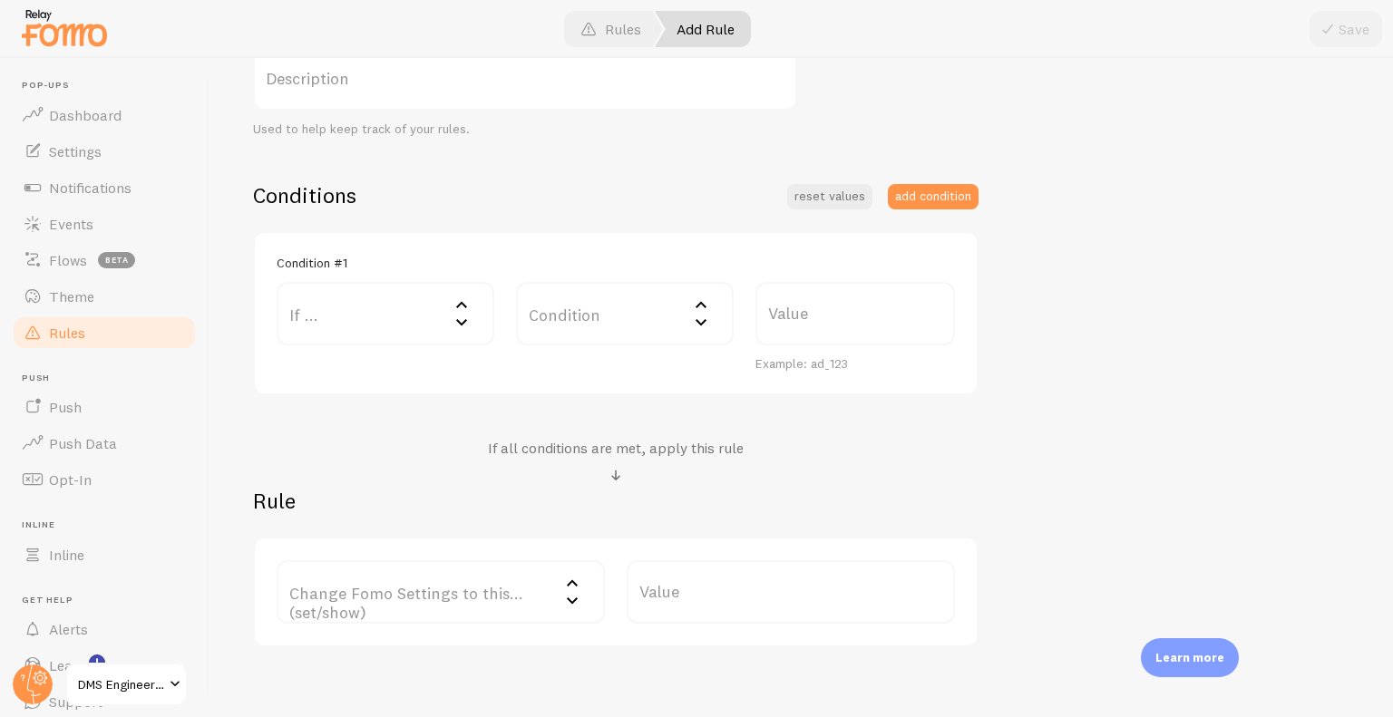
click at [405, 364] on div "If ... If user is on... URL Path URL Parameter Home page Mobile Browser URL Hos…" at bounding box center [385, 327] width 239 height 91
click at [444, 329] on label "If ..." at bounding box center [386, 313] width 218 height 63
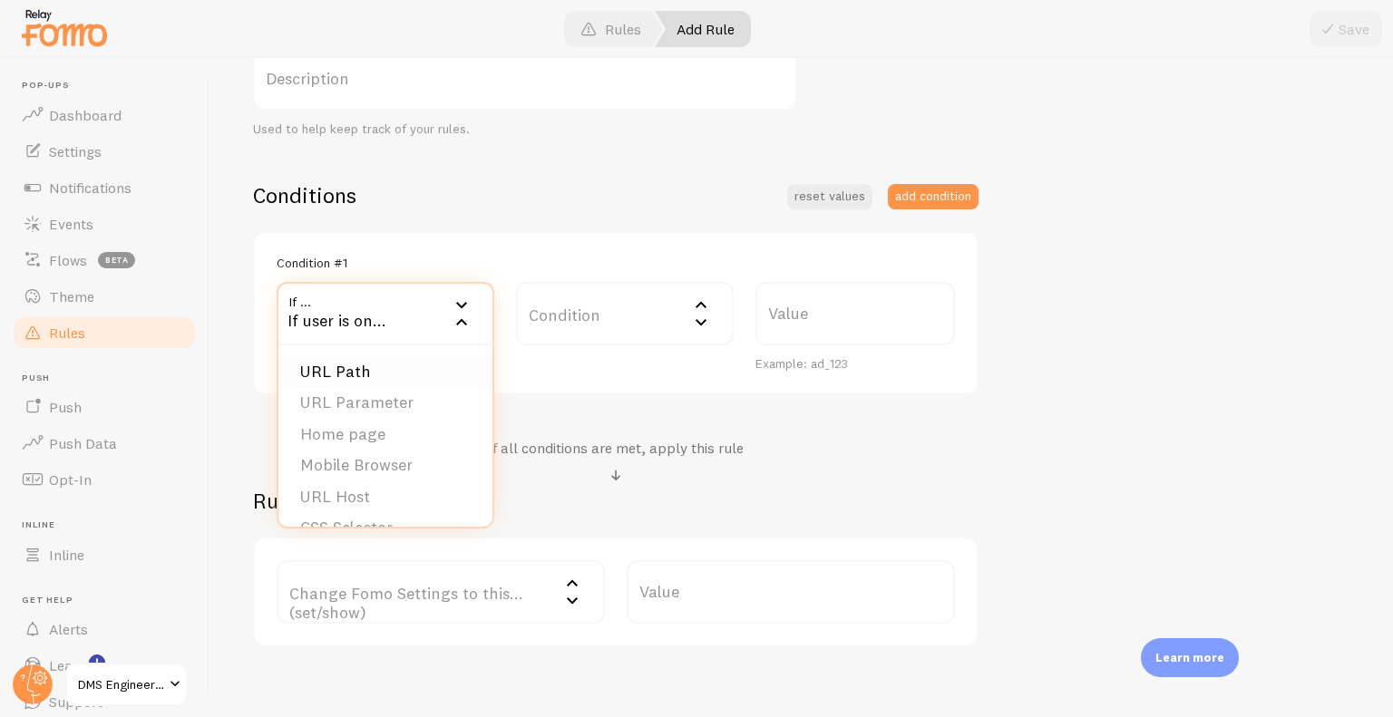
click at [404, 363] on li "URL Path" at bounding box center [385, 372] width 214 height 32
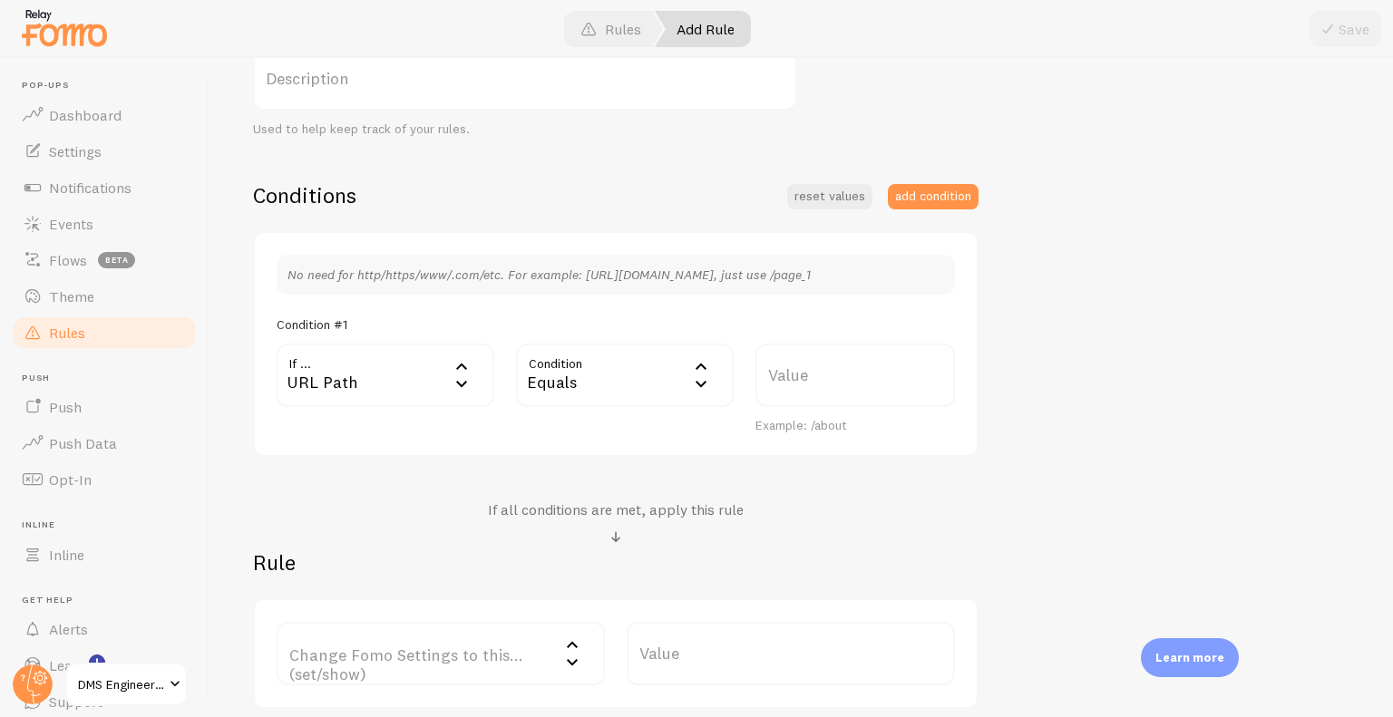
click at [599, 383] on div "Equals" at bounding box center [625, 375] width 218 height 63
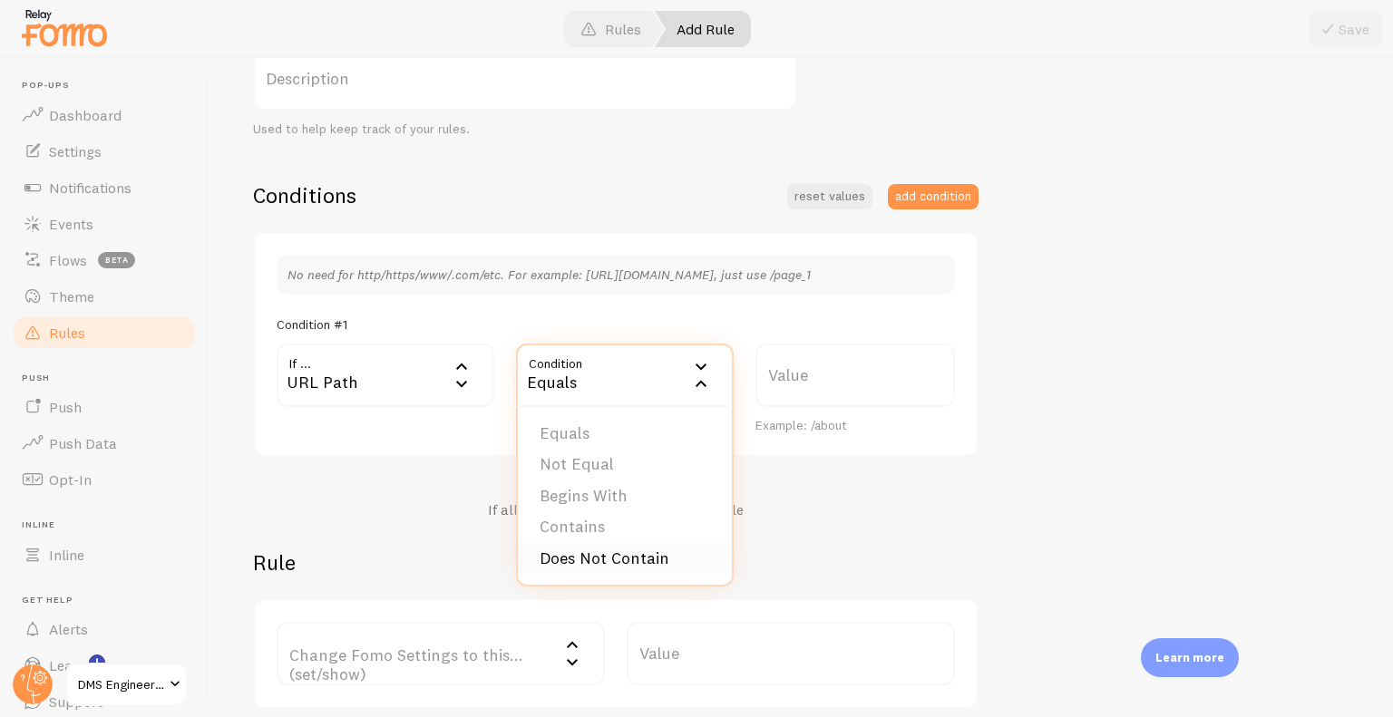
click at [591, 569] on li "Does Not Contain" at bounding box center [625, 559] width 214 height 32
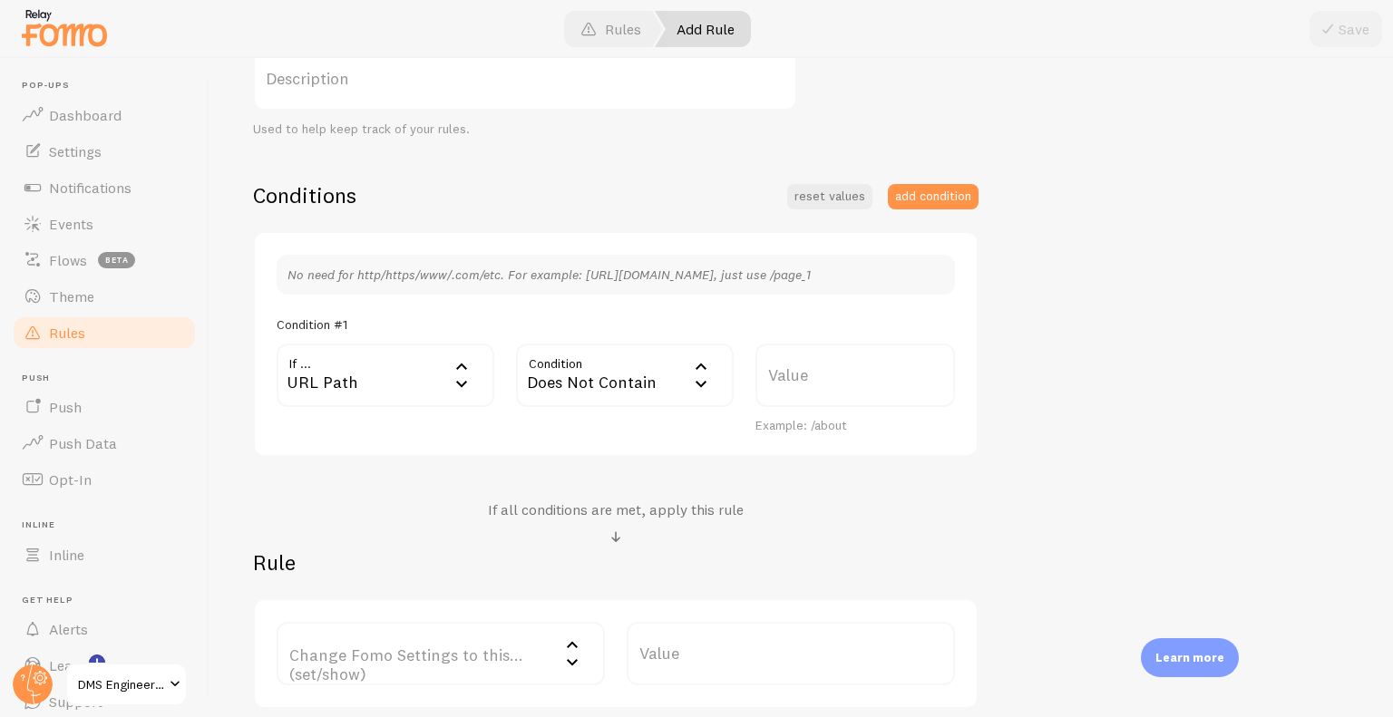
click at [816, 367] on label "Value" at bounding box center [855, 375] width 200 height 63
click at [816, 367] on input "Value" at bounding box center [855, 375] width 200 height 63
type input ".[GEOGRAPHIC_DATA]"
click at [959, 488] on div "Conditions reset values add condition No need for http/https/www/.com/etc. For …" at bounding box center [615, 445] width 725 height 528
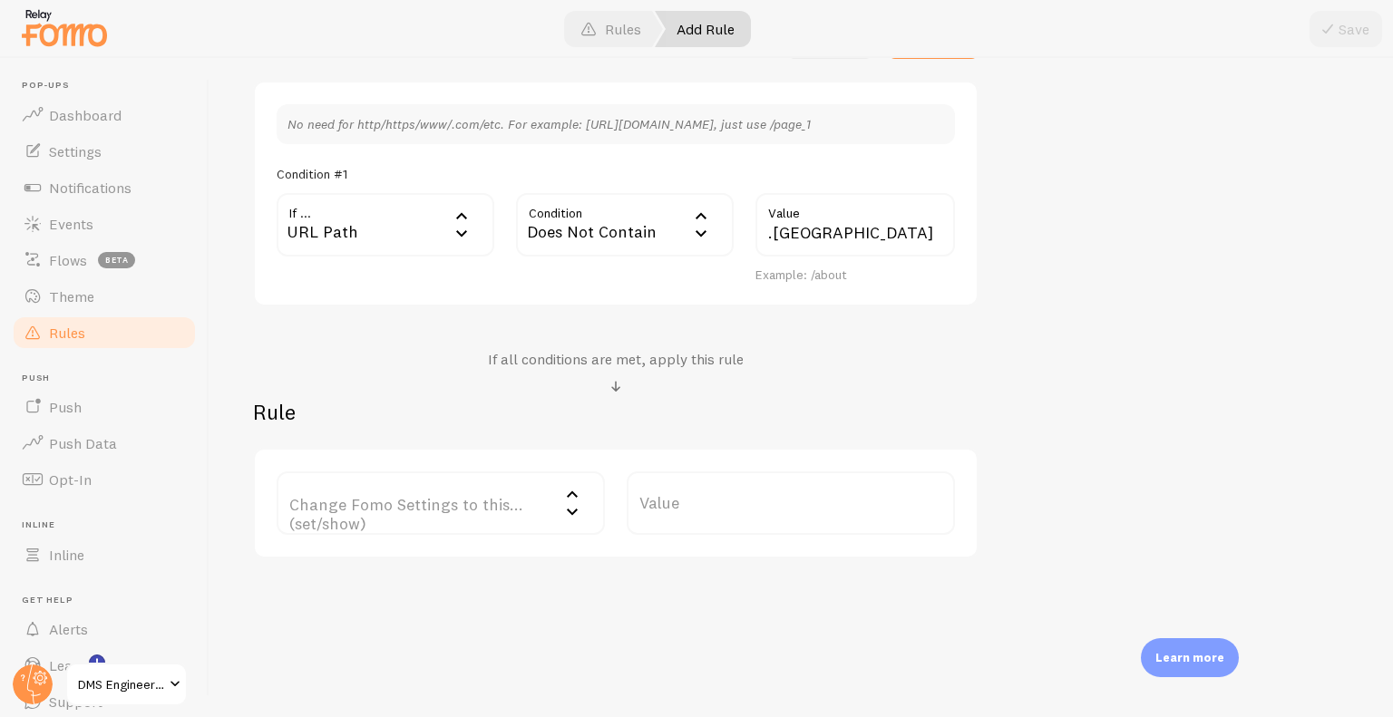
click at [497, 499] on label "Change Fomo Settings to this... (set/show)" at bounding box center [441, 503] width 328 height 63
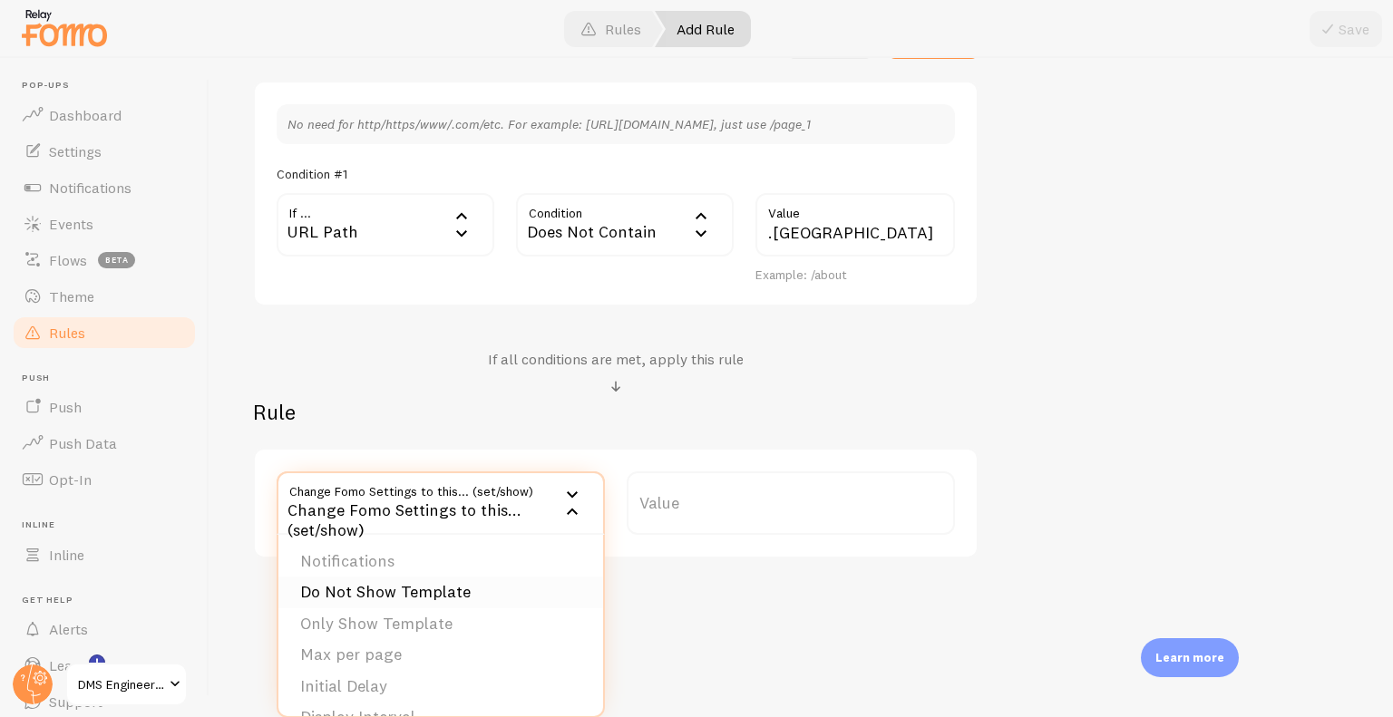
click at [456, 592] on li "Do Not Show Template" at bounding box center [440, 593] width 325 height 32
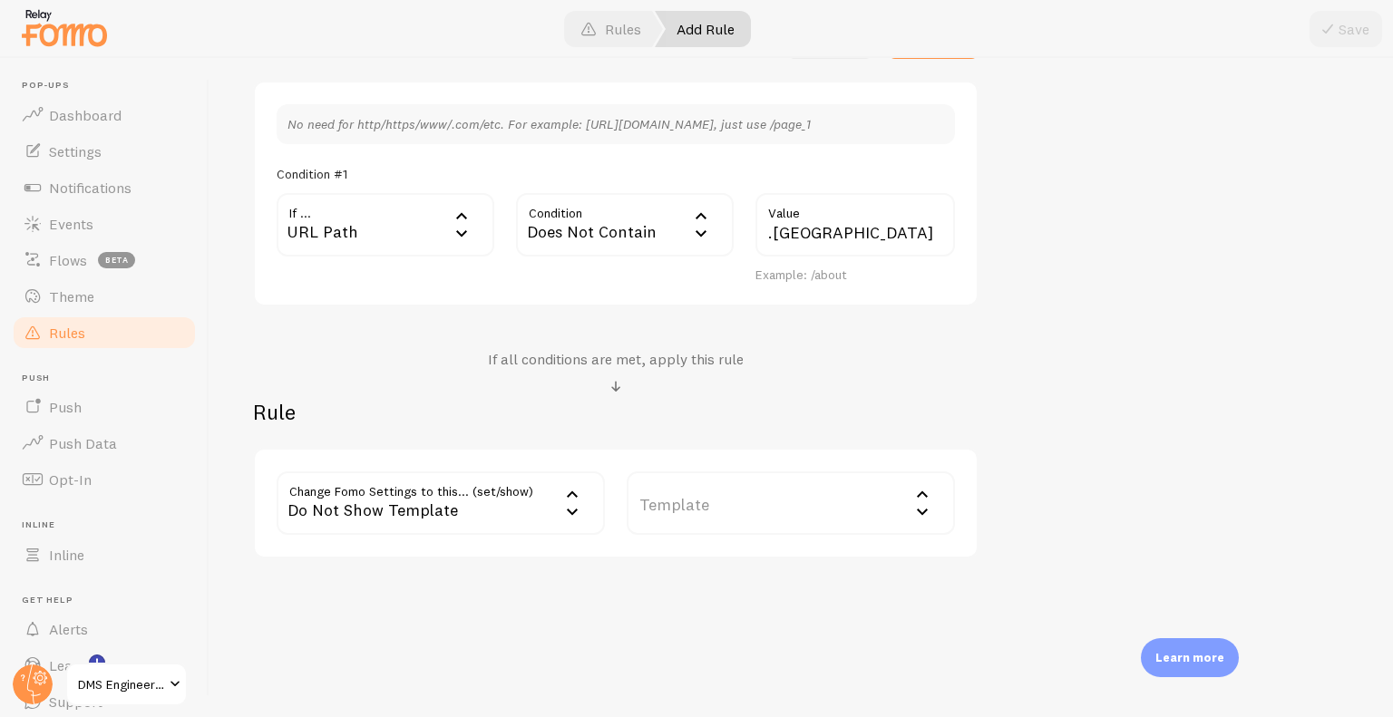
click at [743, 513] on label "Template" at bounding box center [791, 503] width 328 height 63
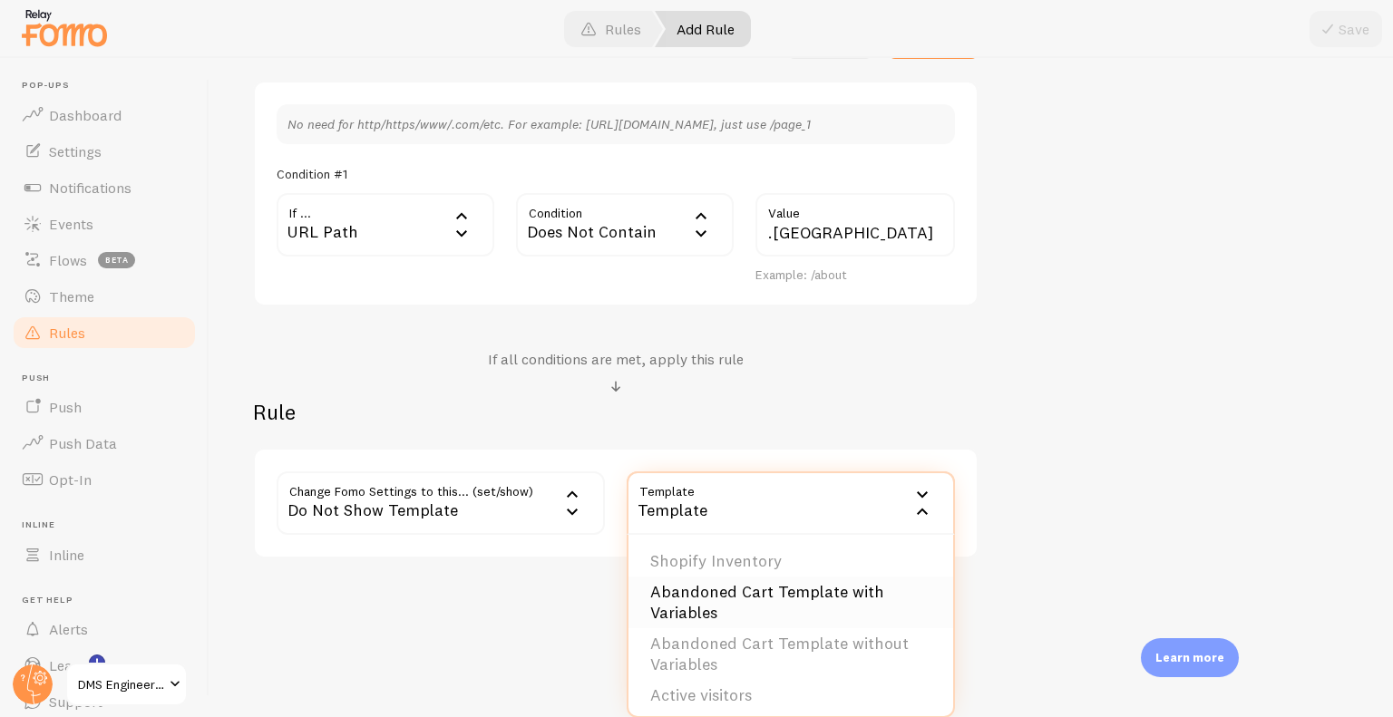
scroll to position [194, 0]
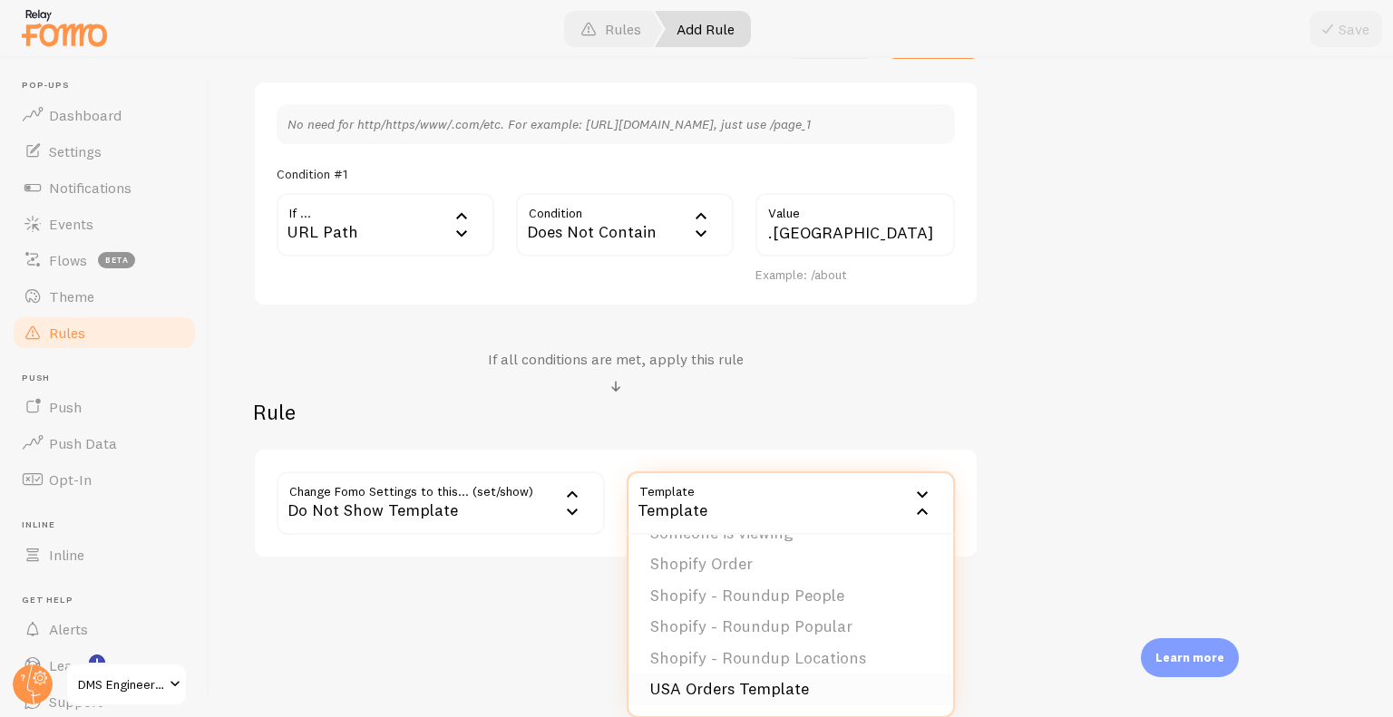
click at [772, 681] on li "USA Orders Template" at bounding box center [790, 690] width 325 height 32
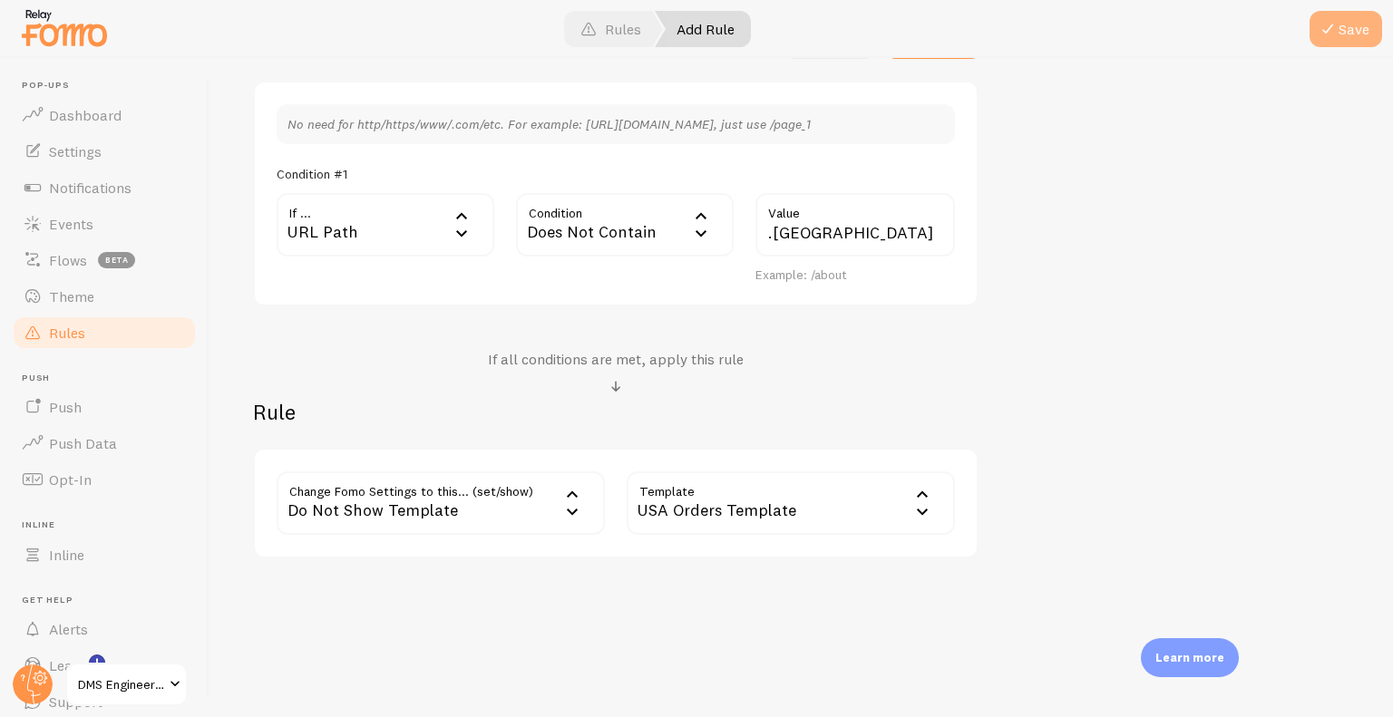
click at [1332, 19] on span at bounding box center [1328, 29] width 22 height 22
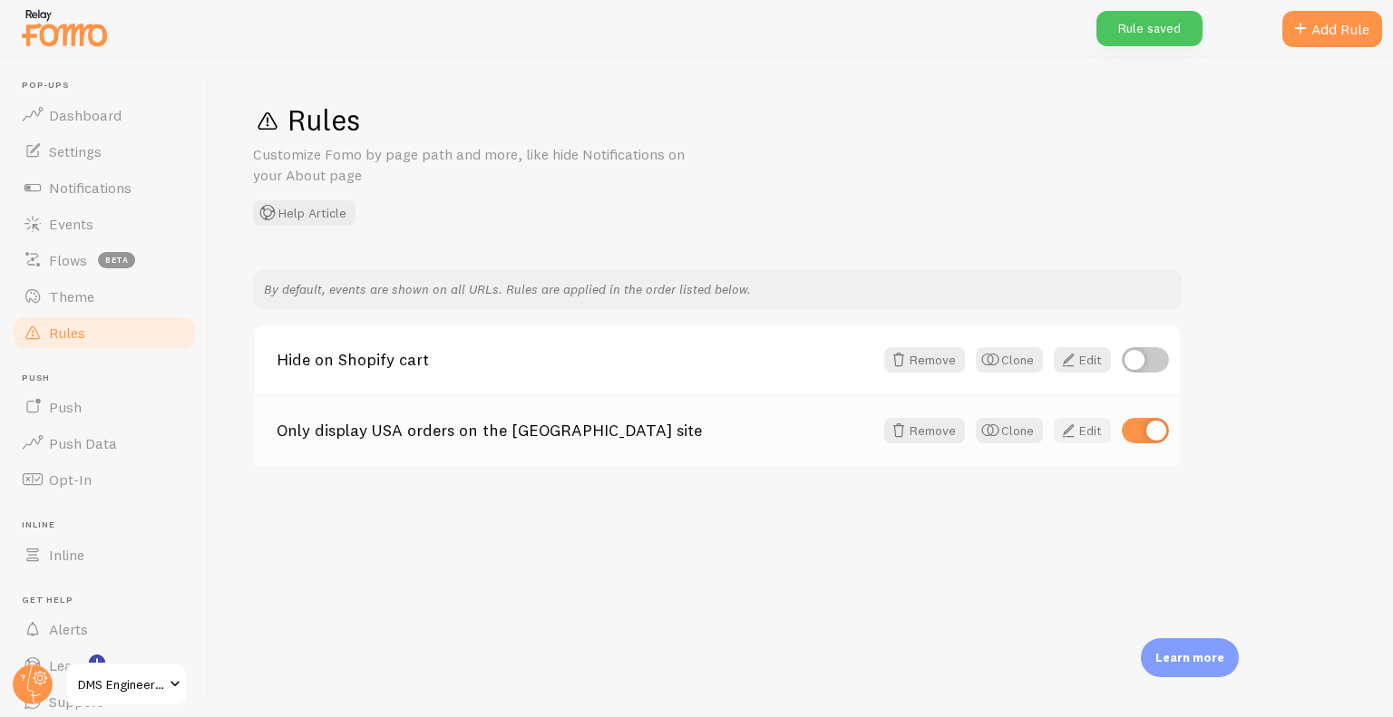
click at [1076, 427] on span at bounding box center [1068, 431] width 22 height 22
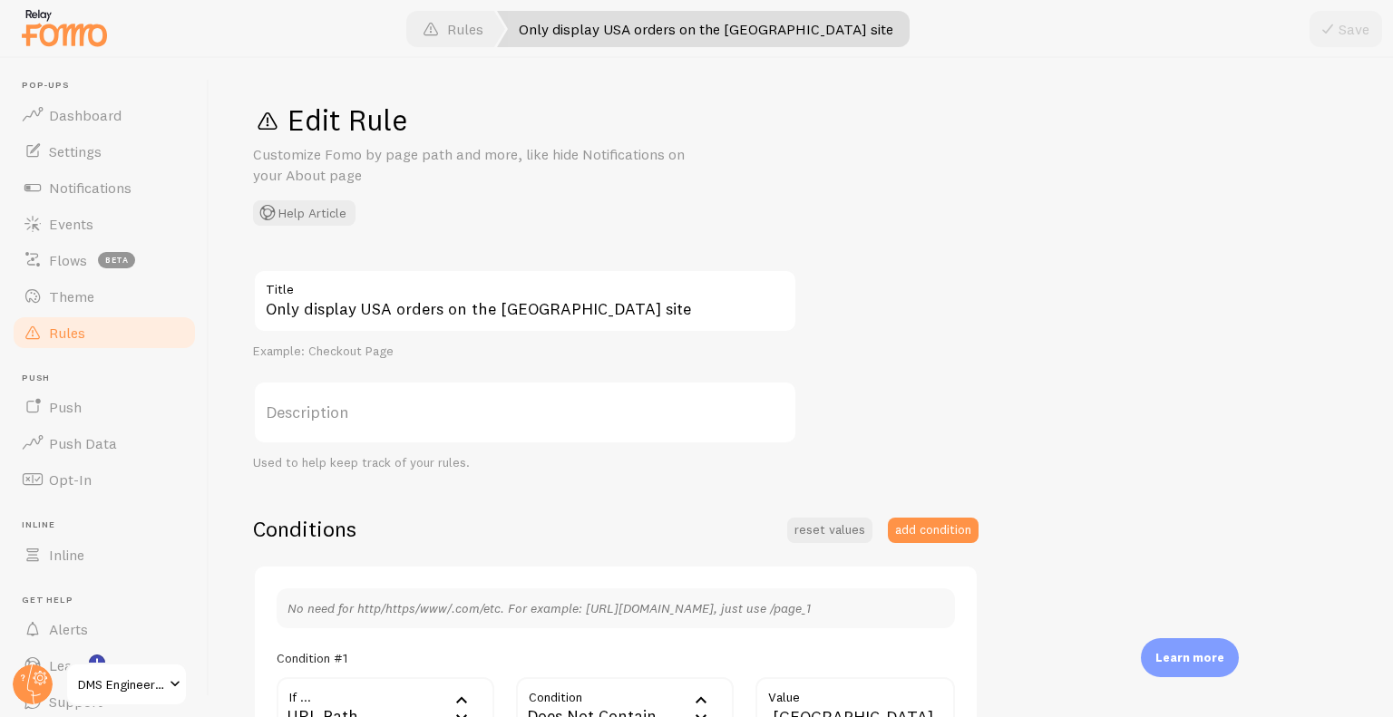
click at [77, 19] on img at bounding box center [64, 28] width 91 height 46
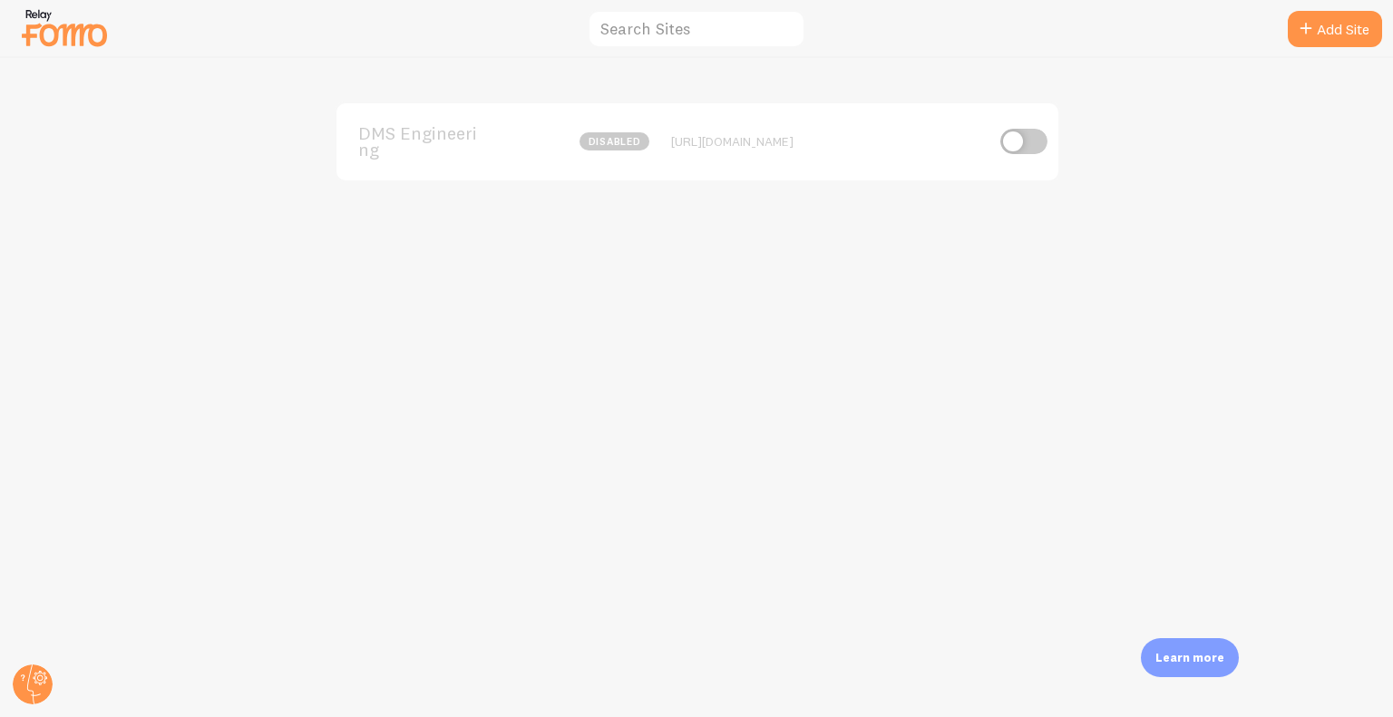
click at [571, 157] on div "DMS Engineering disabled" at bounding box center [503, 142] width 291 height 34
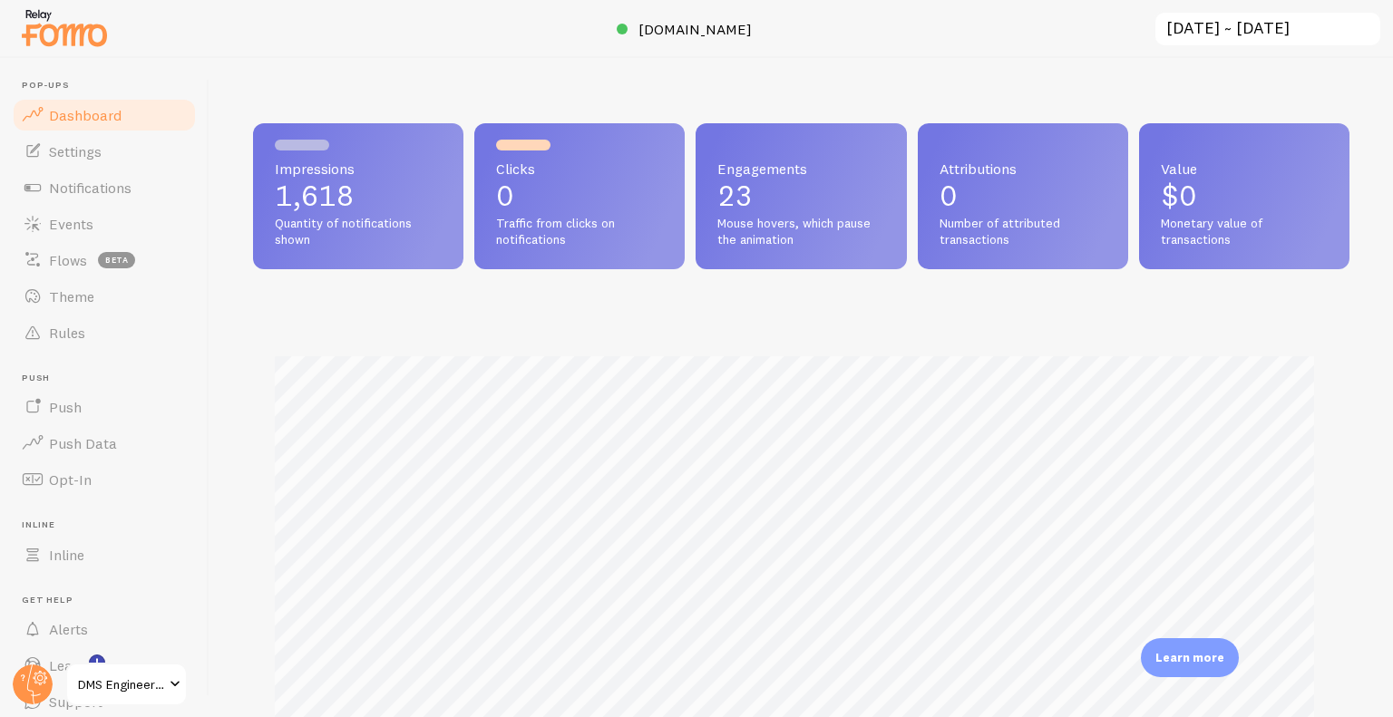
scroll to position [476, 1083]
click at [131, 195] on link "Notifications" at bounding box center [104, 188] width 187 height 36
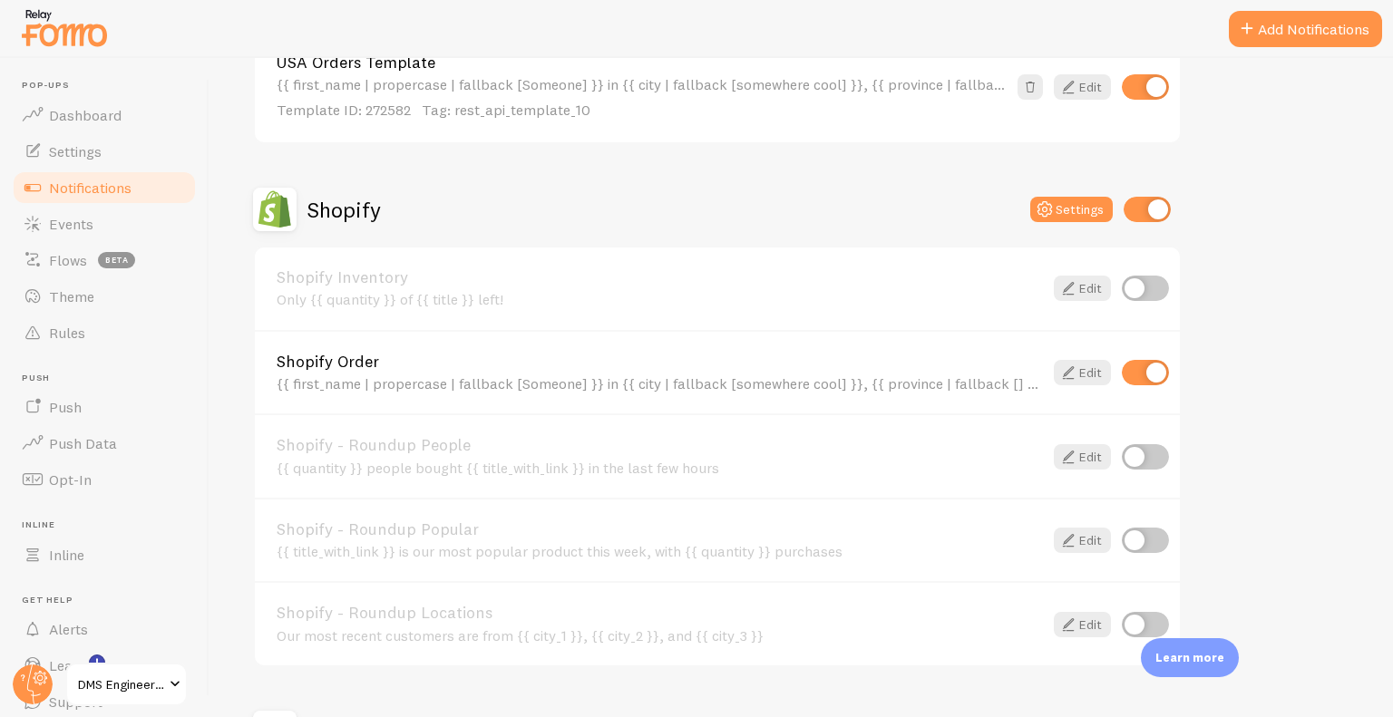
scroll to position [737, 0]
click at [1063, 375] on icon at bounding box center [1068, 370] width 22 height 22
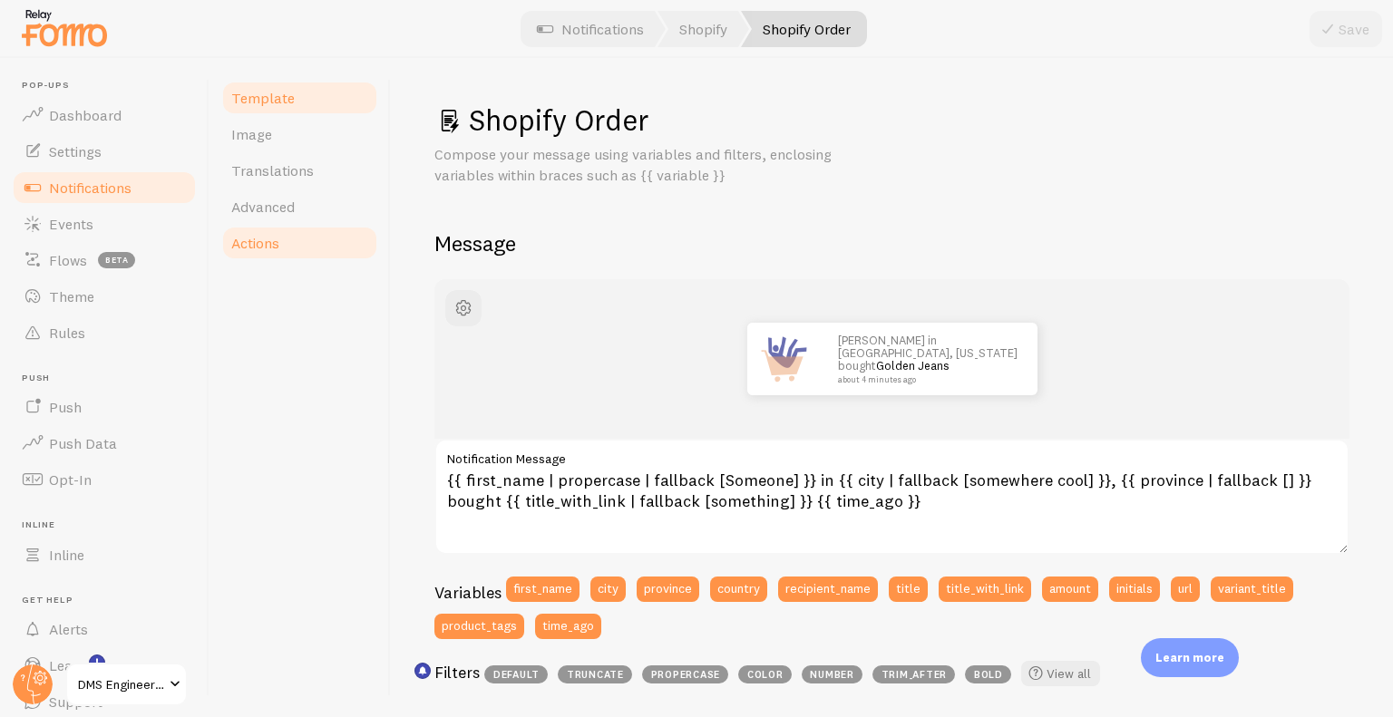
click at [283, 248] on link "Actions" at bounding box center [299, 243] width 159 height 36
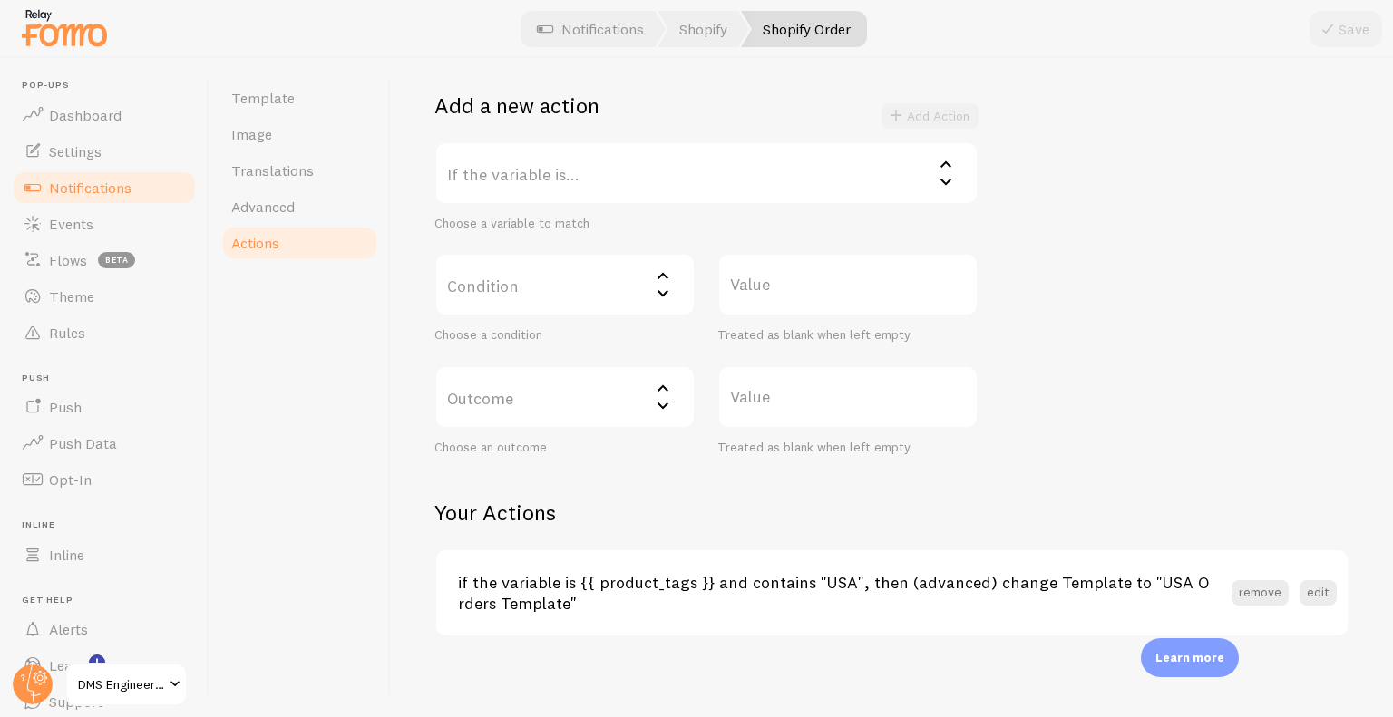
scroll to position [338, 0]
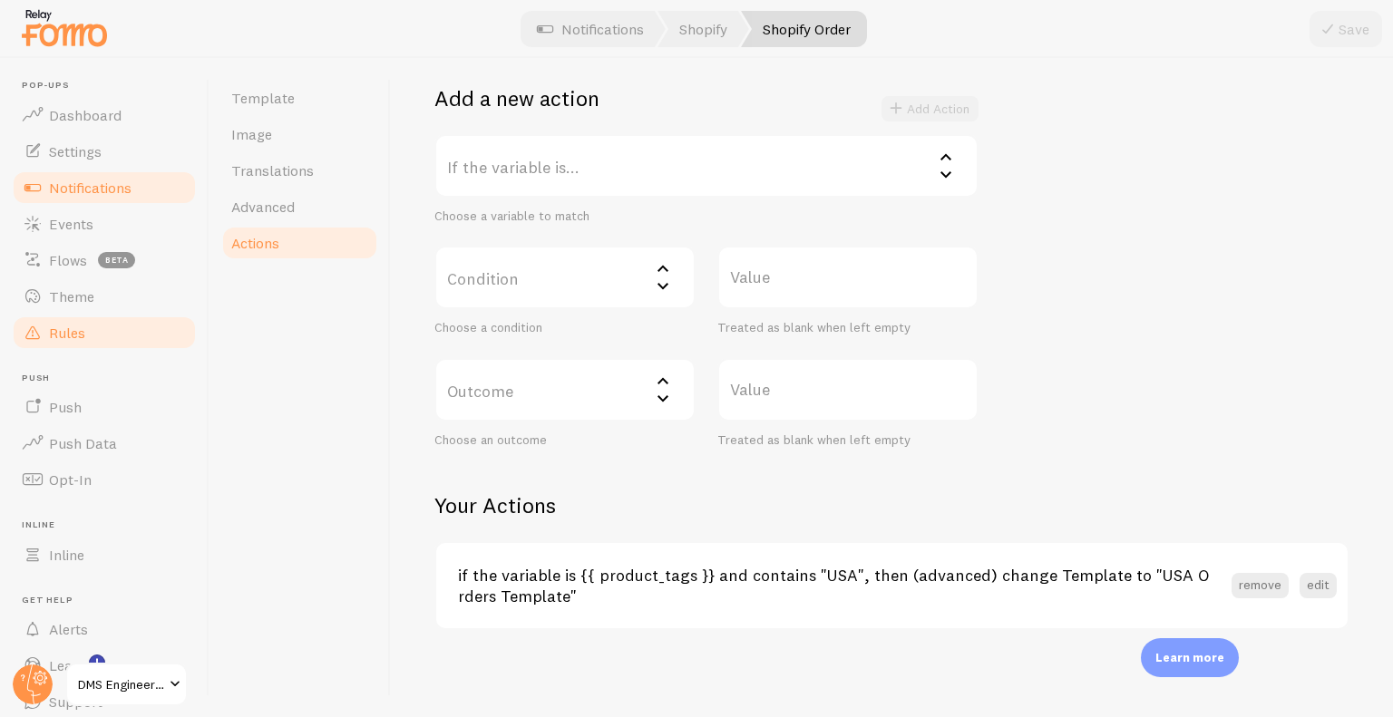
click at [122, 323] on link "Rules" at bounding box center [104, 333] width 187 height 36
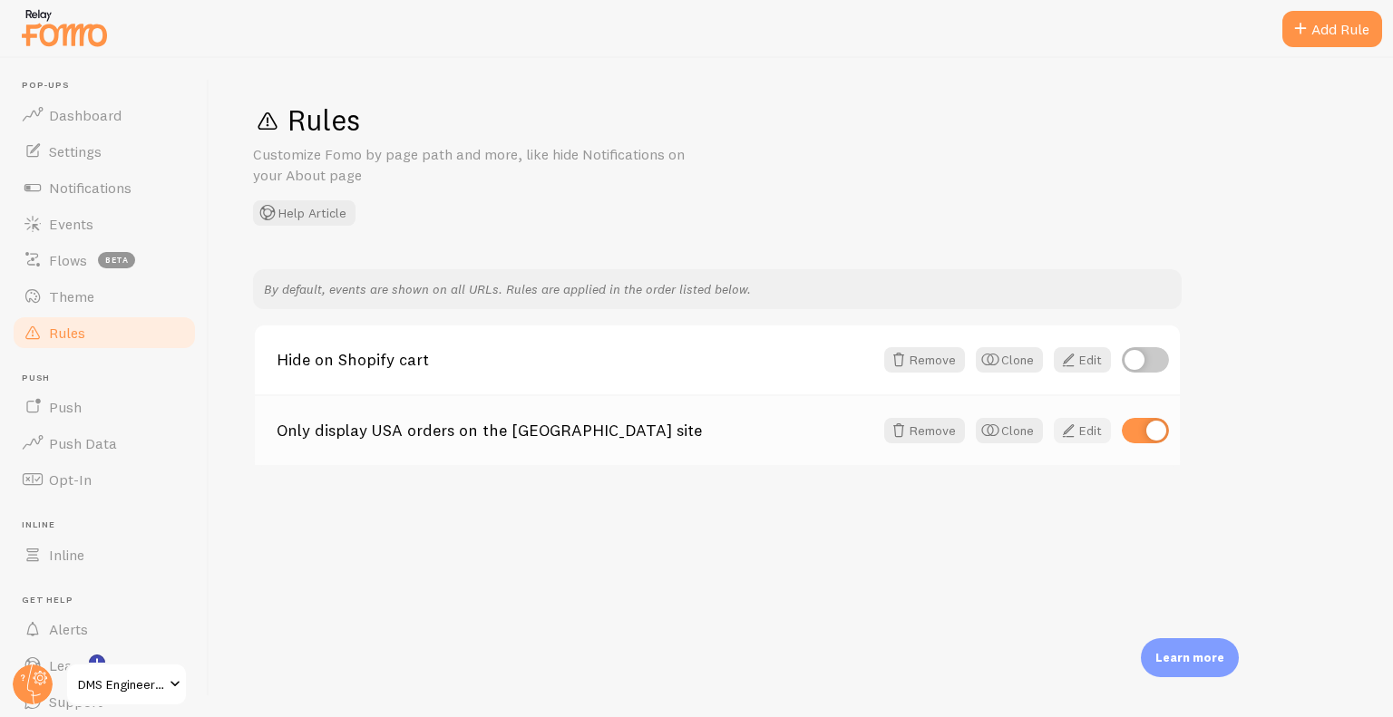
click at [1109, 433] on link "Edit" at bounding box center [1082, 430] width 57 height 25
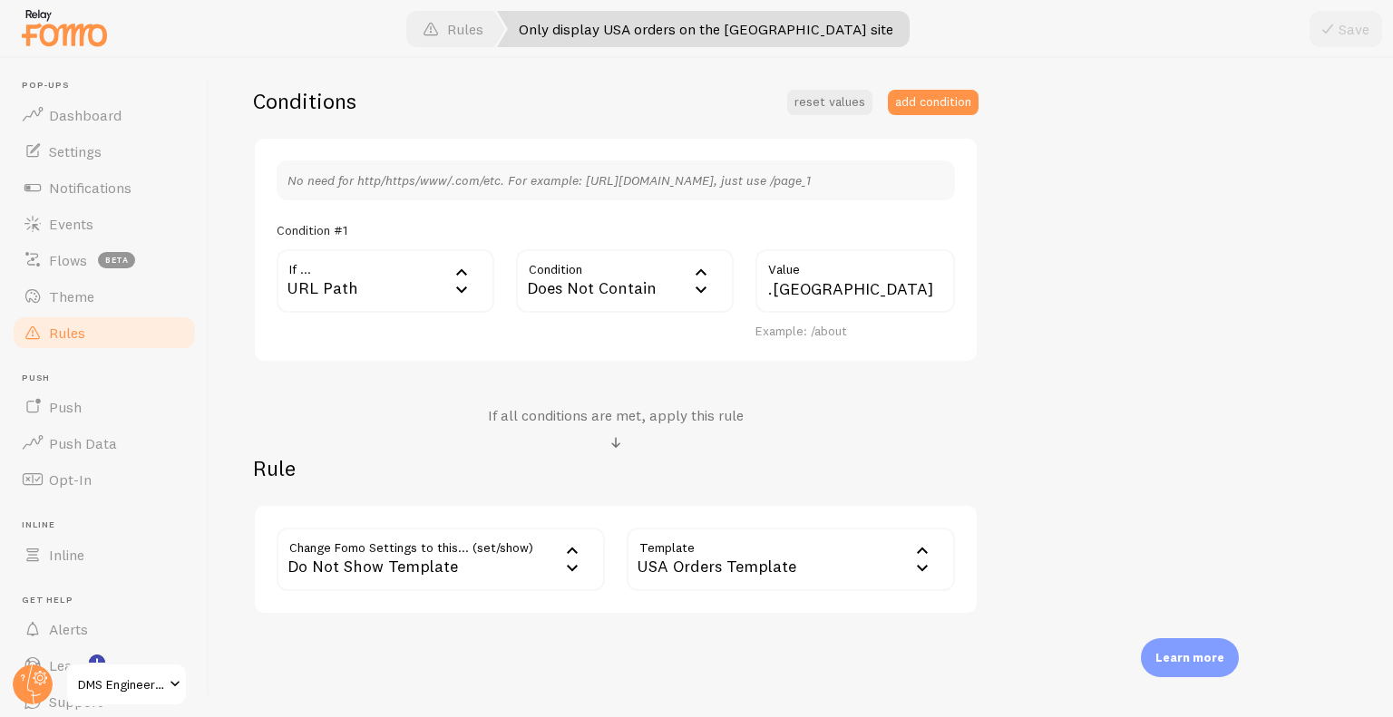
scroll to position [430, 0]
click at [133, 195] on link "Notifications" at bounding box center [104, 188] width 187 height 36
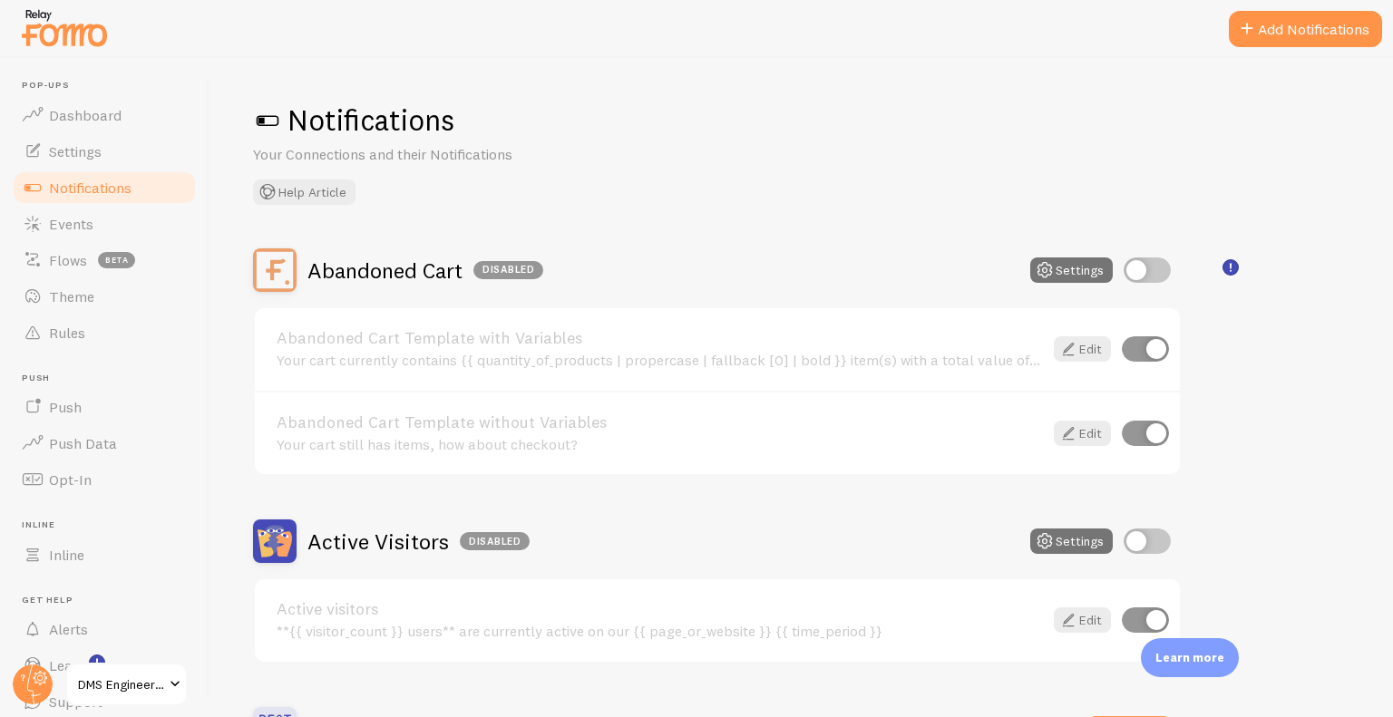
click at [1242, 47] on div at bounding box center [696, 29] width 1393 height 58
click at [1266, 34] on button "Add Notifications" at bounding box center [1305, 29] width 153 height 36
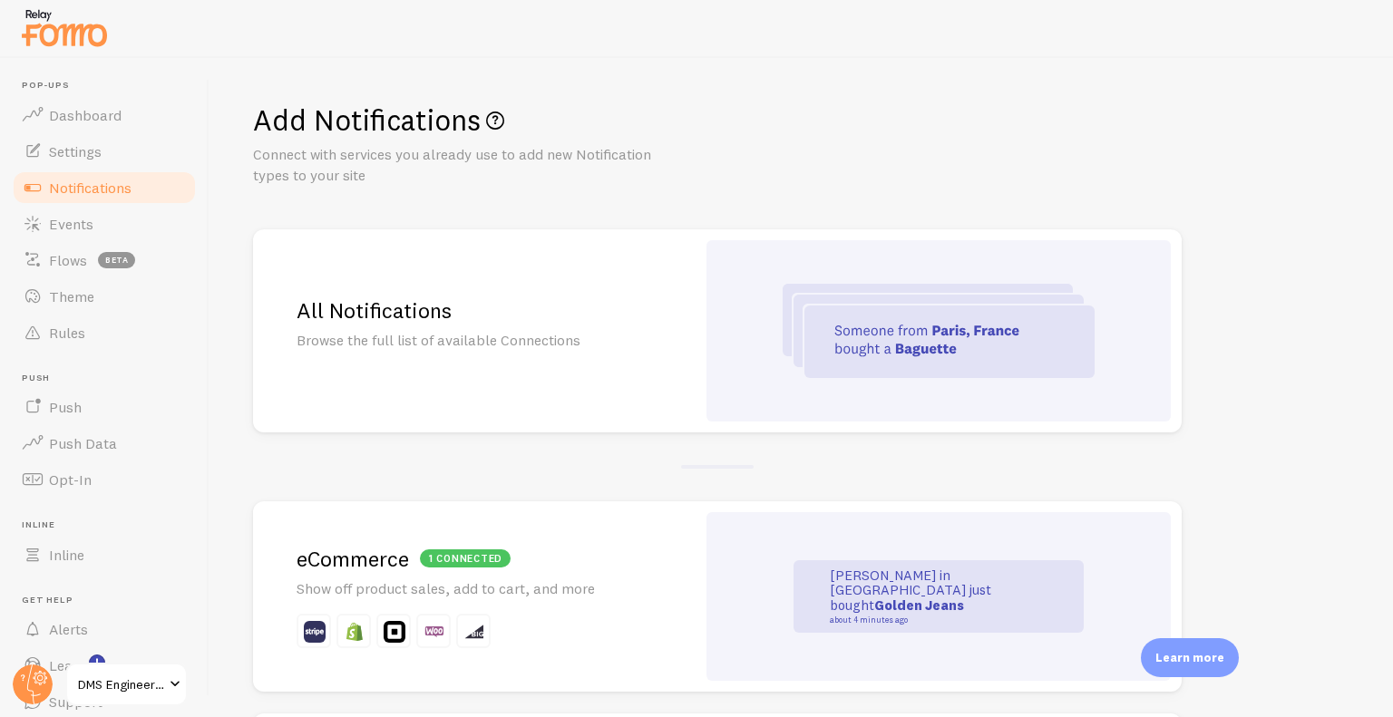
click at [686, 258] on div "All Notifications Browse the full list of available Connections" at bounding box center [474, 330] width 443 height 203
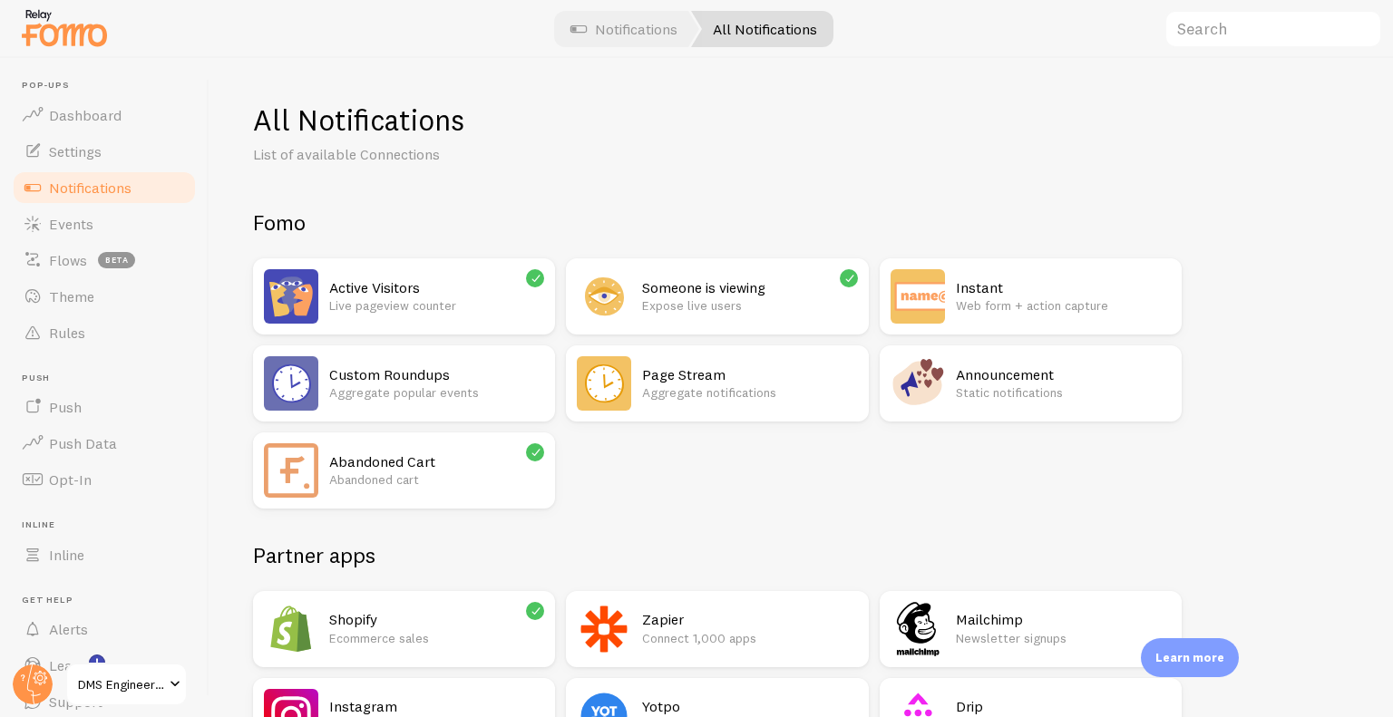
click at [386, 385] on p "Aggregate popular events" at bounding box center [436, 393] width 215 height 18
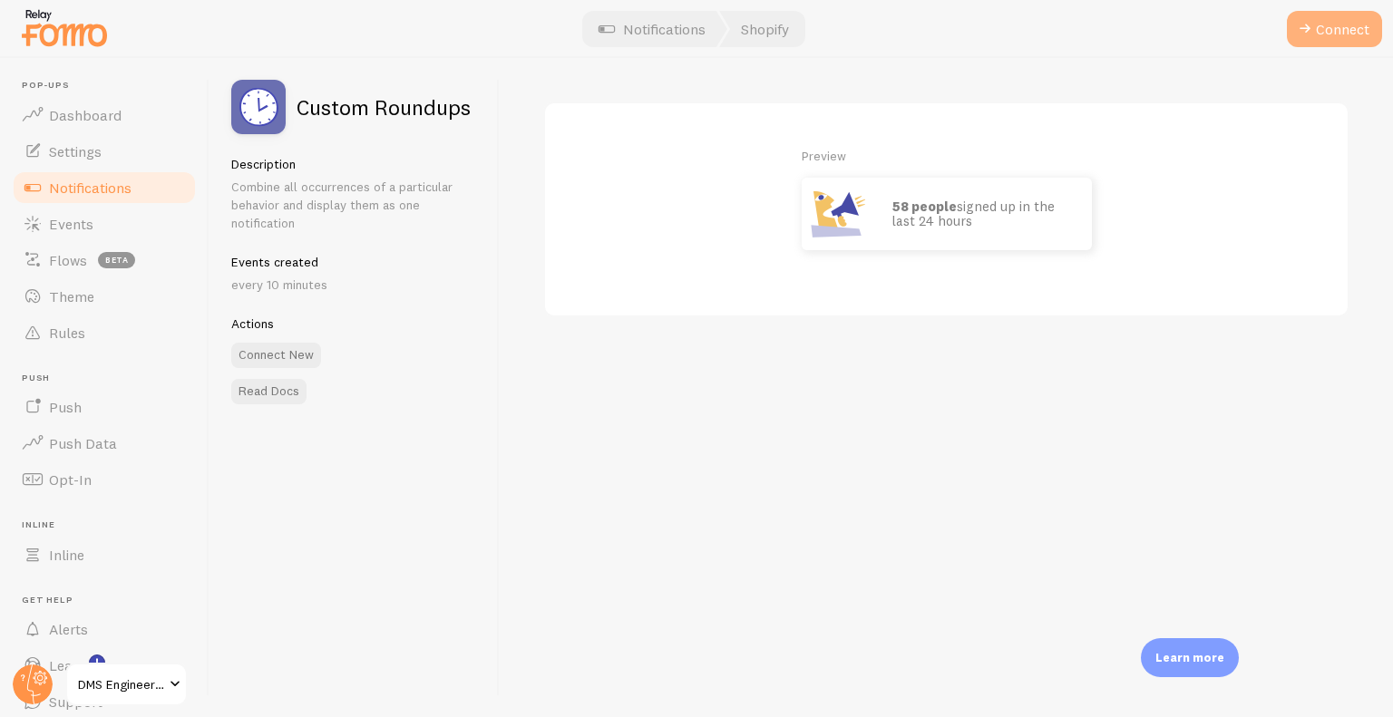
click at [1318, 36] on button "Connect" at bounding box center [1334, 29] width 95 height 36
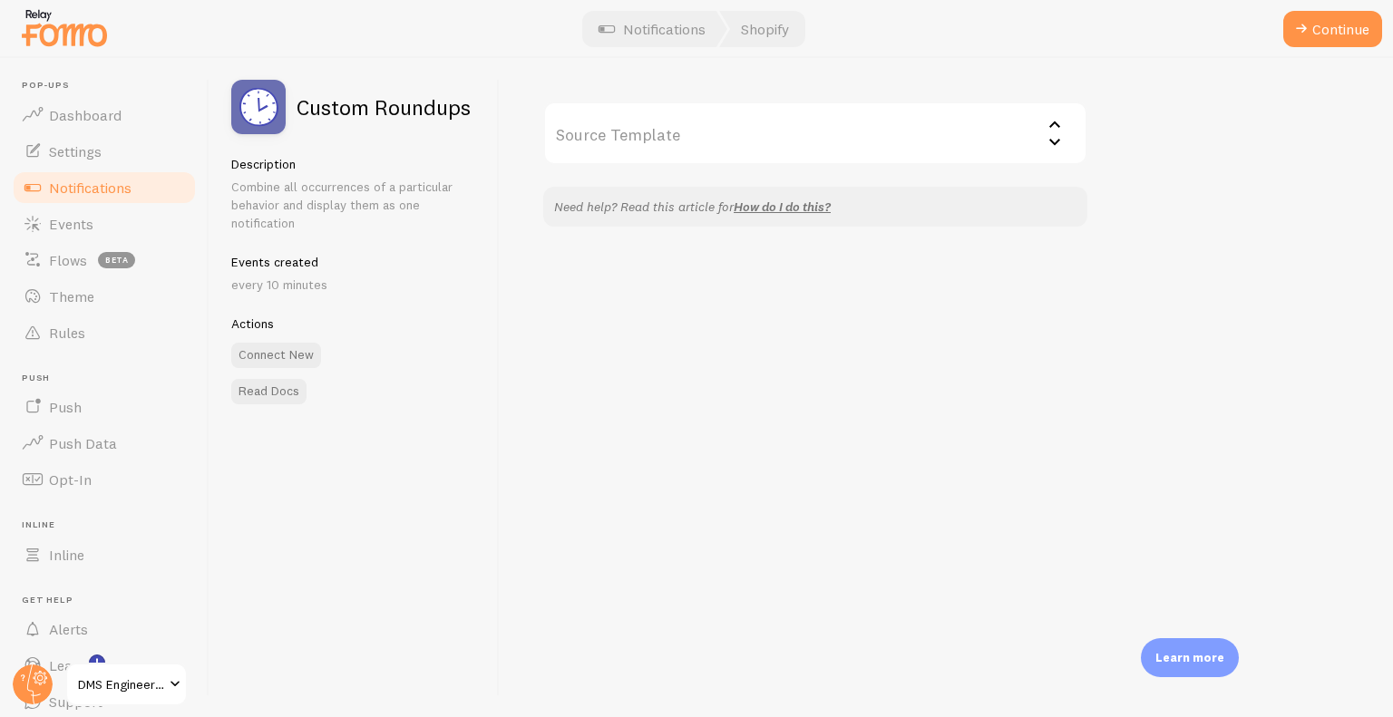
click at [900, 159] on input "Source Template" at bounding box center [815, 133] width 544 height 63
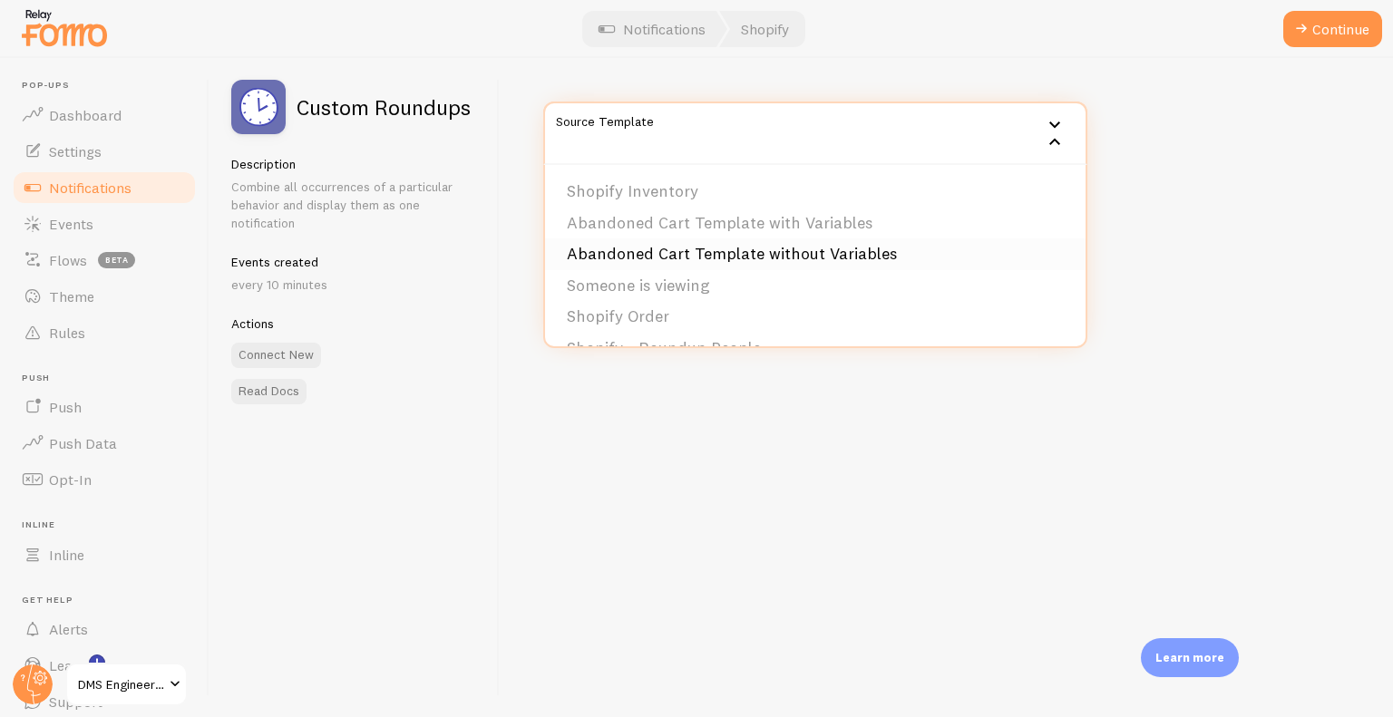
scroll to position [122, 0]
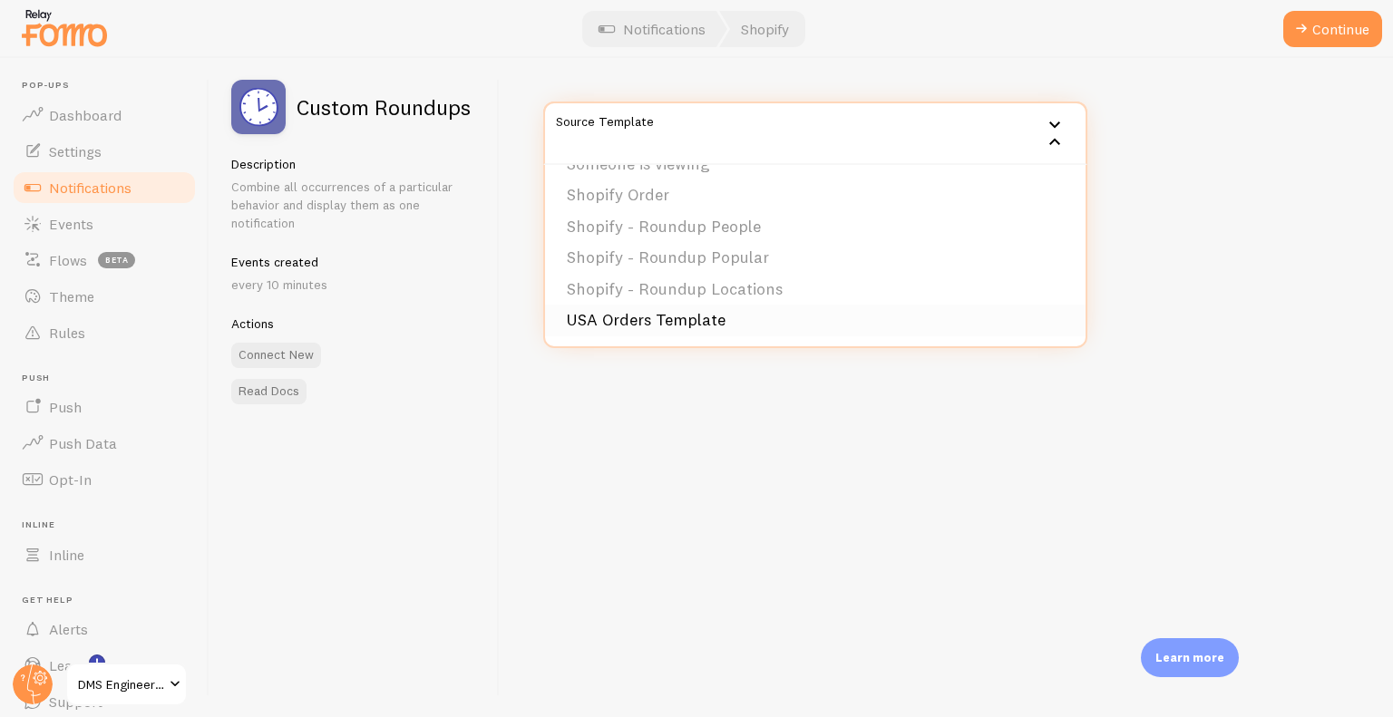
click at [754, 328] on li "USA Orders Template" at bounding box center [815, 321] width 540 height 32
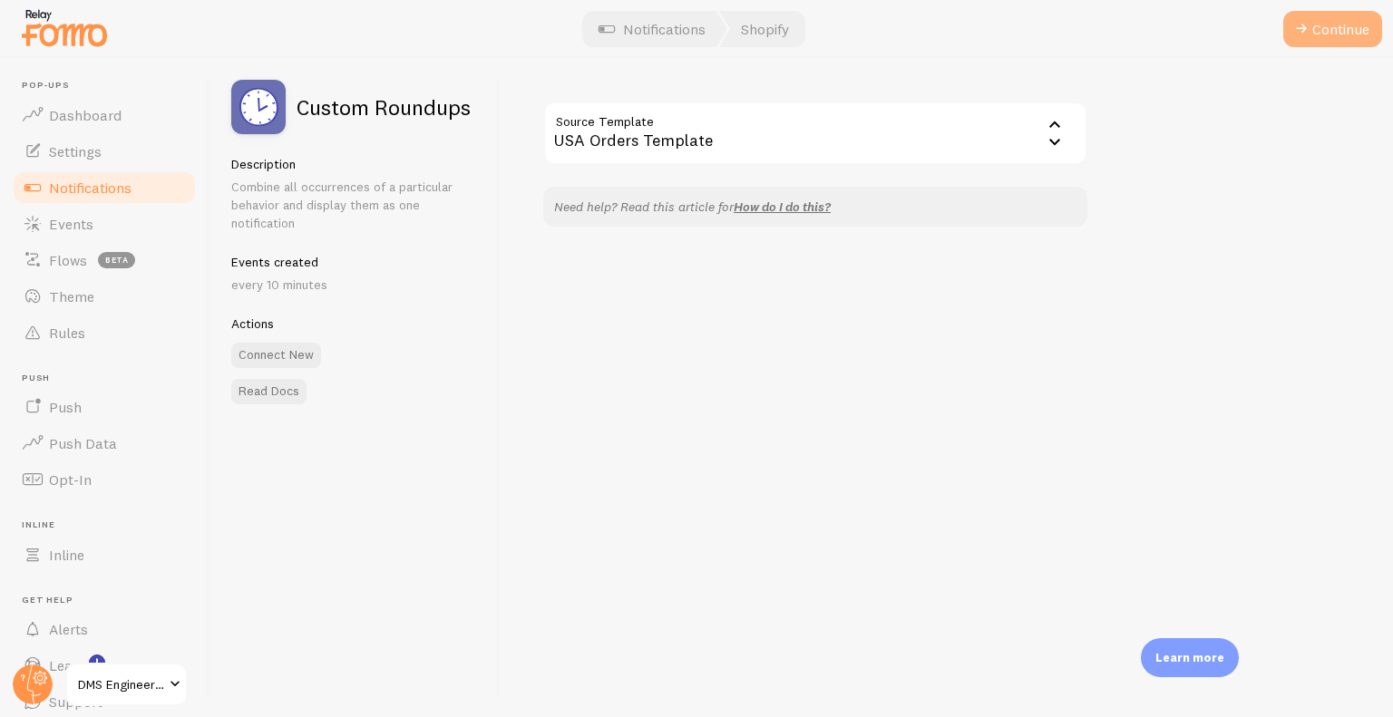
click at [1320, 39] on button "Continue" at bounding box center [1332, 29] width 99 height 36
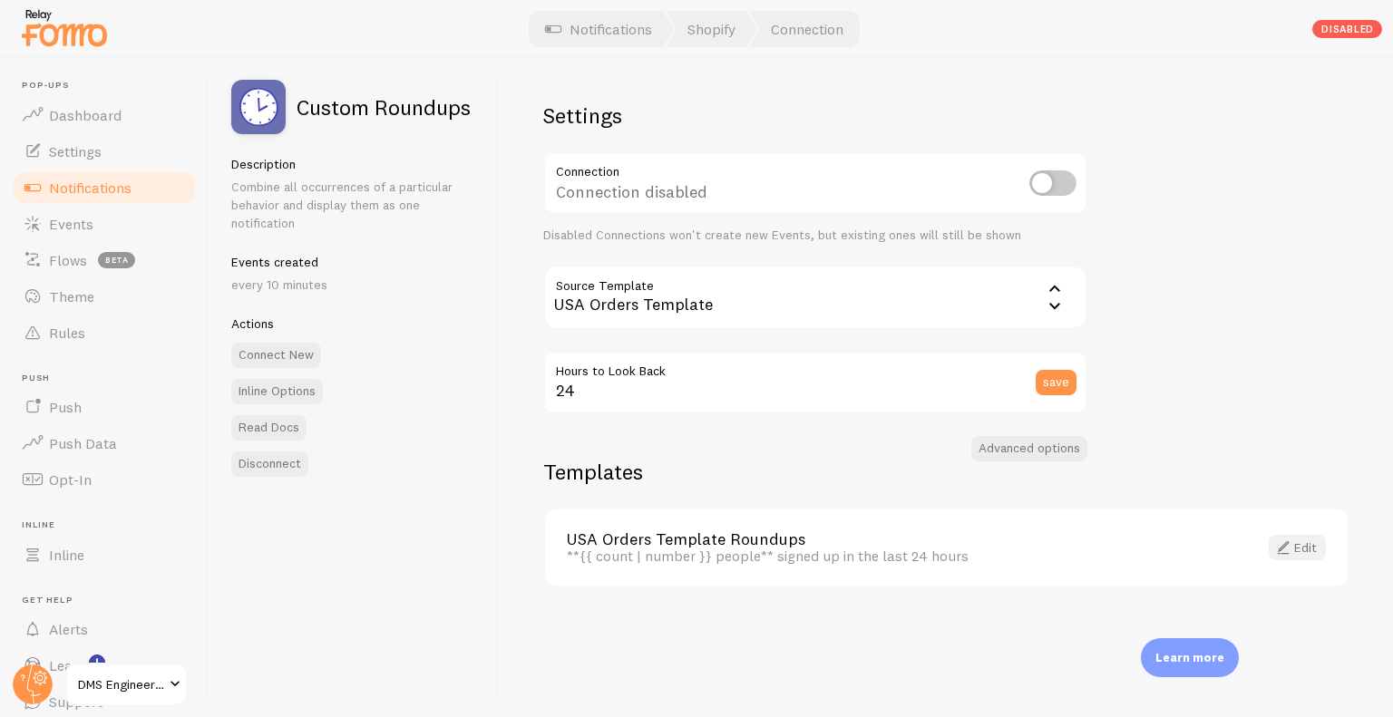
click at [1280, 536] on link "Edit" at bounding box center [1297, 547] width 57 height 25
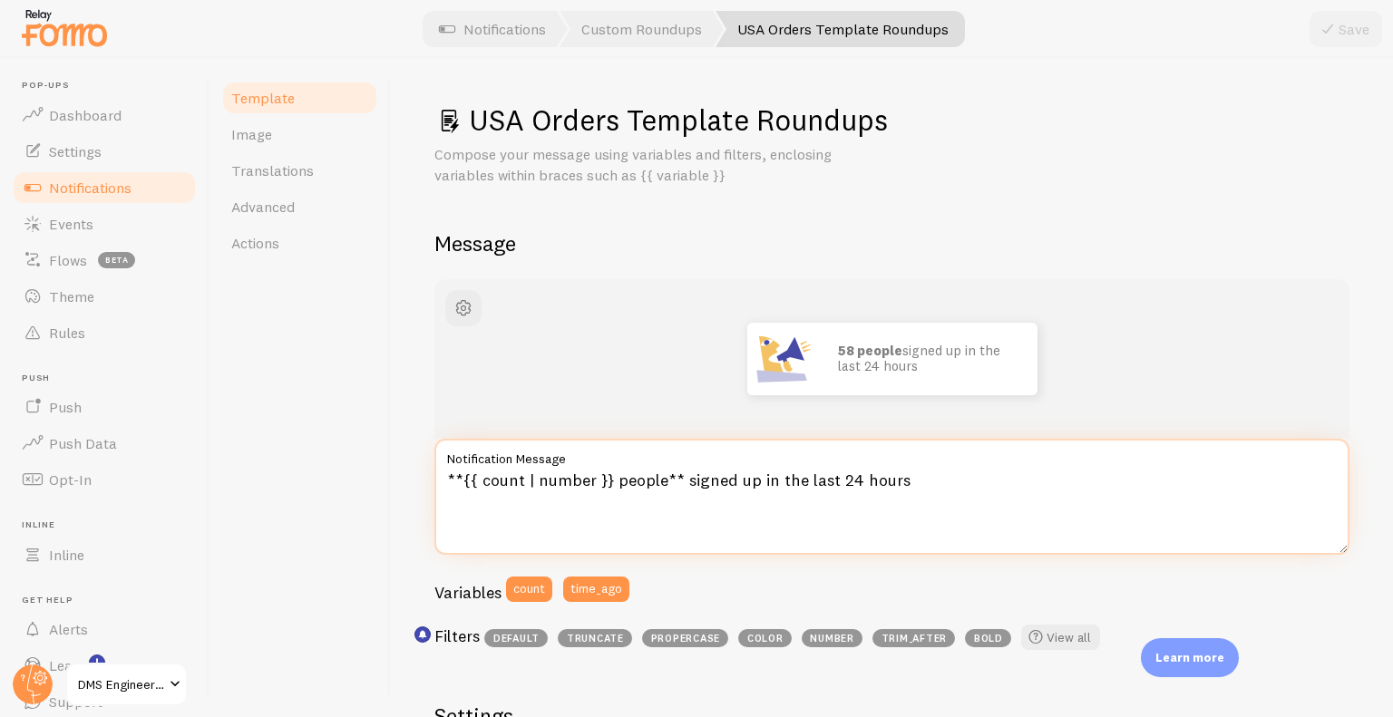
click at [699, 485] on textarea "**{{ count | number }} people** signed up in the last 24 hours" at bounding box center [891, 497] width 915 height 116
click at [1033, 479] on textarea "**{{ count | number }} people** have purchased our products in the last 24 hours" at bounding box center [891, 497] width 915 height 116
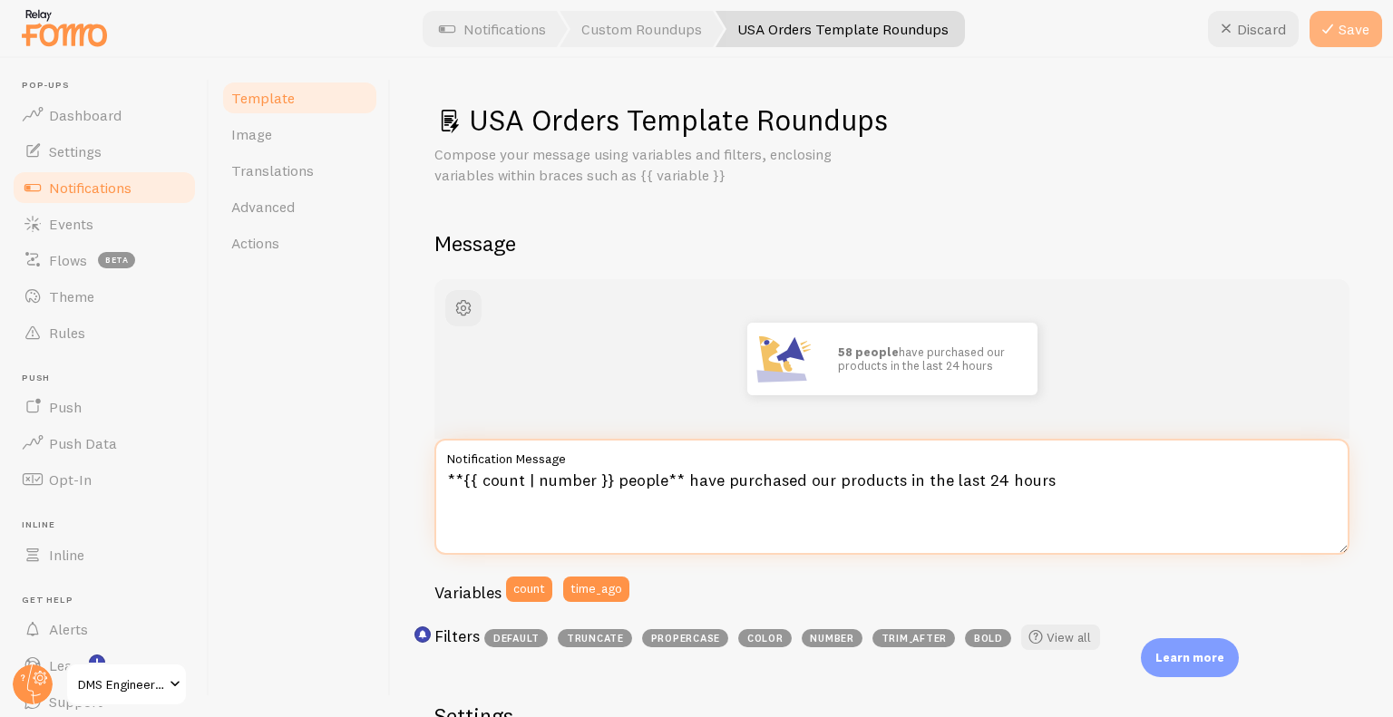
type textarea "**{{ count | number }} people** have purchased our products in the last 24 hours"
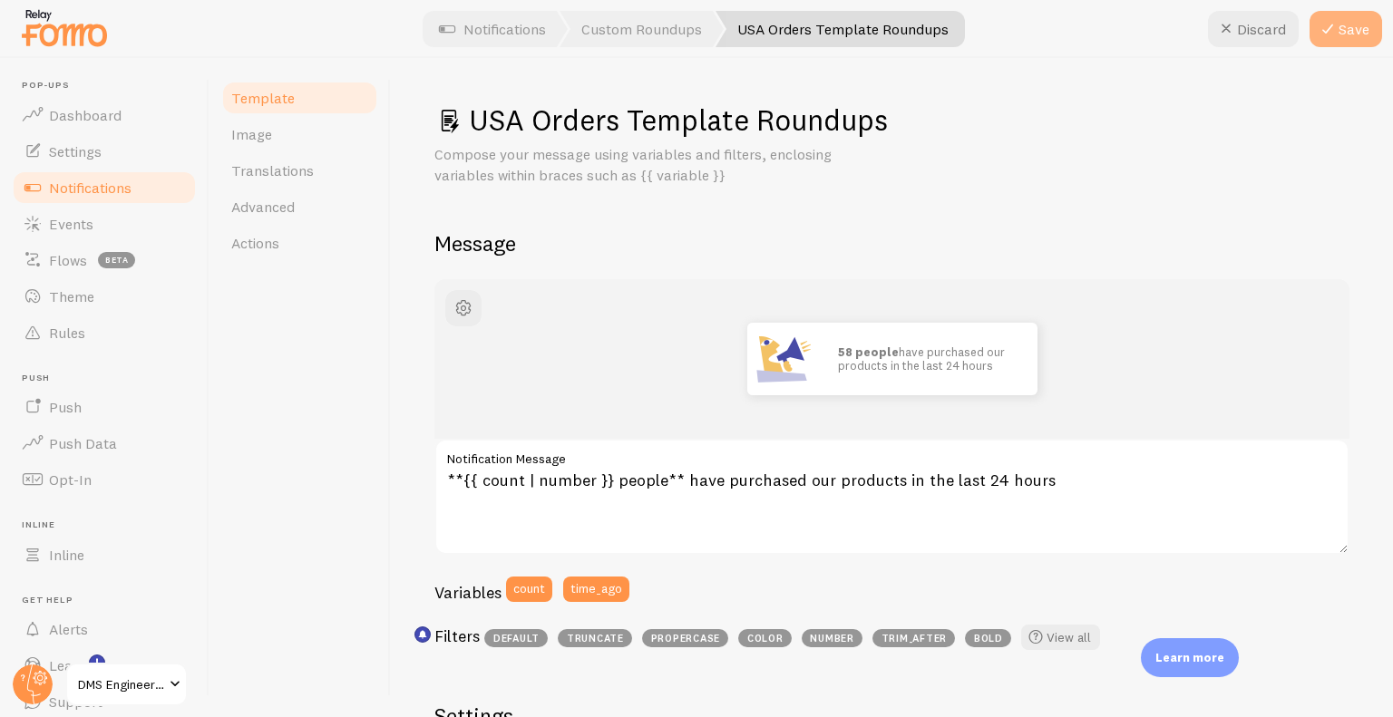
click at [1341, 35] on button "Save" at bounding box center [1345, 29] width 73 height 36
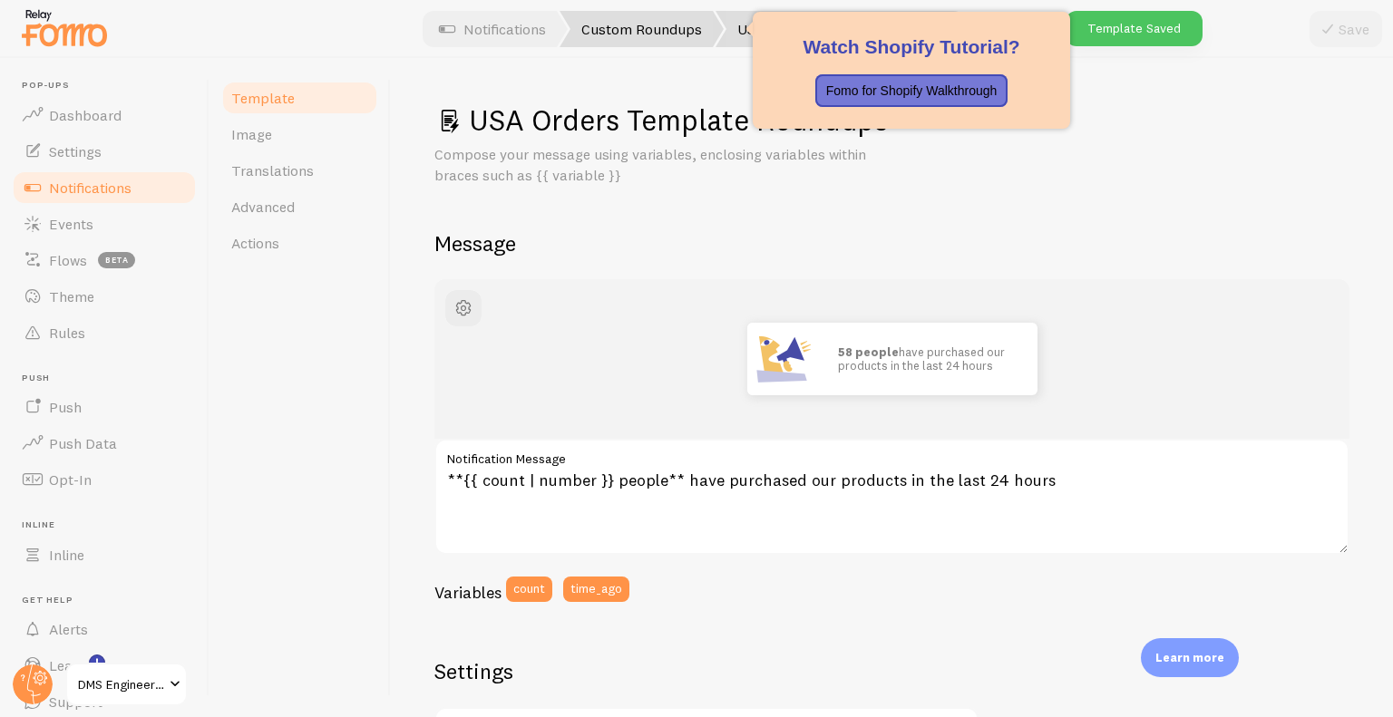
click at [702, 22] on link "Custom Roundups" at bounding box center [642, 29] width 164 height 36
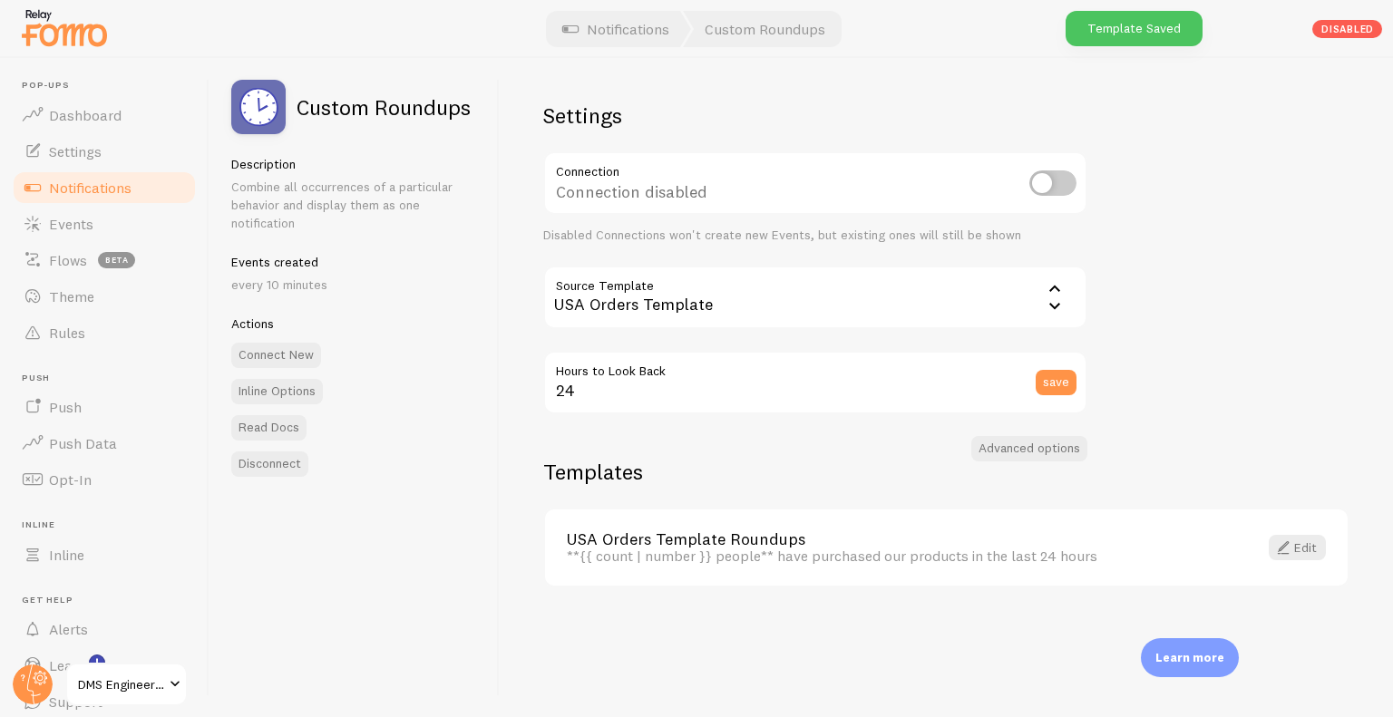
click at [916, 98] on div "Settings Connection Connection disabled Disabled Connections won't create new E…" at bounding box center [946, 387] width 893 height 659
